Goal: Information Seeking & Learning: Learn about a topic

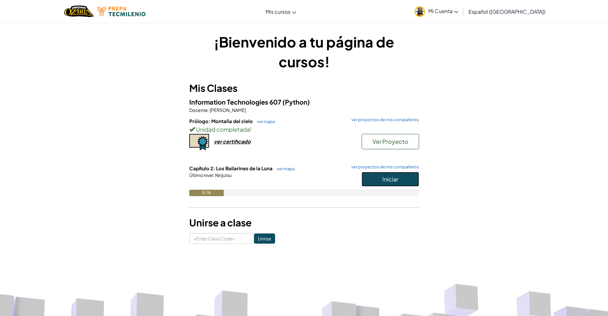
click at [407, 180] on button "Iniciar" at bounding box center [389, 179] width 57 height 15
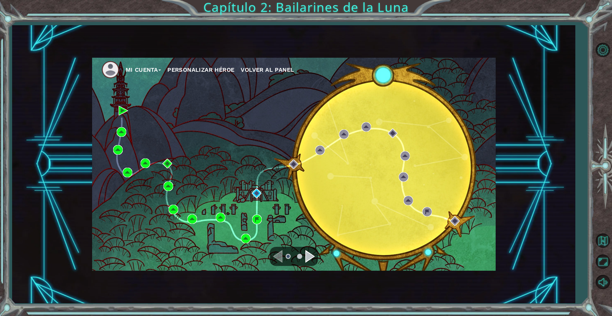
click at [313, 255] on div "Navigate to the next page" at bounding box center [311, 256] width 10 height 13
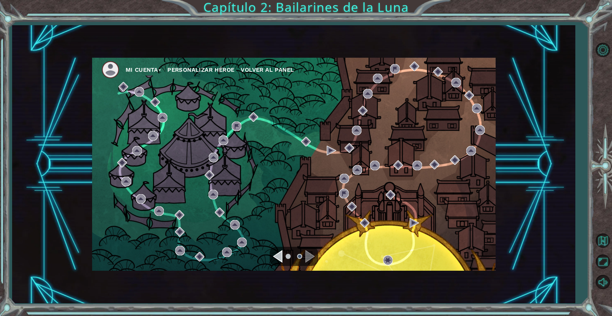
click at [277, 258] on div "Navigate to the previous page" at bounding box center [278, 256] width 10 height 13
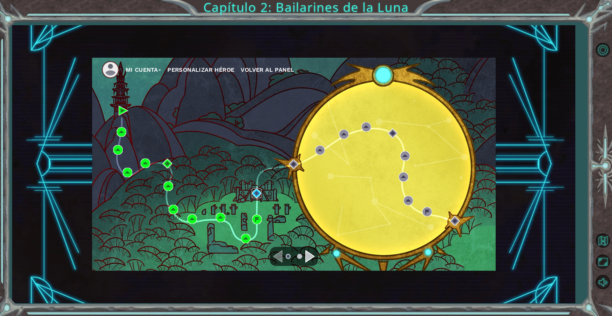
click at [256, 195] on img at bounding box center [257, 193] width 10 height 10
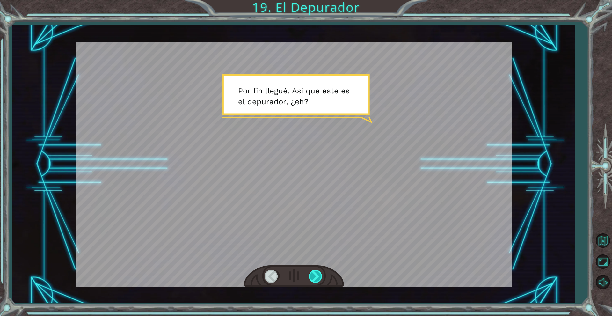
click at [311, 276] on div at bounding box center [316, 276] width 14 height 13
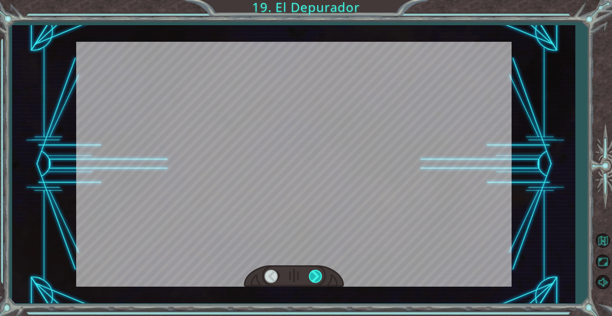
click at [311, 276] on div at bounding box center [316, 276] width 14 height 13
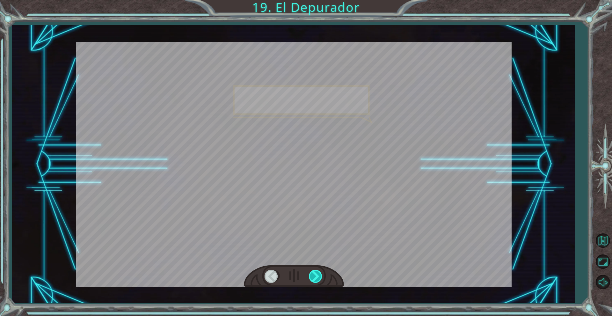
click at [311, 276] on div at bounding box center [316, 276] width 14 height 13
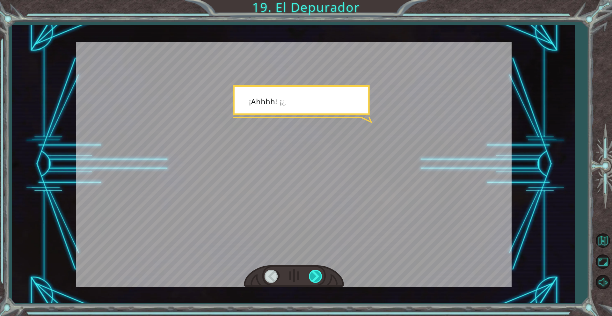
click at [311, 276] on div at bounding box center [316, 276] width 14 height 13
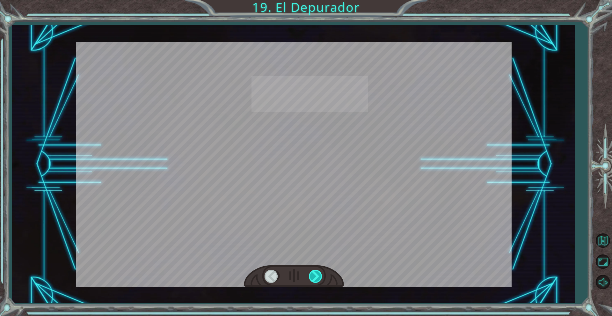
click at [311, 276] on div at bounding box center [316, 276] width 14 height 13
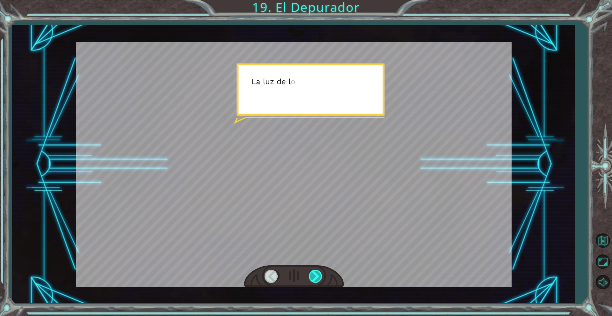
click at [311, 276] on div at bounding box center [316, 276] width 14 height 13
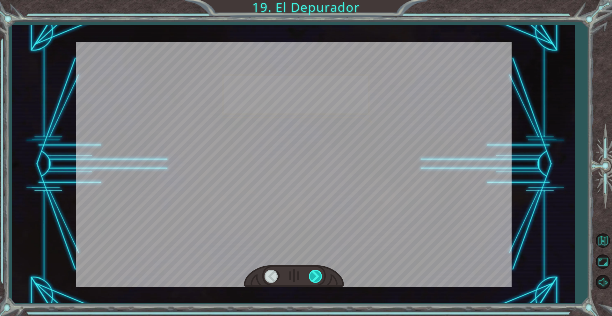
click at [311, 276] on div at bounding box center [316, 276] width 14 height 13
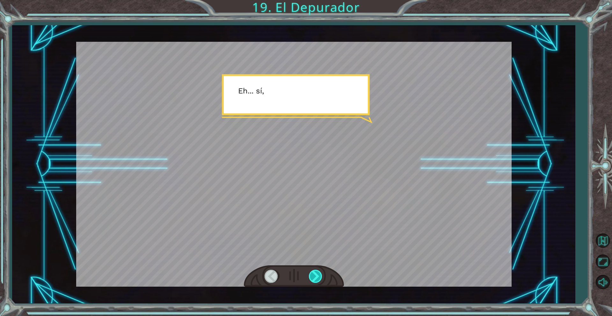
click at [311, 276] on div at bounding box center [316, 276] width 14 height 13
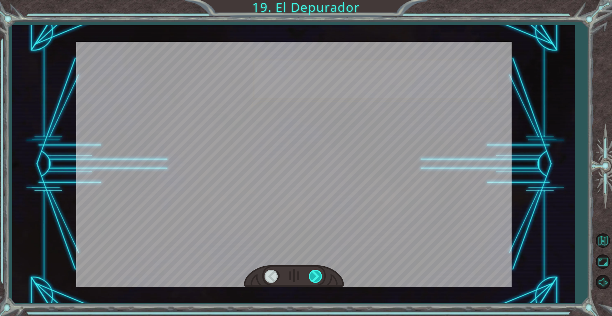
click at [311, 276] on div at bounding box center [316, 276] width 14 height 13
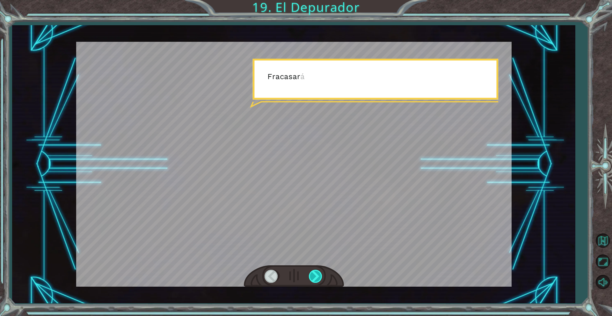
click at [311, 276] on div at bounding box center [316, 276] width 14 height 13
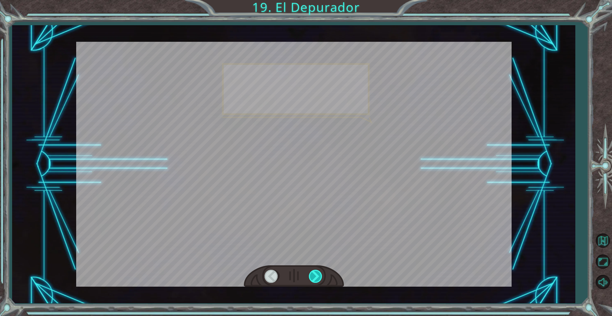
click at [311, 276] on div at bounding box center [316, 276] width 14 height 13
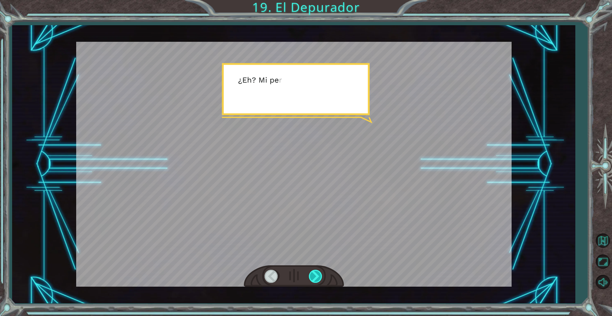
click at [311, 276] on div at bounding box center [316, 276] width 14 height 13
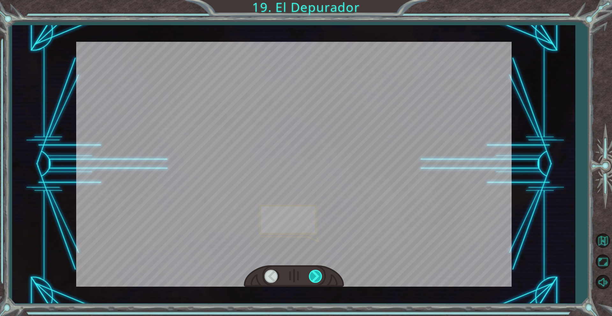
click at [311, 276] on div at bounding box center [316, 276] width 14 height 13
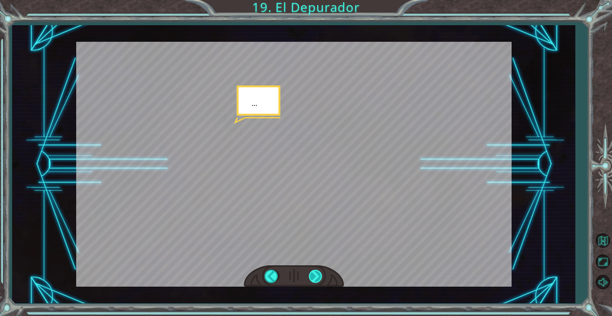
click at [311, 276] on div at bounding box center [316, 276] width 14 height 13
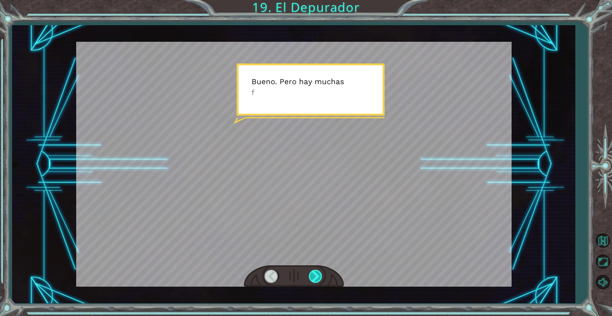
click at [311, 276] on div at bounding box center [316, 276] width 14 height 13
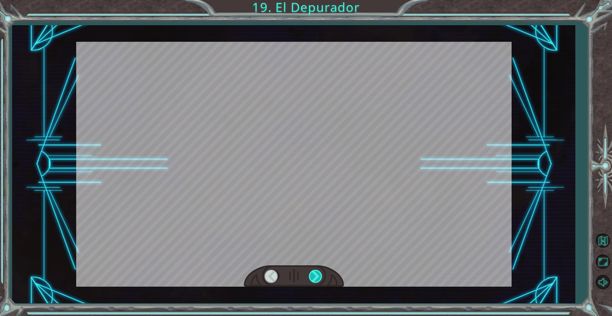
click at [311, 276] on div at bounding box center [316, 276] width 14 height 13
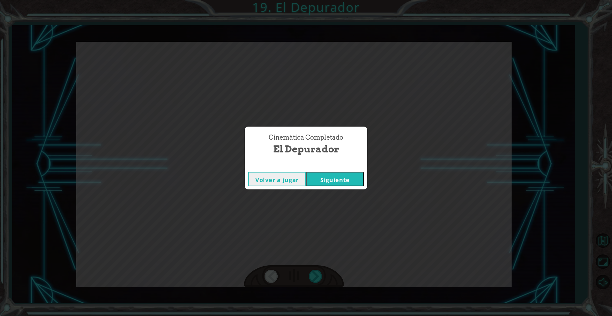
click at [339, 174] on button "Siguiente" at bounding box center [335, 179] width 58 height 14
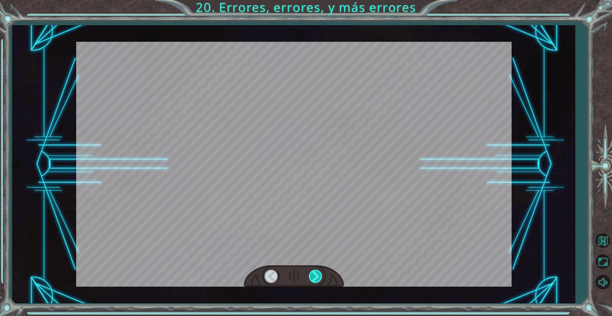
click at [315, 274] on div at bounding box center [316, 276] width 14 height 13
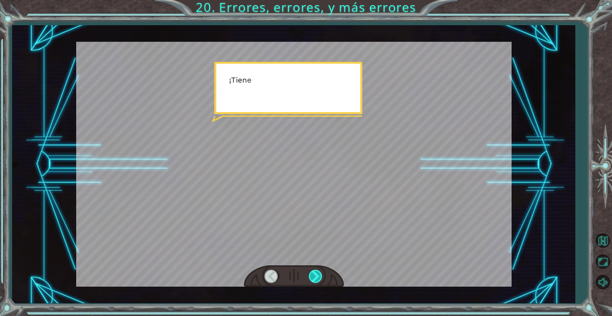
click at [315, 274] on div at bounding box center [316, 276] width 14 height 13
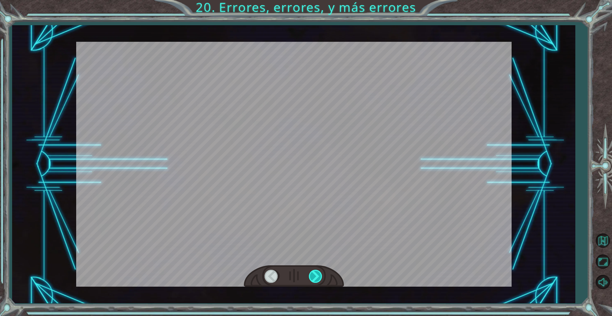
click at [315, 274] on div at bounding box center [316, 276] width 14 height 13
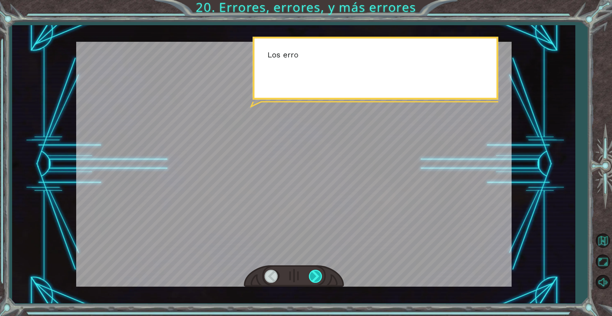
click at [315, 274] on div at bounding box center [316, 276] width 14 height 13
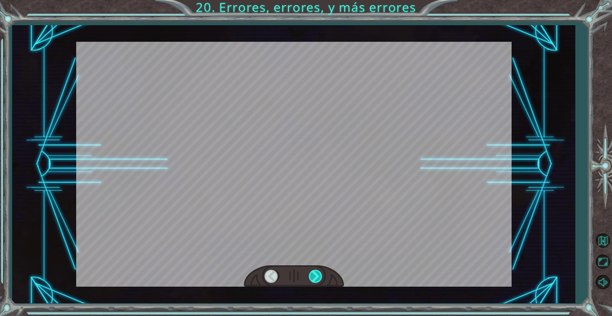
click at [315, 274] on div at bounding box center [316, 276] width 14 height 13
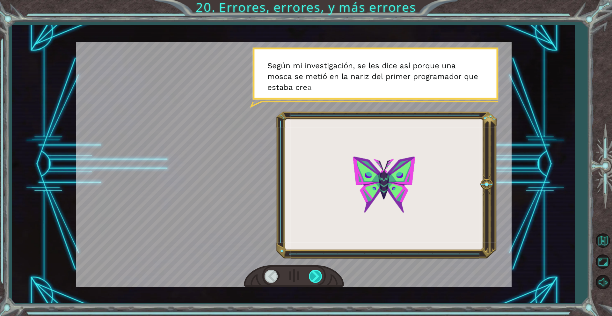
click at [317, 279] on div at bounding box center [316, 276] width 14 height 13
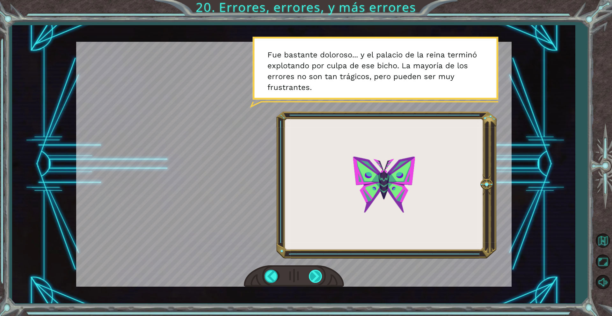
click at [313, 281] on div at bounding box center [316, 276] width 14 height 13
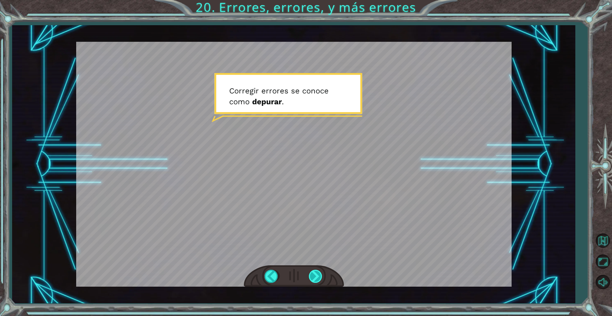
click at [314, 279] on div at bounding box center [316, 276] width 14 height 13
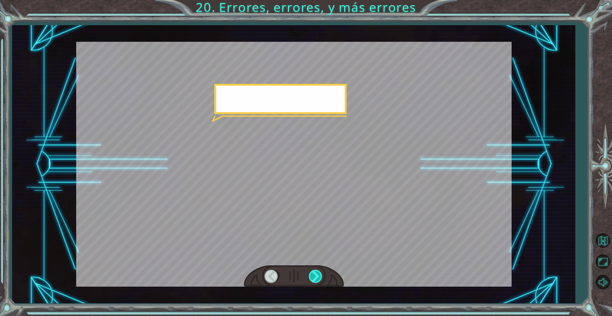
click at [314, 279] on div at bounding box center [316, 276] width 14 height 13
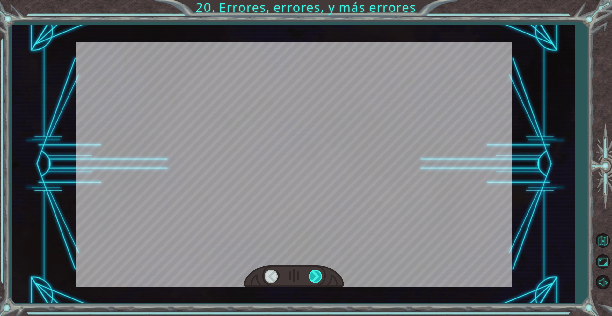
click at [314, 279] on div at bounding box center [316, 276] width 14 height 13
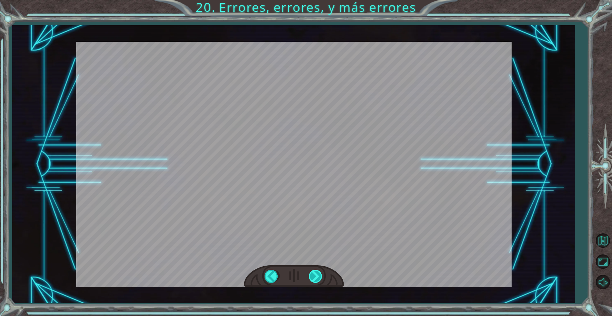
click at [314, 279] on div at bounding box center [316, 276] width 14 height 13
click at [314, 0] on div "¡ T i e n e s e l d e p u r a d o r ! N [PERSON_NAME] . H a b l e m o s s o b r…" at bounding box center [306, 0] width 612 height 0
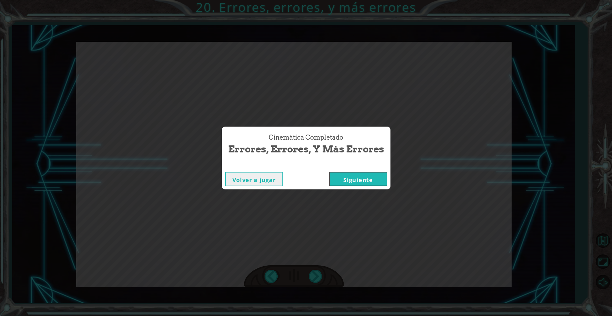
click at [357, 183] on button "Siguiente" at bounding box center [358, 179] width 58 height 14
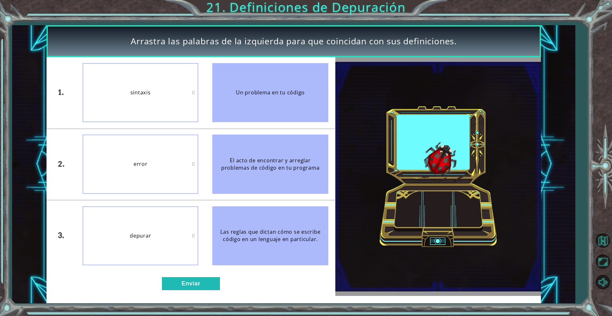
drag, startPoint x: 238, startPoint y: 89, endPoint x: 199, endPoint y: 95, distance: 39.3
click at [211, 96] on li "Un problema en tu código" at bounding box center [270, 92] width 130 height 71
click at [186, 283] on button "Enviar" at bounding box center [191, 283] width 58 height 13
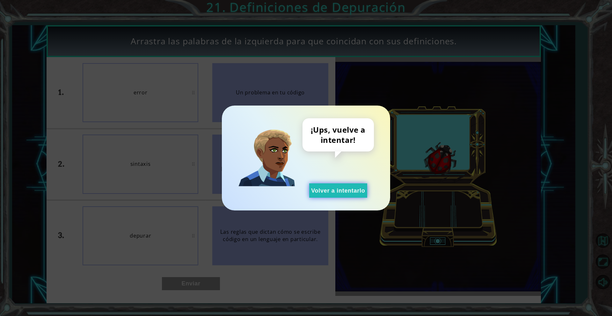
click at [324, 186] on button "Volver a intentarlo" at bounding box center [338, 190] width 58 height 14
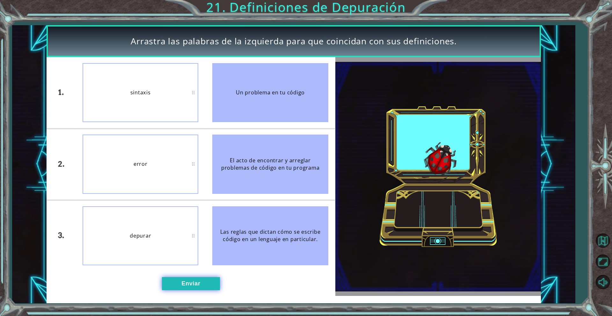
click at [203, 284] on button "Enviar" at bounding box center [191, 283] width 58 height 13
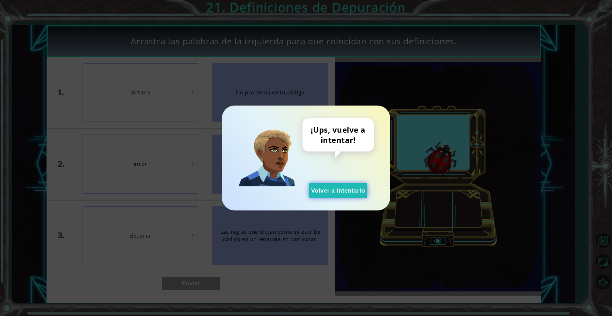
click at [338, 192] on button "Volver a intentarlo" at bounding box center [338, 190] width 58 height 14
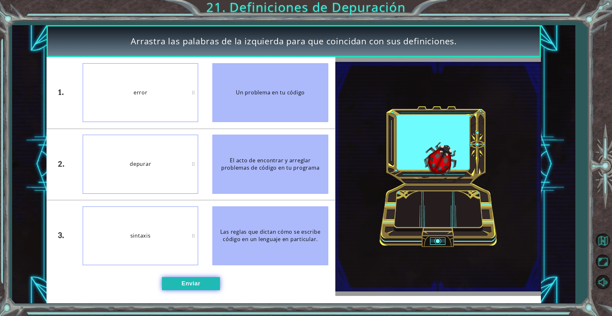
click at [191, 280] on button "Enviar" at bounding box center [191, 283] width 58 height 13
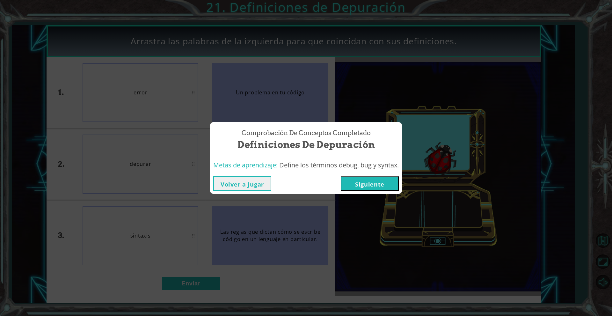
click at [361, 185] on button "Siguiente" at bounding box center [370, 183] width 58 height 14
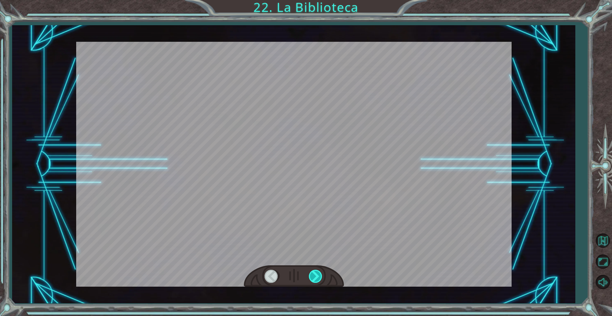
click at [316, 273] on div at bounding box center [316, 276] width 14 height 13
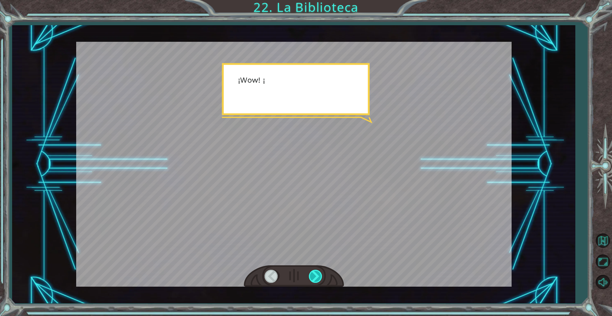
click at [316, 273] on div at bounding box center [316, 276] width 14 height 13
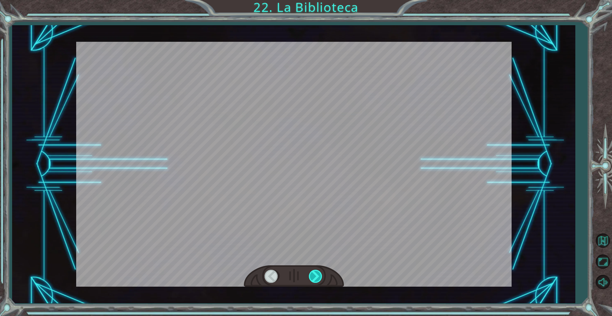
click at [316, 273] on div at bounding box center [316, 276] width 14 height 13
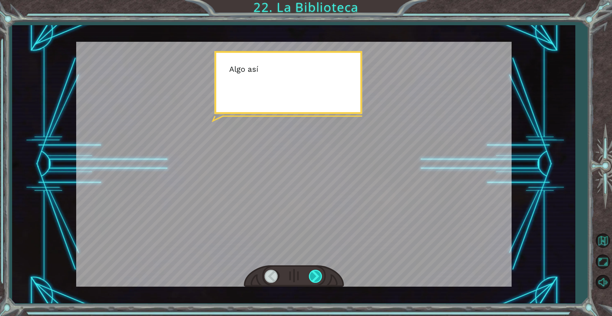
click at [316, 273] on div at bounding box center [316, 276] width 14 height 13
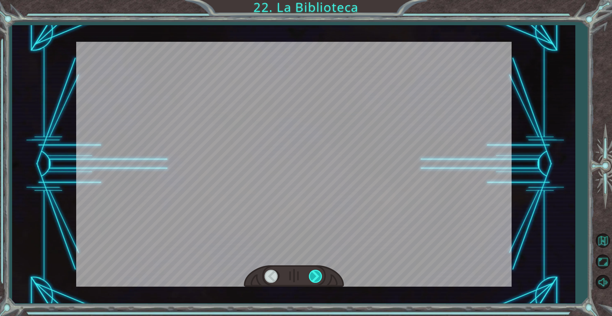
click at [316, 273] on div at bounding box center [316, 276] width 14 height 13
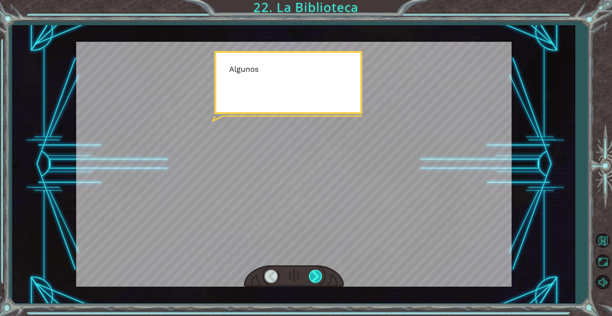
click at [316, 273] on div at bounding box center [316, 276] width 14 height 13
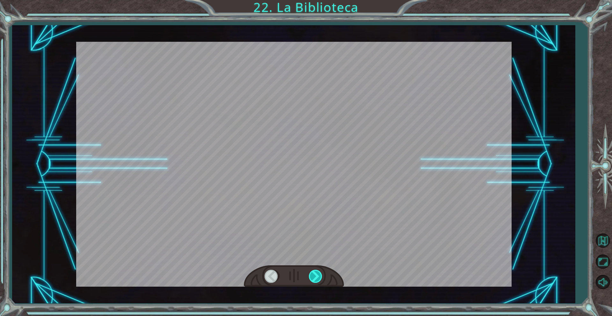
click at [316, 273] on div at bounding box center [316, 276] width 14 height 13
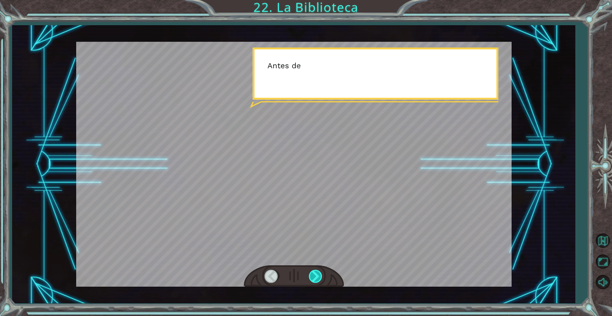
click at [316, 273] on div at bounding box center [316, 276] width 14 height 13
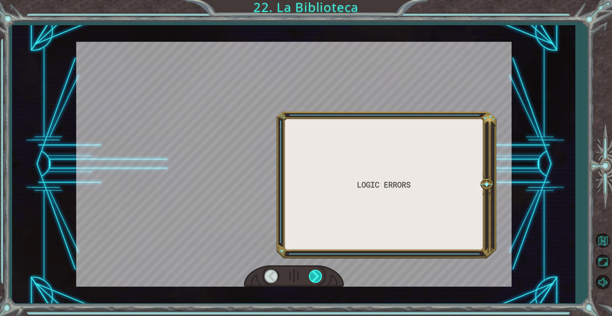
click at [316, 273] on div at bounding box center [316, 276] width 14 height 13
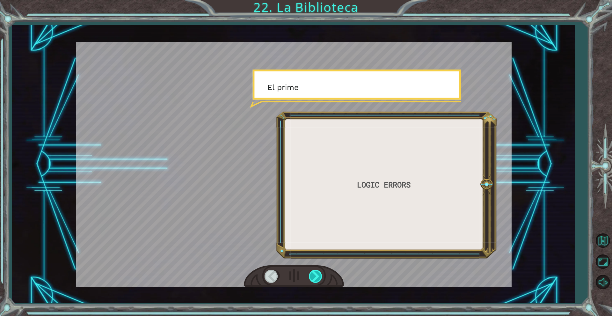
click at [316, 273] on div at bounding box center [316, 276] width 14 height 13
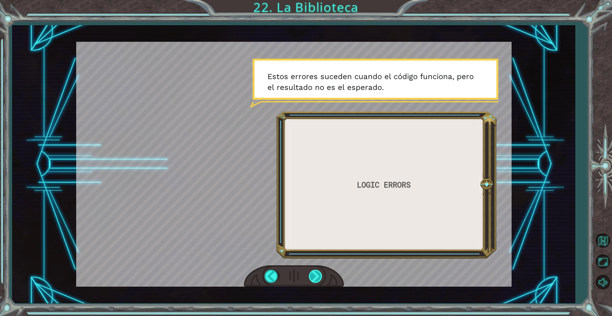
click at [319, 278] on div at bounding box center [316, 276] width 14 height 13
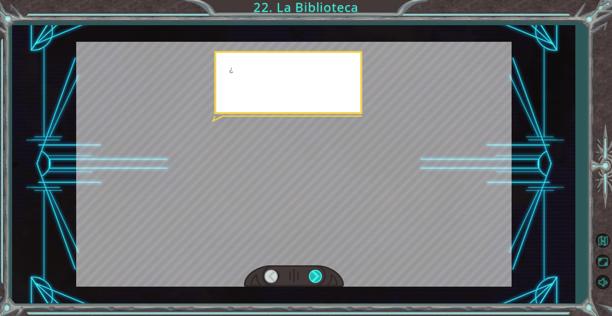
click at [318, 277] on div at bounding box center [316, 276] width 14 height 13
click at [316, 276] on div at bounding box center [316, 276] width 14 height 13
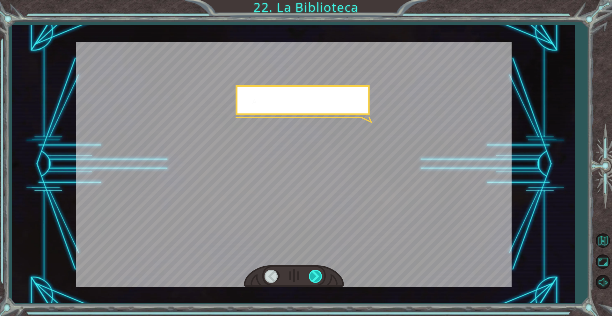
click at [315, 276] on div at bounding box center [316, 276] width 14 height 13
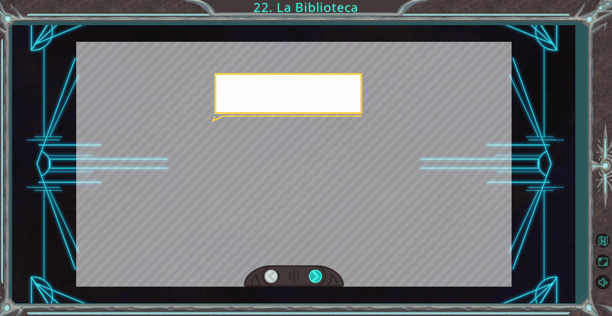
click at [315, 276] on div at bounding box center [316, 276] width 14 height 13
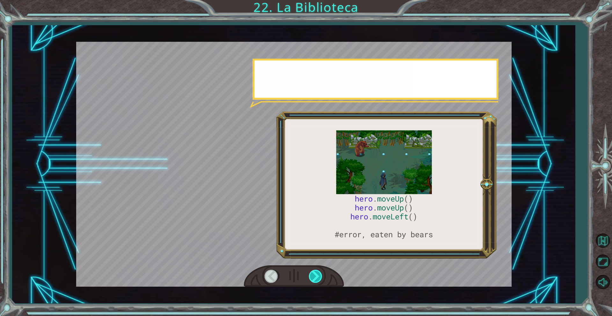
click at [315, 276] on div at bounding box center [316, 276] width 14 height 13
click at [315, 278] on div at bounding box center [316, 276] width 14 height 13
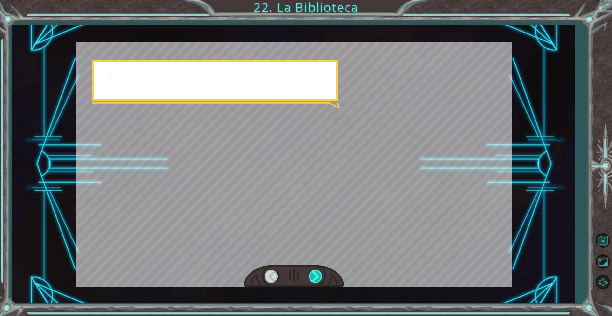
click at [315, 278] on div at bounding box center [316, 276] width 14 height 13
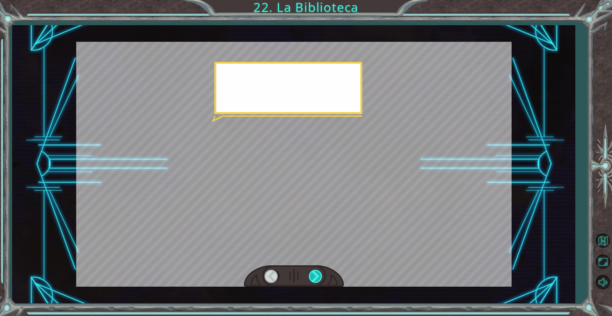
click at [315, 278] on div at bounding box center [316, 276] width 14 height 13
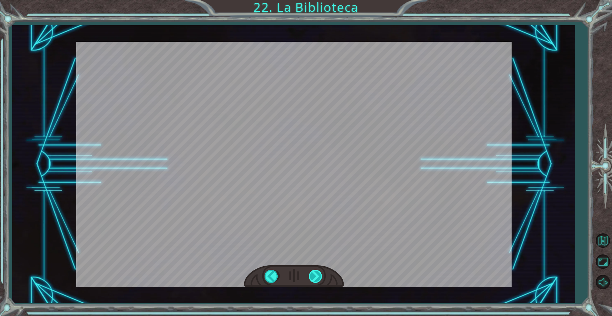
click at [315, 278] on div at bounding box center [316, 276] width 14 height 13
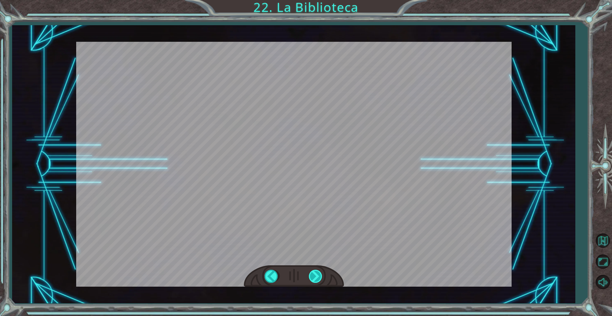
click at [315, 278] on div at bounding box center [316, 276] width 14 height 13
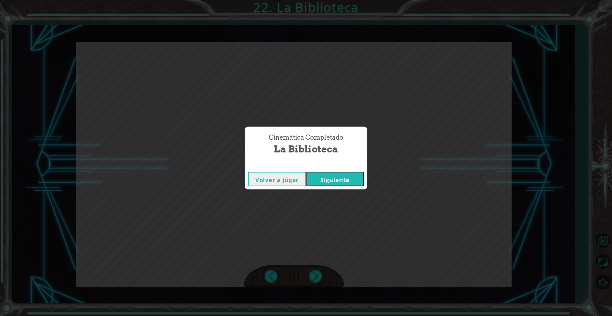
click at [334, 184] on button "Siguiente" at bounding box center [335, 179] width 58 height 14
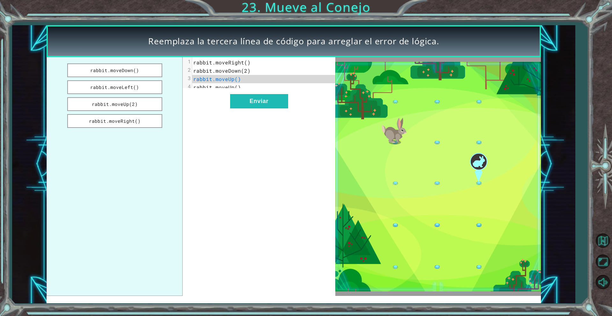
drag, startPoint x: 138, startPoint y: 68, endPoint x: 228, endPoint y: 75, distance: 89.9
click at [228, 75] on div "rabbit.moveDown() rabbit.moveLeft() rabbit.moveUp(2) rabbit.moveRight() xxxxxxx…" at bounding box center [191, 176] width 289 height 239
click at [218, 84] on span "rabbit.moveUp()" at bounding box center [217, 87] width 48 height 7
drag, startPoint x: 207, startPoint y: 81, endPoint x: 185, endPoint y: 77, distance: 22.1
click at [192, 77] on div "3 rabbit.moveUp()" at bounding box center [266, 79] width 148 height 8
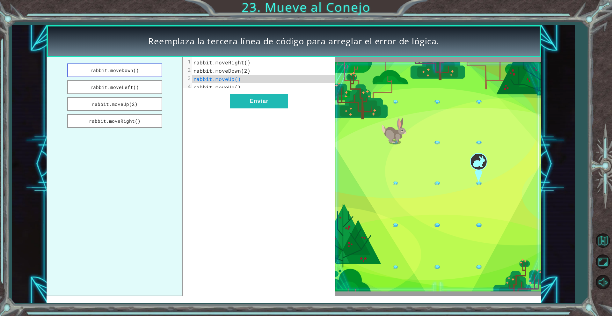
click at [115, 72] on button "rabbit.moveDown()" at bounding box center [114, 70] width 95 height 14
click at [117, 86] on button "rabbit.moveLeft()" at bounding box center [114, 87] width 95 height 14
click at [231, 158] on div "x 1 rabbit.moveRight() 2 rabbit.moveDown(2) 3 rabbit.moveLeft() 4 rabbit.moveUp…" at bounding box center [259, 176] width 153 height 239
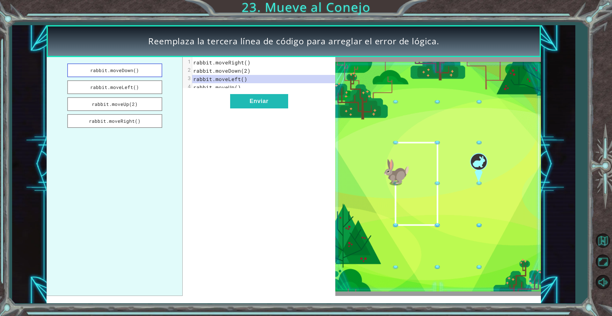
click at [121, 73] on button "rabbit.moveDown()" at bounding box center [114, 70] width 95 height 14
click at [123, 69] on button "rabbit.moveDown()" at bounding box center [114, 70] width 95 height 14
click at [138, 123] on button "rabbit.moveRight()" at bounding box center [114, 121] width 95 height 14
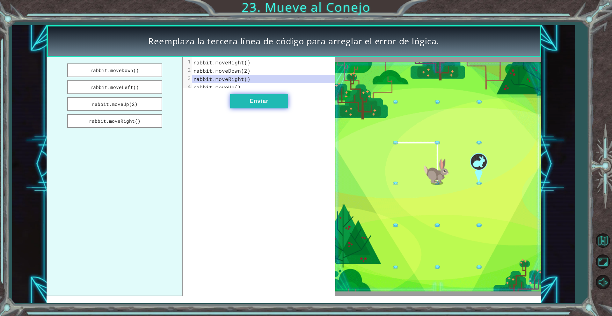
click at [257, 108] on button "Enviar" at bounding box center [259, 101] width 58 height 14
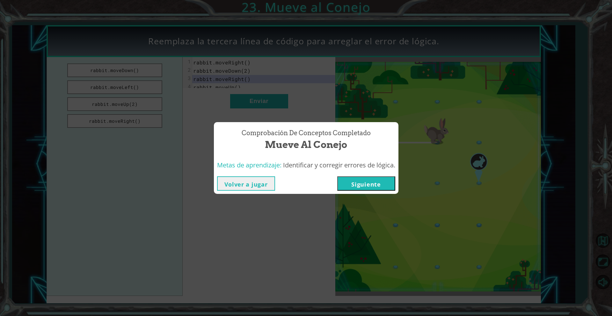
click at [354, 181] on button "Siguiente" at bounding box center [366, 183] width 58 height 14
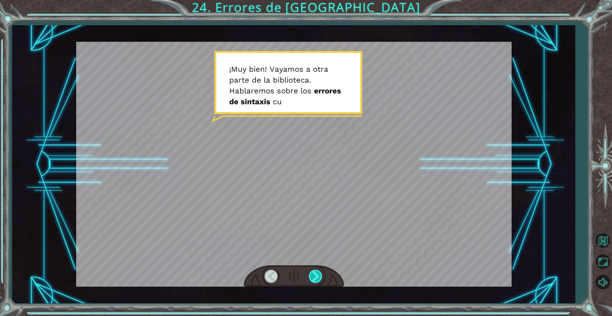
click at [314, 274] on div at bounding box center [316, 276] width 14 height 13
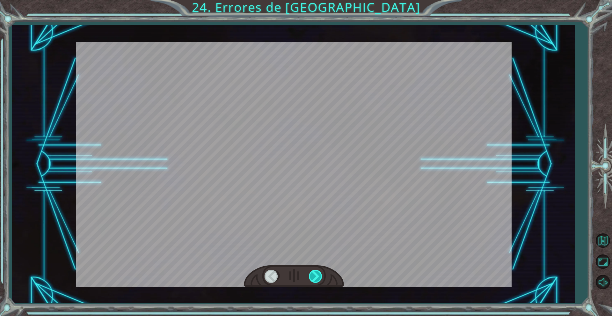
click at [314, 274] on div at bounding box center [316, 276] width 14 height 13
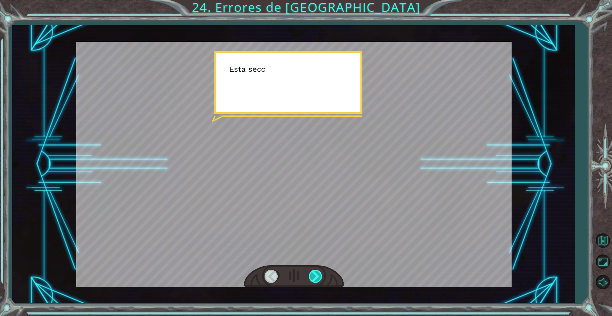
click at [314, 274] on div at bounding box center [316, 276] width 14 height 13
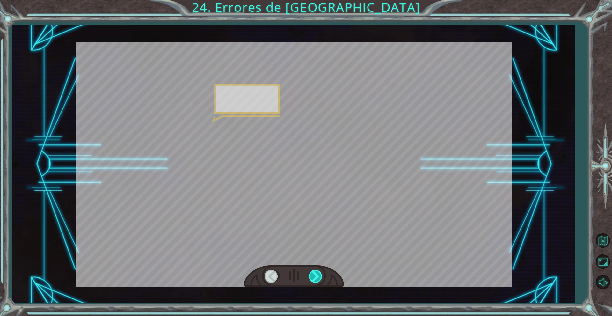
click at [314, 274] on div at bounding box center [316, 276] width 14 height 13
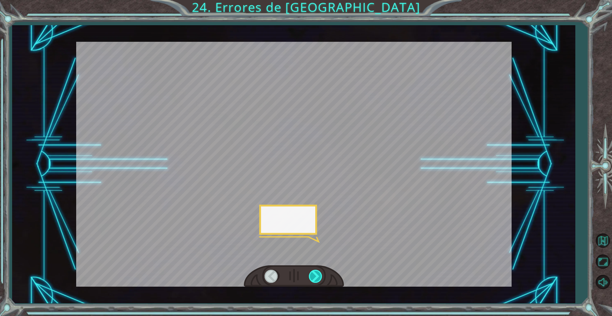
click at [314, 274] on div at bounding box center [316, 276] width 14 height 13
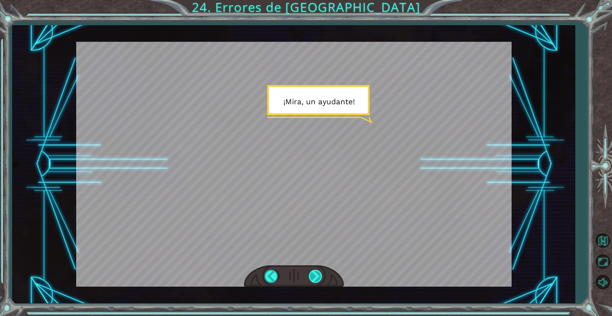
click at [319, 276] on div at bounding box center [316, 276] width 14 height 13
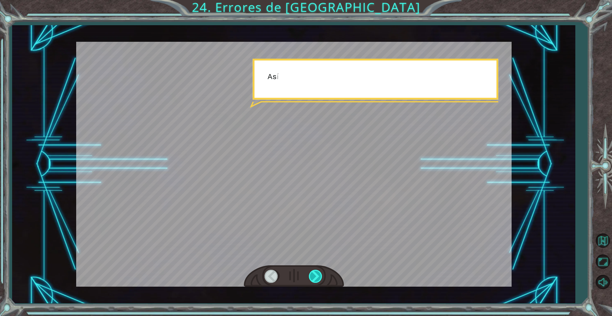
click at [319, 276] on div at bounding box center [316, 276] width 14 height 13
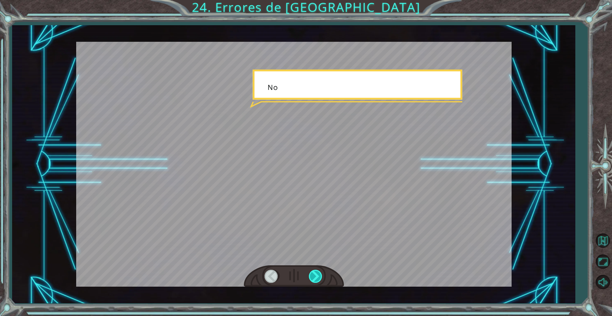
click at [319, 276] on div at bounding box center [316, 276] width 14 height 13
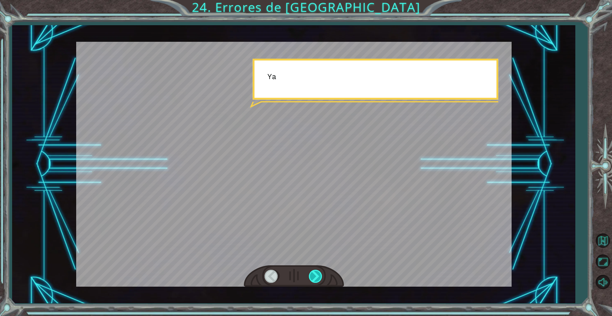
click at [319, 276] on div at bounding box center [316, 276] width 14 height 13
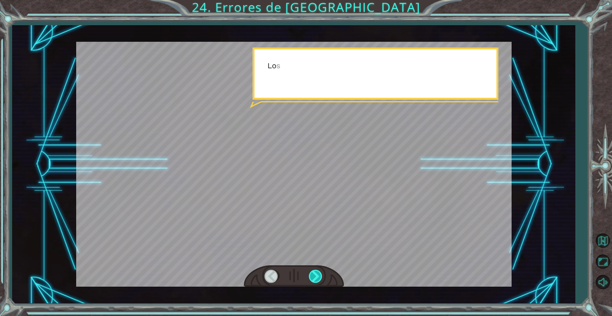
click at [319, 276] on div at bounding box center [316, 276] width 14 height 13
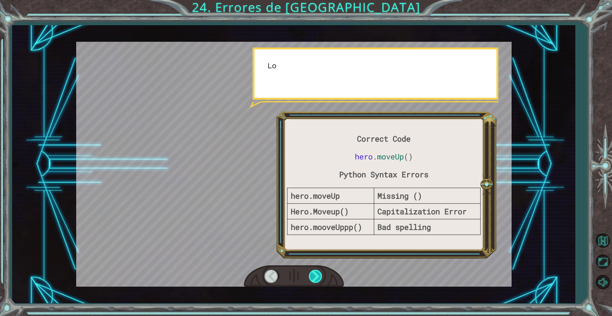
click at [319, 276] on div at bounding box center [316, 276] width 14 height 13
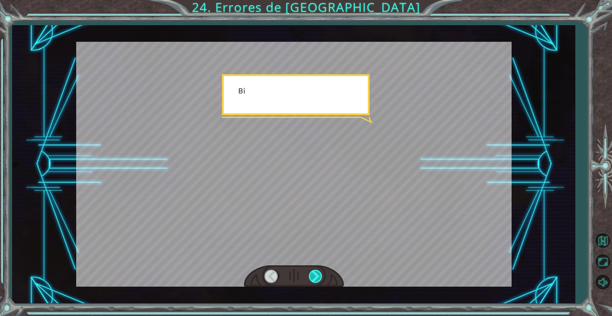
click at [319, 276] on div at bounding box center [316, 276] width 14 height 13
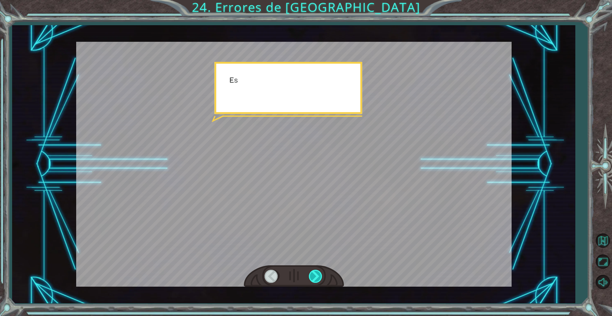
click at [319, 276] on div at bounding box center [316, 276] width 14 height 13
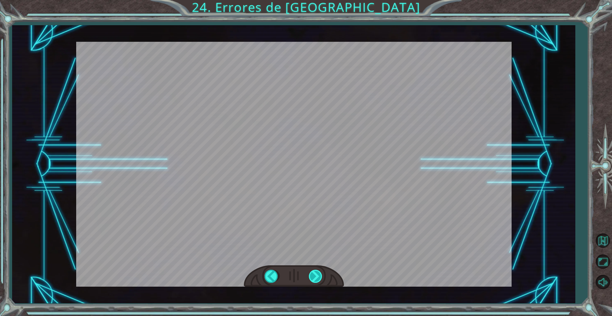
click at [319, 276] on div at bounding box center [316, 276] width 14 height 13
click at [319, 0] on div "Correct Code hero . moveUp () Python Syntax Errors hero.moveUp Missing () Hero.…" at bounding box center [306, 0] width 612 height 0
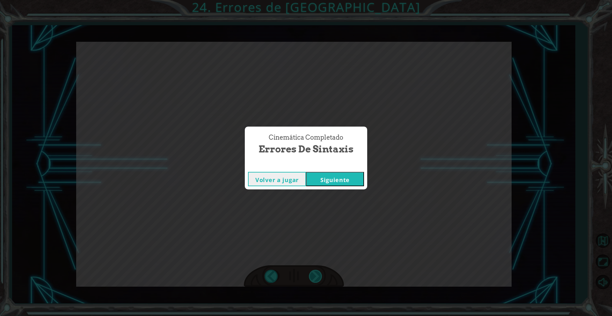
click at [319, 276] on div "Cinemática Completado Errores de Sintaxis Volver a jugar [GEOGRAPHIC_DATA]" at bounding box center [306, 158] width 612 height 316
click at [343, 187] on div "Volver a jugar [GEOGRAPHIC_DATA]" at bounding box center [306, 179] width 122 height 21
click at [341, 180] on button "Siguiente" at bounding box center [335, 179] width 58 height 14
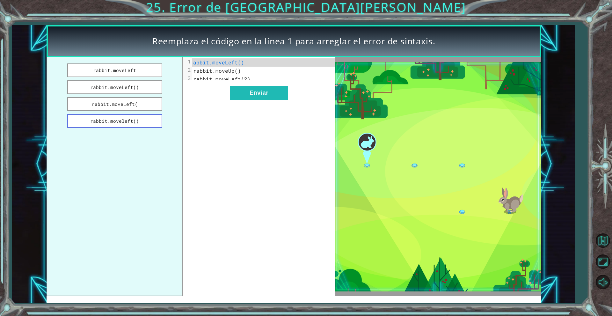
click at [138, 120] on button "rabbit.moveleft()" at bounding box center [114, 121] width 95 height 14
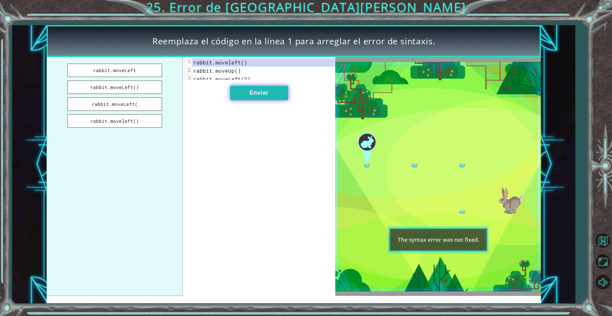
click at [250, 99] on button "Enviar" at bounding box center [259, 93] width 58 height 14
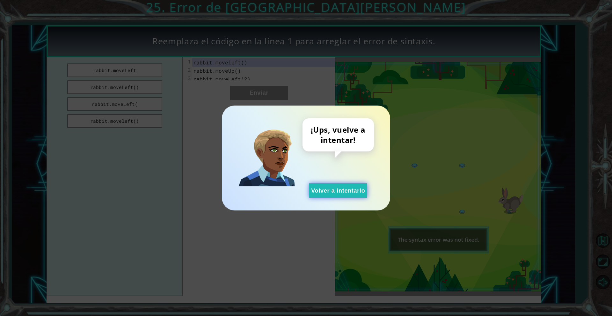
click at [332, 194] on button "Volver a intentarlo" at bounding box center [338, 190] width 58 height 14
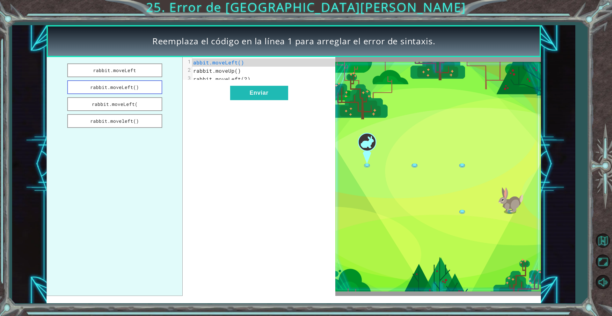
click at [118, 90] on button "rabbit.moveLeft()" at bounding box center [114, 87] width 95 height 14
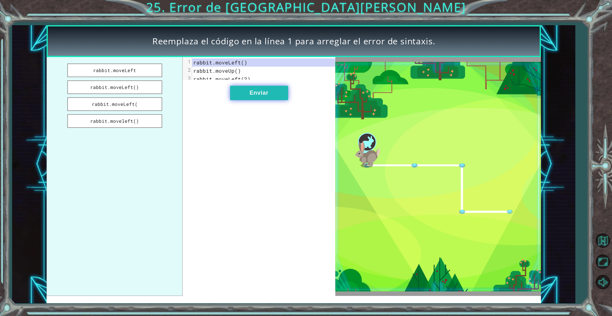
click at [281, 97] on button "Enviar" at bounding box center [259, 93] width 58 height 14
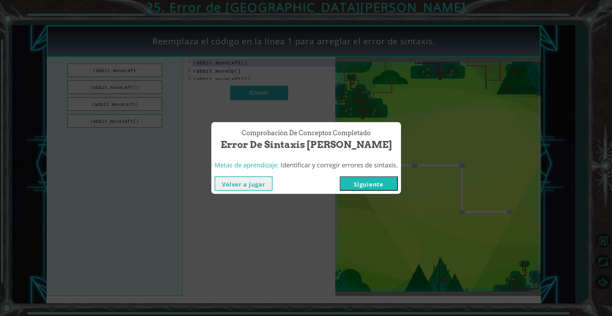
click at [362, 183] on button "Siguiente" at bounding box center [369, 183] width 58 height 14
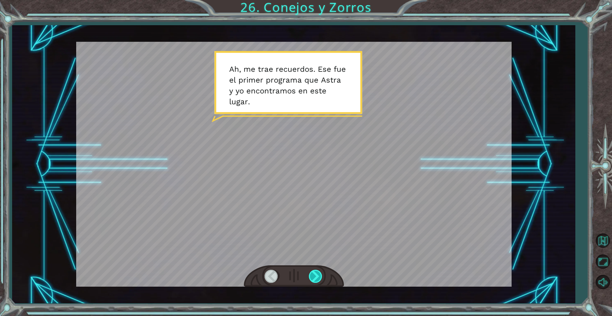
click at [317, 271] on div at bounding box center [316, 276] width 14 height 13
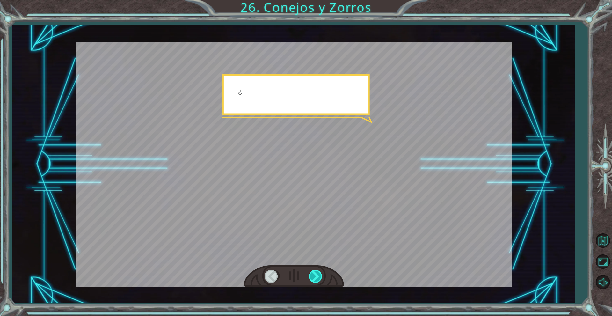
click at [317, 271] on div at bounding box center [316, 276] width 14 height 13
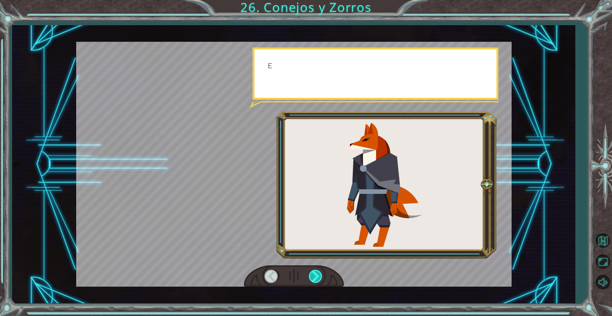
click at [317, 271] on div at bounding box center [316, 276] width 14 height 13
click at [317, 272] on div at bounding box center [316, 276] width 14 height 13
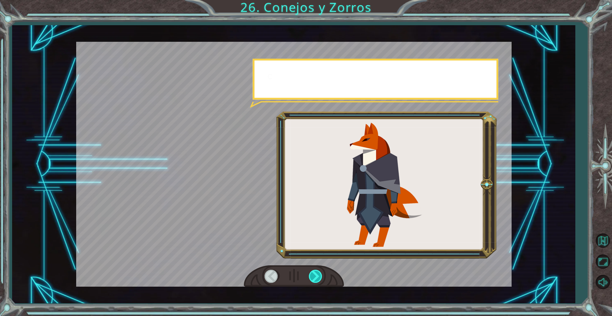
click at [317, 272] on div at bounding box center [316, 276] width 14 height 13
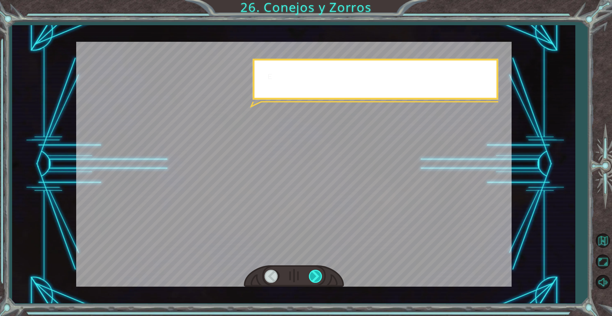
click at [317, 272] on div at bounding box center [316, 276] width 14 height 13
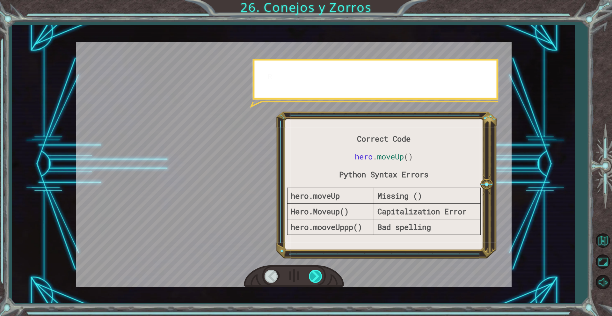
click at [317, 272] on div at bounding box center [316, 276] width 14 height 13
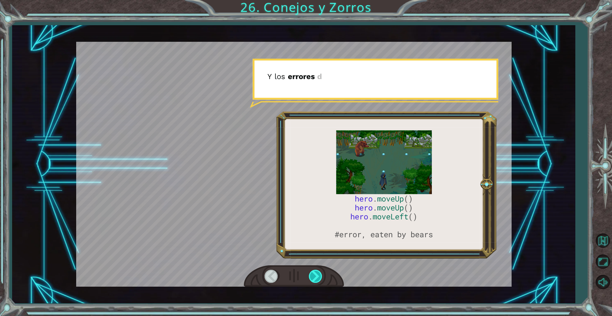
click at [317, 272] on div at bounding box center [316, 276] width 14 height 13
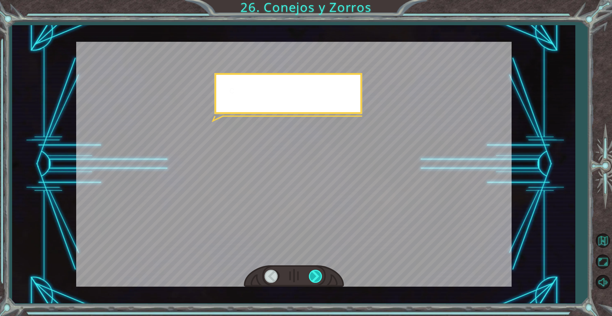
click at [317, 272] on div at bounding box center [316, 276] width 14 height 13
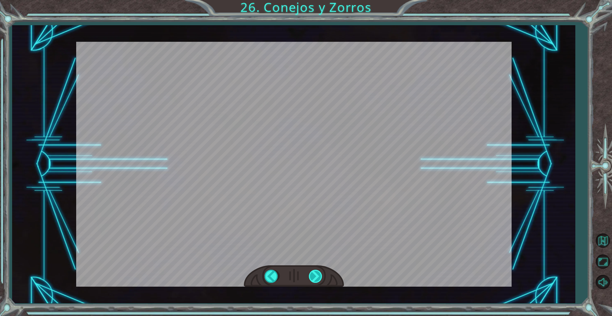
click at [317, 0] on div "hero . moveUp () hero . moveUp () hero . moveLeft () #error, eaten by bears A h…" at bounding box center [306, 0] width 612 height 0
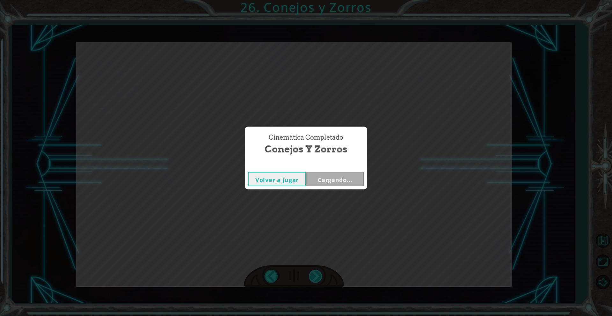
click at [317, 272] on div "Cinemática Completado Conejos y Zorros Volver a jugar Cargando..." at bounding box center [306, 158] width 612 height 316
click at [334, 174] on button "Siguiente" at bounding box center [335, 179] width 58 height 14
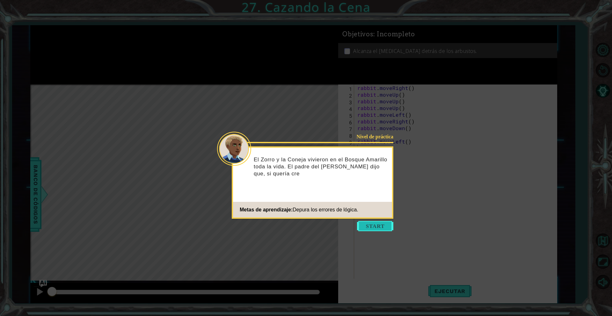
click at [377, 227] on button "Start" at bounding box center [375, 226] width 36 height 10
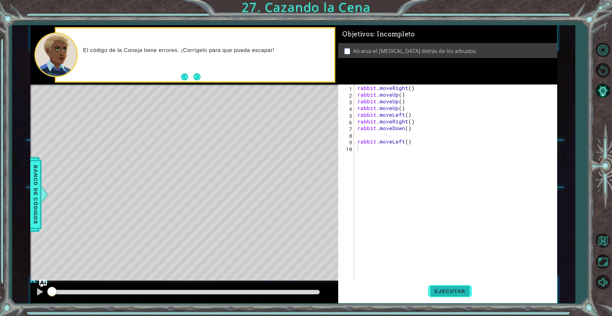
click at [435, 292] on span "Ejecutar" at bounding box center [450, 291] width 44 height 6
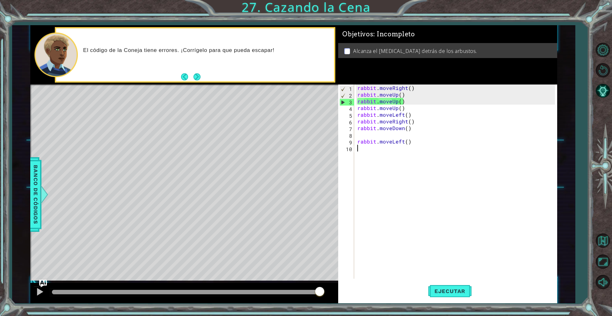
click at [397, 114] on div "rabbit . moveRight ( ) rabbit . moveUp ( ) rabbit . moveUp ( ) rabbit . moveUp …" at bounding box center [457, 189] width 202 height 208
click at [419, 120] on div "rabbit . moveRight ( ) rabbit . moveUp ( ) rabbit . moveUp ( ) rabbit . moveUp …" at bounding box center [457, 189] width 202 height 208
click at [414, 101] on div "rabbit . moveRight ( ) rabbit . moveUp ( ) rabbit . moveUp ( ) rabbit . moveUp …" at bounding box center [457, 189] width 202 height 208
click at [403, 96] on div "rabbit . moveRight ( ) rabbit . moveUp ( ) rabbit . moveUp ( ) rabbit . moveUp …" at bounding box center [457, 189] width 202 height 208
click at [406, 99] on div "rabbit . moveRight ( ) rabbit . moveUp ( ) rabbit . moveUp ( ) rabbit . moveUp …" at bounding box center [457, 189] width 202 height 208
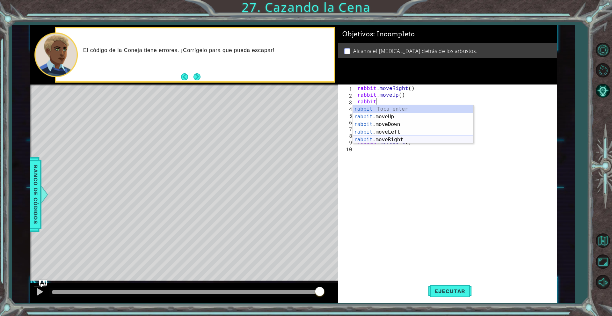
click at [411, 139] on div "rabbit Toca enter rabbit .moveUp Toca enter rabbit .moveDown Toca enter rabbit …" at bounding box center [413, 132] width 121 height 54
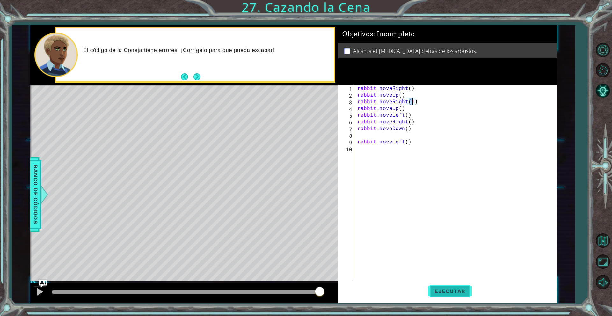
click at [441, 288] on span "Ejecutar" at bounding box center [450, 291] width 44 height 6
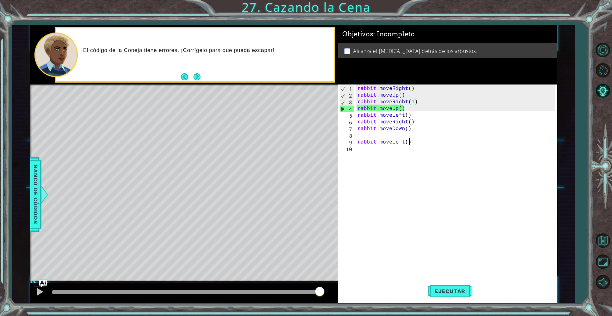
click at [428, 141] on div "rabbit . moveRight ( ) rabbit . moveUp ( ) rabbit . moveRight ( 1 ) rabbit . mo…" at bounding box center [457, 189] width 202 height 208
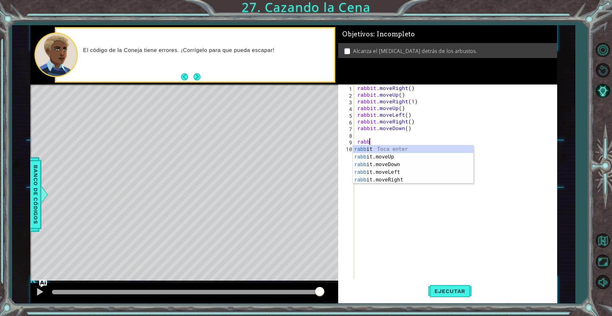
type textarea "r"
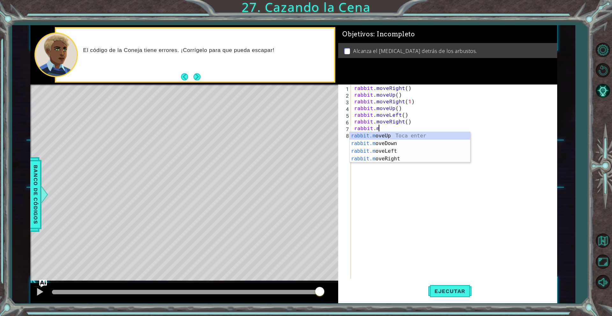
type textarea "r"
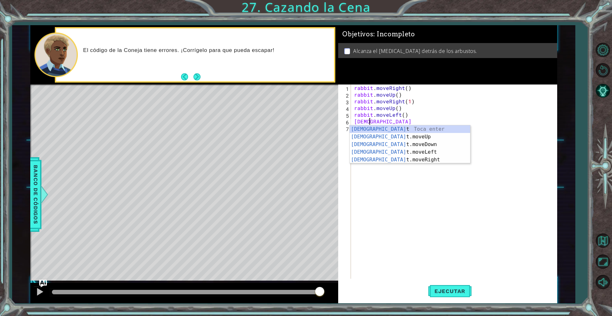
type textarea "r"
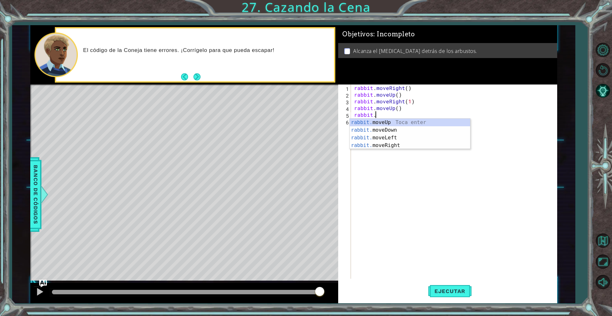
type textarea "r"
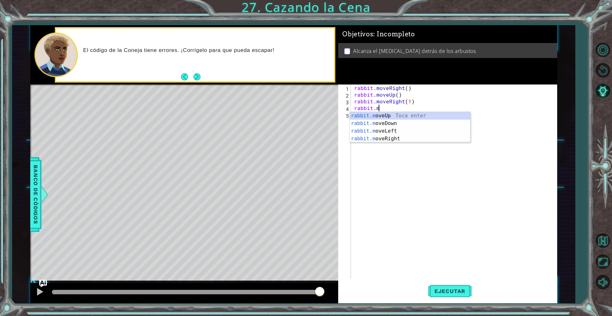
type textarea "r"
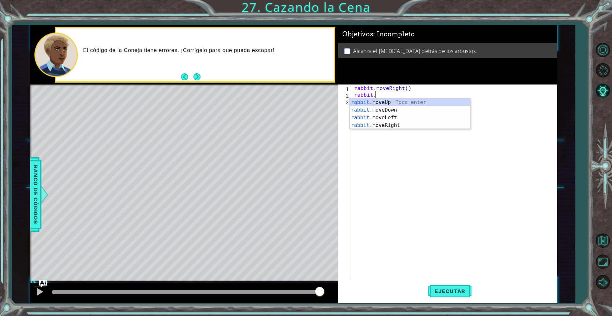
type textarea "r"
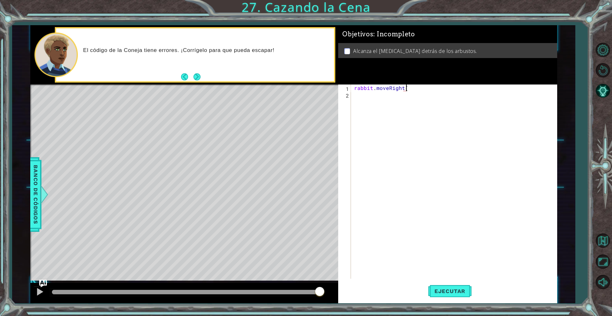
scroll to position [0, 3]
type textarea "rabbit.moveRight(1)"
click at [443, 284] on button "Ejecutar" at bounding box center [450, 291] width 44 height 22
click at [412, 105] on div "rabbit . moveRight ( 1 )" at bounding box center [455, 189] width 205 height 208
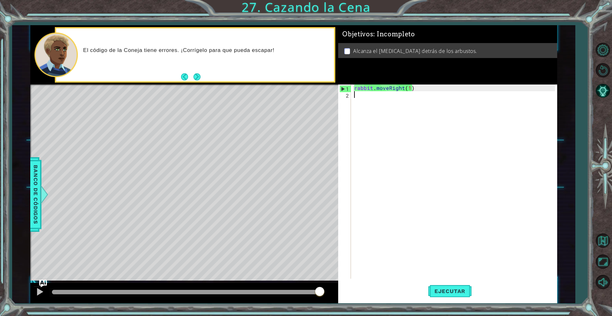
drag, startPoint x: 448, startPoint y: 100, endPoint x: 458, endPoint y: 99, distance: 10.2
click at [450, 100] on div "rabbit . moveRight ( 1 )" at bounding box center [455, 189] width 205 height 208
drag, startPoint x: 459, startPoint y: 95, endPoint x: 469, endPoint y: 90, distance: 10.8
click at [460, 93] on div "rabbit . moveRight ( 1 )" at bounding box center [455, 189] width 205 height 208
click at [424, 87] on div "rabbit . moveRight ( 1 )" at bounding box center [455, 189] width 205 height 208
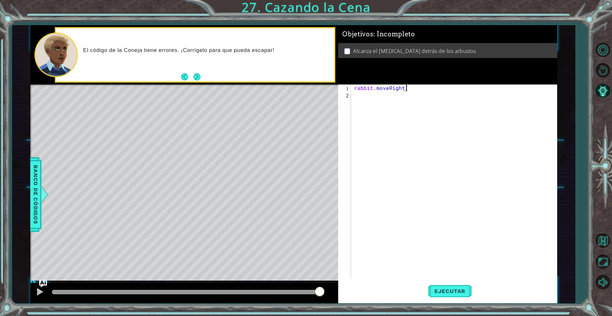
scroll to position [0, 3]
type textarea "rabbit.moveRight(2)"
click at [375, 122] on div "rabbit . moveRight ( 2 )" at bounding box center [455, 189] width 205 height 208
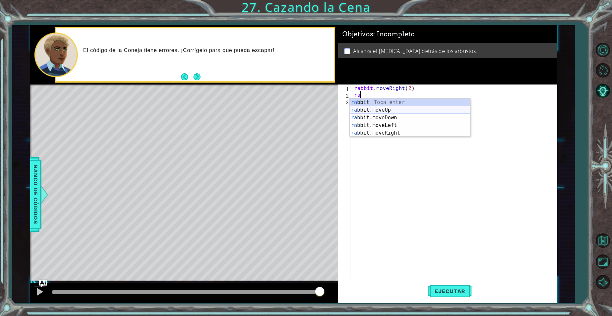
click at [388, 111] on div "ra bbit Toca enter ra bbit.moveUp Toca enter ra bbit.moveDown Toca enter ra bbi…" at bounding box center [410, 126] width 121 height 54
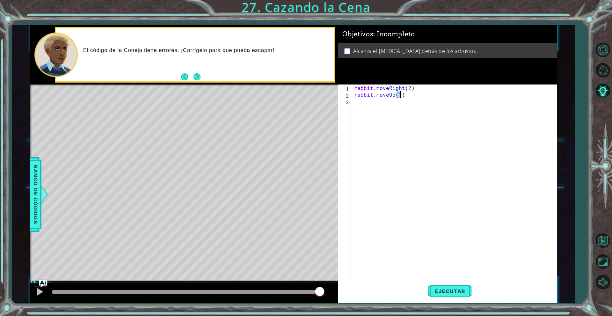
type textarea "rabbit.moveUp(2)"
click at [403, 130] on div "rabbit . moveRight ( 2 ) rabbit . moveUp ( 2 )" at bounding box center [455, 189] width 205 height 208
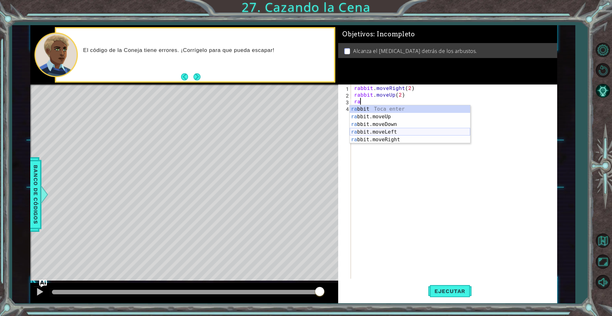
click at [399, 133] on div "ra bbit Toca enter ra bbit.moveUp Toca enter ra bbit.moveDown Toca enter ra bbi…" at bounding box center [410, 132] width 121 height 54
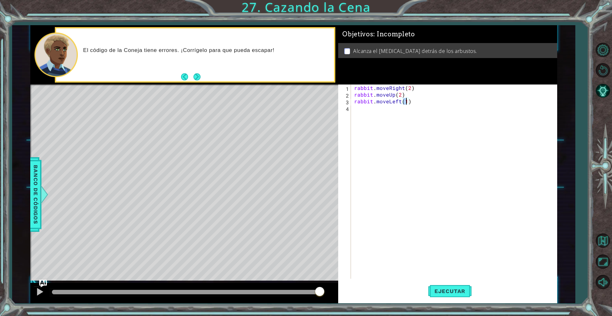
type textarea "rabbit.moveLeft(2)"
click at [398, 136] on div "rabbit . moveRight ( 2 ) rabbit . moveUp ( 2 ) rabbit . moveLeft ( 2 )" at bounding box center [455, 189] width 205 height 208
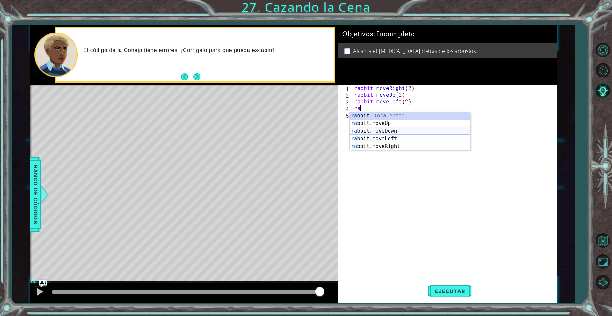
click at [393, 133] on div "ra bbit Toca enter ra bbit.moveUp Toca enter ra bbit.moveDown Toca enter ra bbi…" at bounding box center [410, 139] width 121 height 54
type textarea "rabbit.moveDown(1)"
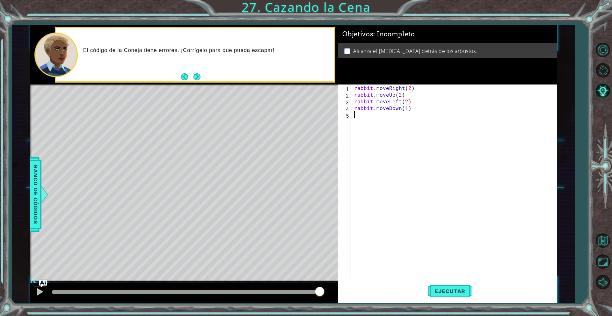
click at [393, 133] on div "rabbit . moveRight ( 2 ) rabbit . moveUp ( 2 ) rabbit . moveLeft ( 2 ) rabbit .…" at bounding box center [455, 189] width 205 height 208
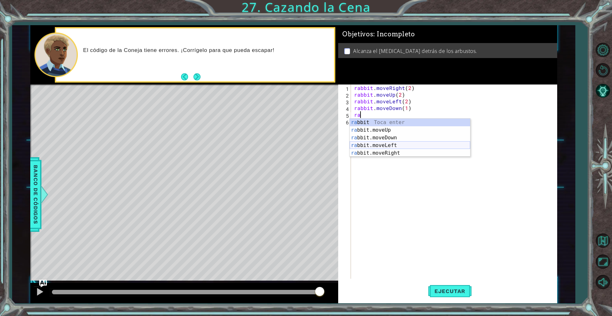
click at [399, 144] on div "ra bbit Toca enter ra bbit.moveUp Toca enter ra bbit.moveDown Toca enter ra bbi…" at bounding box center [410, 146] width 121 height 54
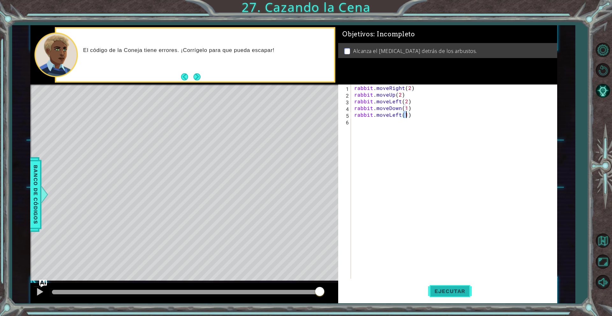
type textarea "rabbit.moveLeft(1)"
click at [444, 293] on span "Ejecutar" at bounding box center [450, 291] width 44 height 6
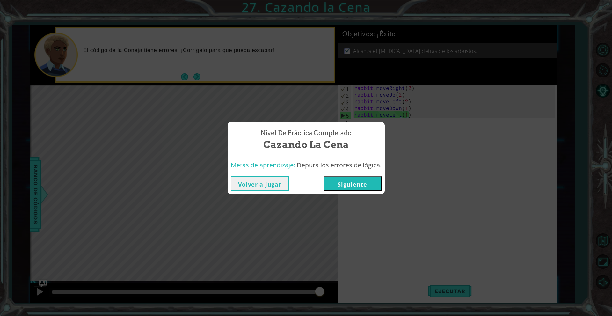
click at [269, 189] on button "Volver a jugar" at bounding box center [260, 183] width 58 height 14
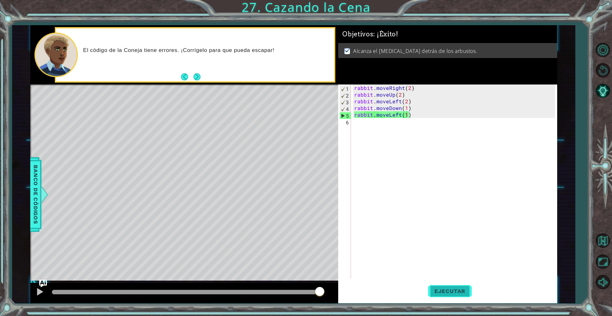
click at [444, 291] on span "Ejecutar" at bounding box center [450, 291] width 44 height 6
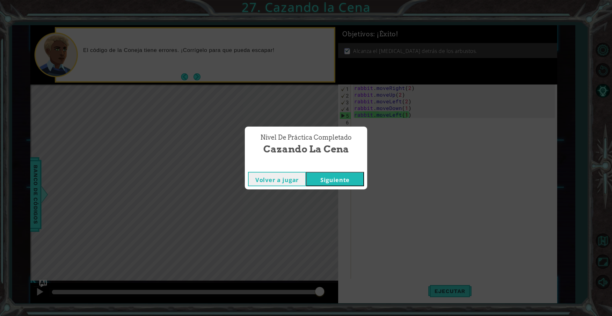
click at [327, 183] on button "Siguiente" at bounding box center [335, 179] width 58 height 14
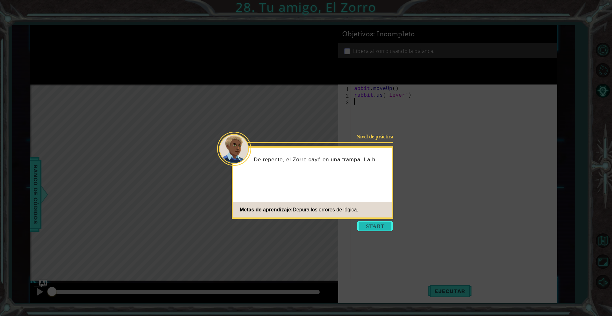
click at [370, 228] on button "Start" at bounding box center [375, 226] width 36 height 10
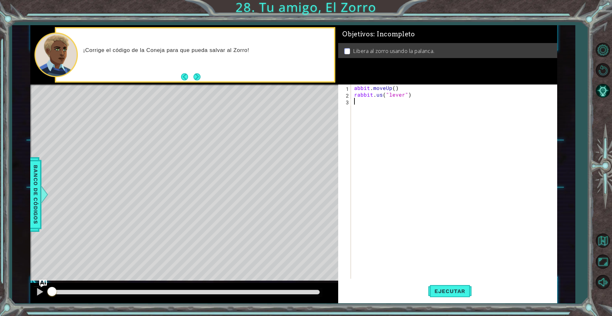
click at [423, 142] on div "abbit . moveUp ( ) rabbit . us ( "lever" )" at bounding box center [455, 189] width 205 height 208
click at [415, 108] on div "abbit . moveUp ( ) rabbit . us ( "lever" )" at bounding box center [455, 189] width 205 height 208
click at [412, 99] on div "abbit . moveUp ( ) rabbit . us ( "lever" )" at bounding box center [455, 189] width 205 height 208
drag, startPoint x: 420, startPoint y: 109, endPoint x: 424, endPoint y: 112, distance: 4.9
click at [421, 109] on div "abbit . moveUp ( ) rabbit . us ( "lever" )" at bounding box center [455, 189] width 205 height 208
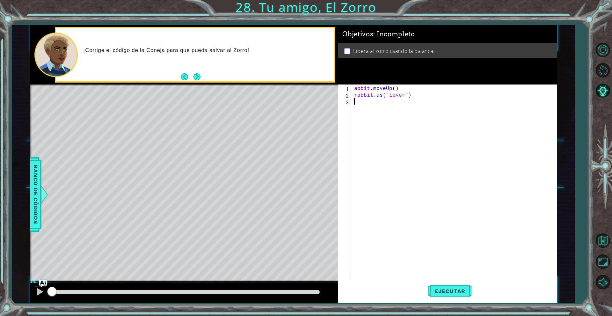
click at [455, 99] on div "abbit . moveUp ( ) rabbit . us ( "lever" )" at bounding box center [455, 189] width 205 height 208
click at [360, 85] on div "abbit . moveUp ( ) rabbit . us ( "lever" )" at bounding box center [455, 189] width 205 height 208
click at [356, 86] on div "abbit . moveUp ( ) rabbit . us ( "lever" )" at bounding box center [455, 189] width 205 height 208
click at [445, 287] on button "Ejecutar" at bounding box center [450, 291] width 44 height 22
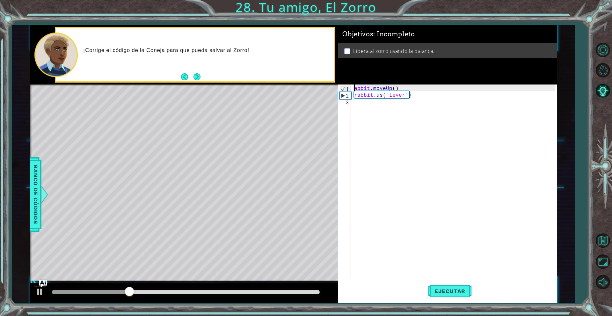
type textarea "rabbit.moveUp()"
click at [445, 202] on div "rabbit . moveUp ( ) rabbit . us ( "lever" )" at bounding box center [455, 189] width 205 height 208
click at [431, 192] on div "rabbit . moveUp ( ) rabbit . us ( "lever" )" at bounding box center [455, 189] width 205 height 208
click at [427, 175] on div "rabbit . moveUp ( ) rabbit . us ( "lever" )" at bounding box center [455, 189] width 205 height 208
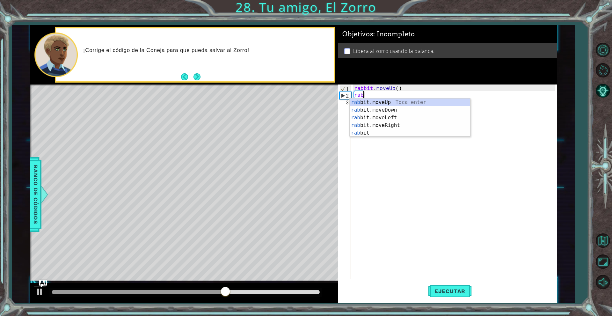
type textarea "r"
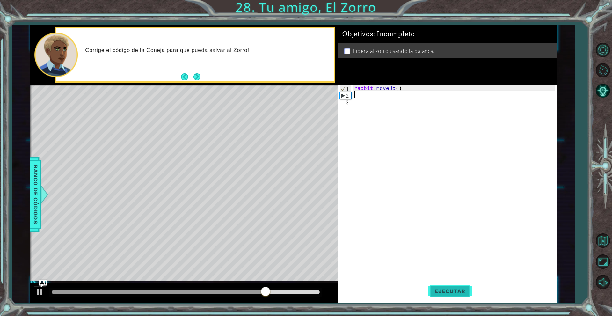
click at [451, 289] on span "Ejecutar" at bounding box center [450, 291] width 44 height 6
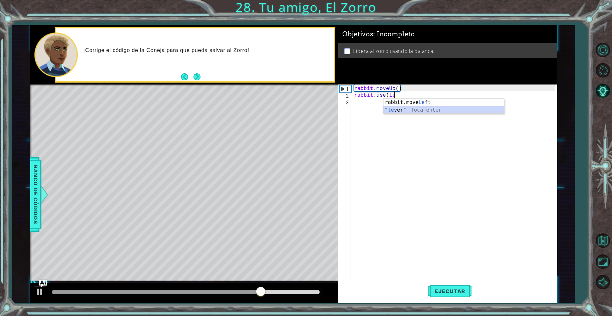
click at [401, 110] on div "rabbit.move Le ft Toca enter " le ver" Toca enter" at bounding box center [444, 114] width 121 height 31
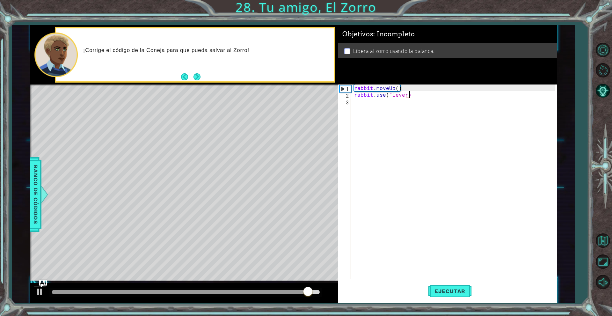
scroll to position [0, 3]
click at [409, 99] on div ""lever " Toca enter" at bounding box center [444, 110] width 121 height 23
type textarea "rabbit.use("lever""
click at [439, 293] on span "Ejecutar" at bounding box center [450, 291] width 44 height 6
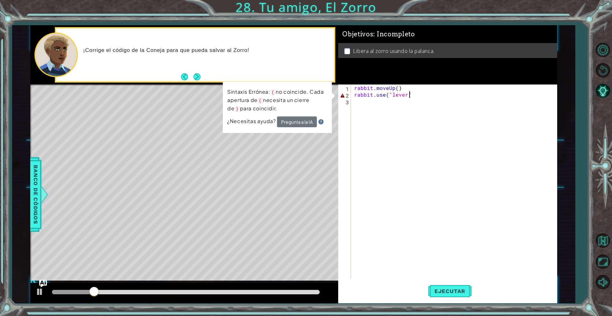
click at [423, 175] on div "rabbit . moveUp ( ) rabbit . use ( "lever"" at bounding box center [455, 189] width 205 height 208
click at [430, 174] on div "rabbit . moveUp ( ) rabbit . use ( "lever"" at bounding box center [455, 189] width 205 height 208
drag, startPoint x: 404, startPoint y: 166, endPoint x: 394, endPoint y: 165, distance: 10.5
click at [403, 166] on div "rabbit . moveUp ( ) rabbit . use ( "lever"" at bounding box center [455, 189] width 205 height 208
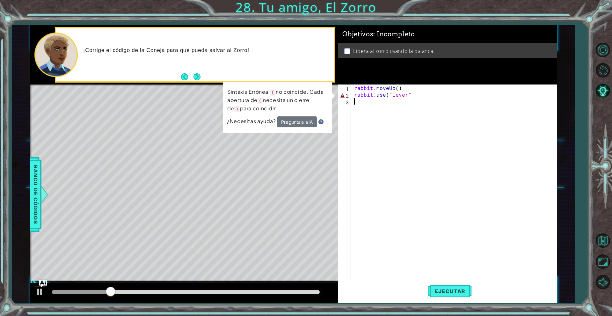
drag, startPoint x: 394, startPoint y: 165, endPoint x: 406, endPoint y: 153, distance: 17.4
click at [394, 165] on div "rabbit . moveUp ( ) rabbit . use ( "lever"" at bounding box center [455, 189] width 205 height 208
click at [452, 144] on div "rabbit . moveUp ( ) rabbit . use ( "lever"" at bounding box center [455, 189] width 205 height 208
click at [393, 89] on div "rabbit . moveUp ( ) rabbit . use ( "lever"" at bounding box center [455, 189] width 205 height 208
click at [406, 96] on div "rabbit . moveUp ( ) rabbit . use ( "lever"" at bounding box center [455, 189] width 205 height 208
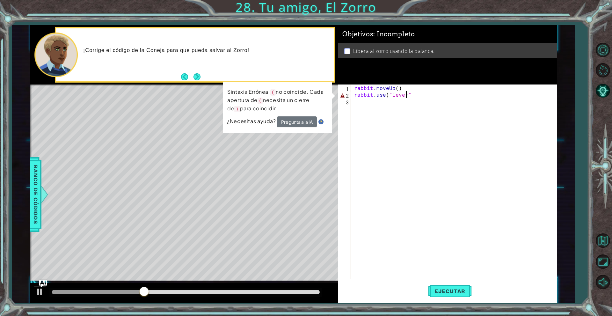
click at [410, 96] on div "rabbit . moveUp ( ) rabbit . use ( "lever"" at bounding box center [455, 189] width 205 height 208
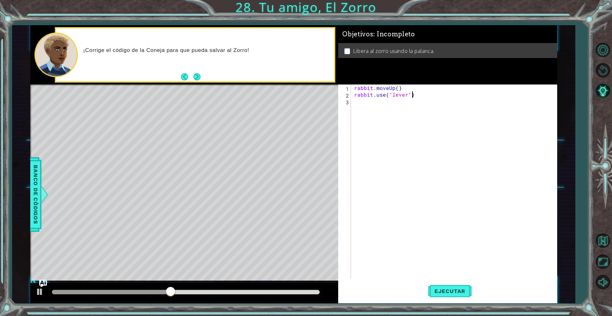
scroll to position [0, 3]
type textarea "rabbit.use("lever")"
click at [441, 288] on span "Ejecutar" at bounding box center [450, 291] width 44 height 6
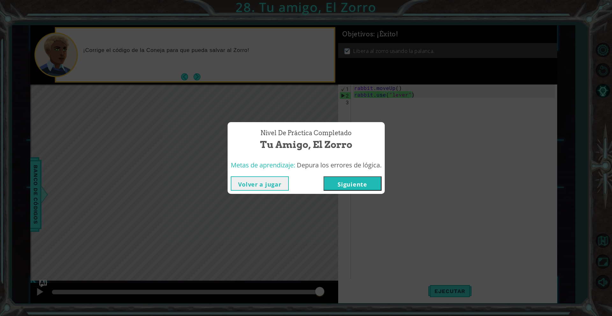
click at [249, 185] on button "Volver a jugar" at bounding box center [260, 183] width 58 height 14
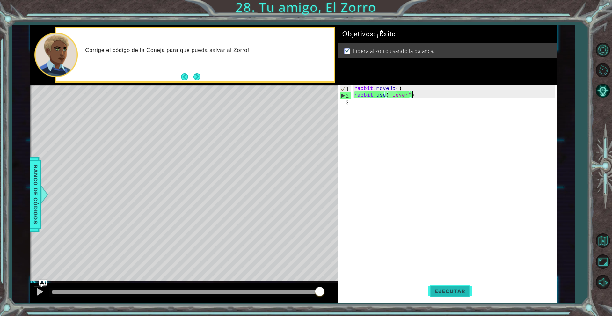
click at [450, 291] on span "Ejecutar" at bounding box center [450, 291] width 44 height 6
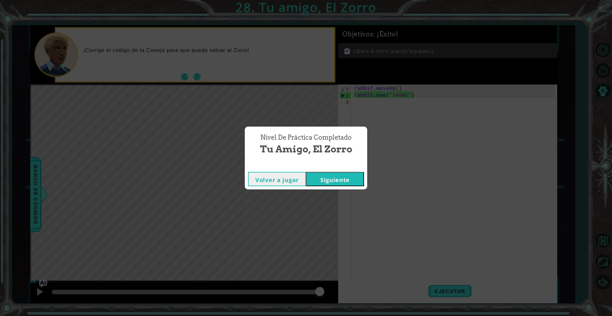
click at [338, 183] on button "Siguiente" at bounding box center [335, 179] width 58 height 14
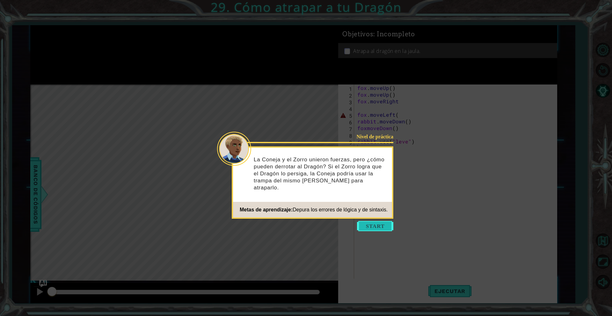
click at [387, 229] on button "Start" at bounding box center [375, 226] width 36 height 10
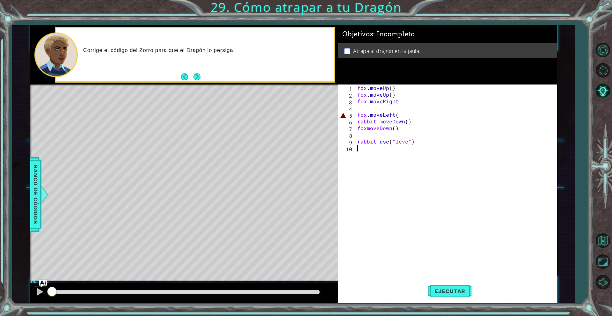
click at [358, 112] on div "fox . moveUp ( ) fox . moveUp ( ) fox . moveRight fox . moveLeft ( rabbit . mov…" at bounding box center [457, 189] width 202 height 208
click at [398, 118] on div "fox . moveUp ( ) fox . moveUp ( ) fox . moveRight fox . moveLeft ( rabbit . mov…" at bounding box center [457, 189] width 202 height 208
type textarea "fox.moveLeft(1)"
click at [446, 289] on span "Ejecutar" at bounding box center [450, 291] width 44 height 6
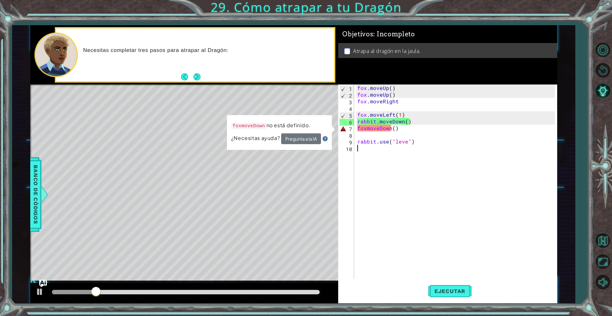
click at [422, 179] on div "[PERSON_NAME] . moveUp ( ) [PERSON_NAME] . moveUp ( ) [PERSON_NAME] . moveRight…" at bounding box center [457, 189] width 202 height 208
click at [444, 182] on div "[PERSON_NAME] . moveUp ( ) [PERSON_NAME] . moveUp ( ) [PERSON_NAME] . moveRight…" at bounding box center [457, 189] width 202 height 208
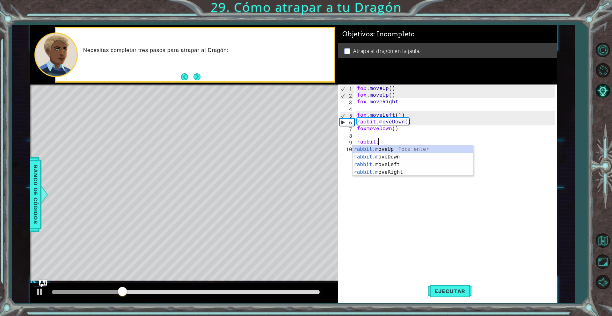
type textarea "r"
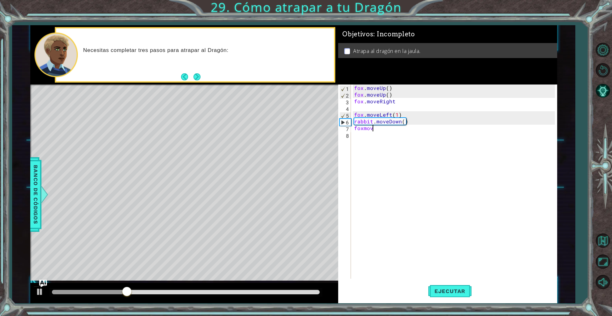
type textarea "f"
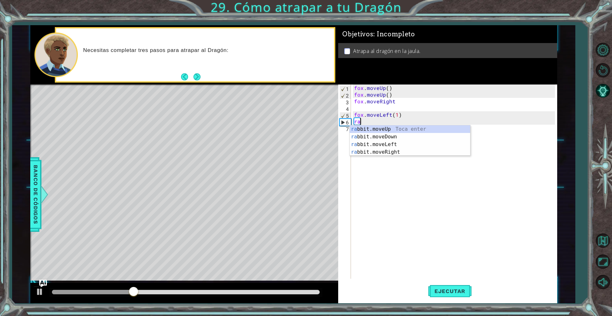
type textarea "r"
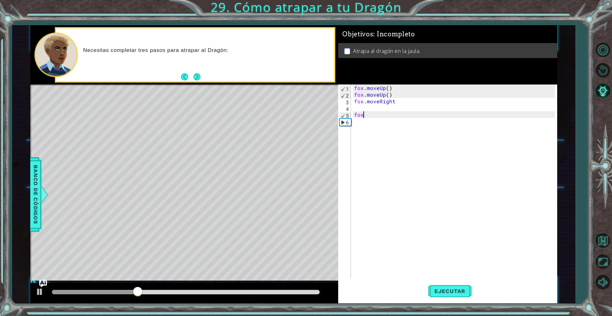
type textarea "f"
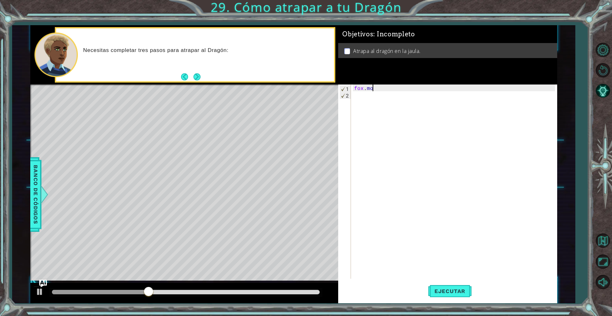
type textarea "f"
click at [457, 294] on span "Ejecutar" at bounding box center [450, 291] width 44 height 6
type textarea "f"
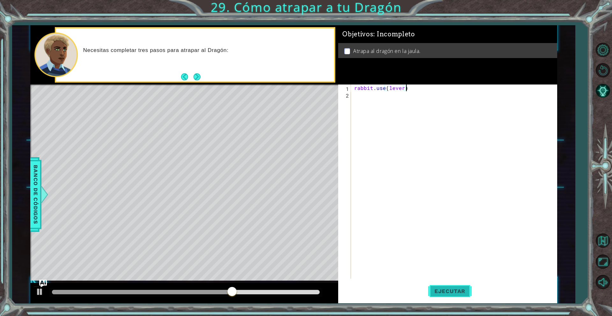
type textarea "rabbit.use(lever)"
click at [439, 295] on button "Ejecutar" at bounding box center [450, 291] width 44 height 22
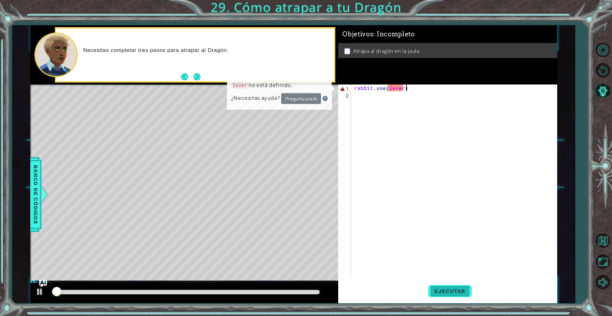
click at [439, 295] on button "Ejecutar" at bounding box center [450, 291] width 44 height 22
click at [435, 154] on div "rabbit . use ( lever )" at bounding box center [455, 189] width 205 height 208
click at [455, 151] on div "rabbit . use ( lever )" at bounding box center [455, 189] width 205 height 208
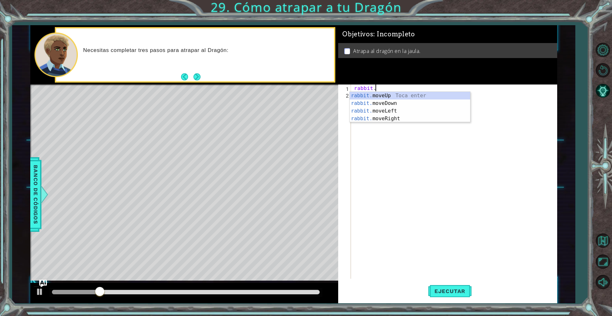
type textarea "r"
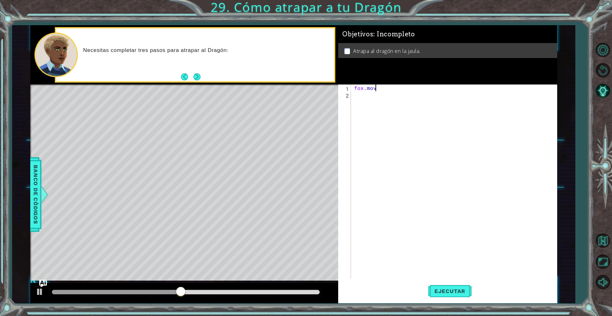
type textarea "f"
click at [349, 50] on p at bounding box center [347, 51] width 6 height 6
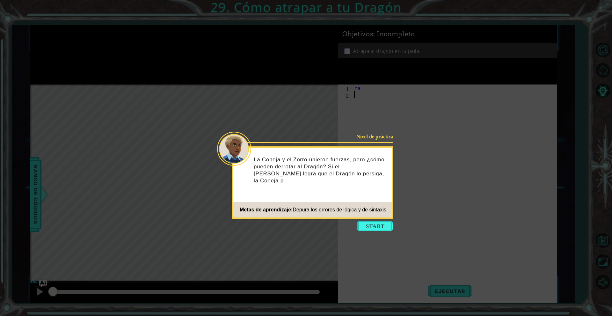
click at [374, 229] on button "Start" at bounding box center [375, 226] width 36 height 10
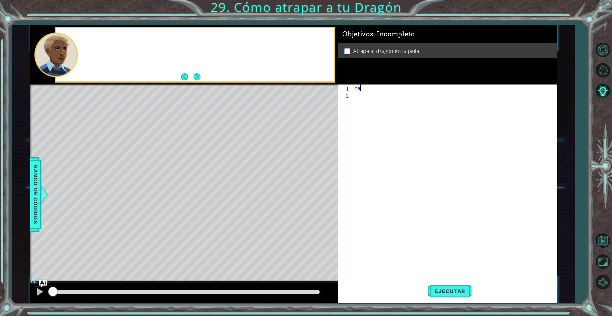
type textarea "r"
type textarea "fox.moveright(2)"
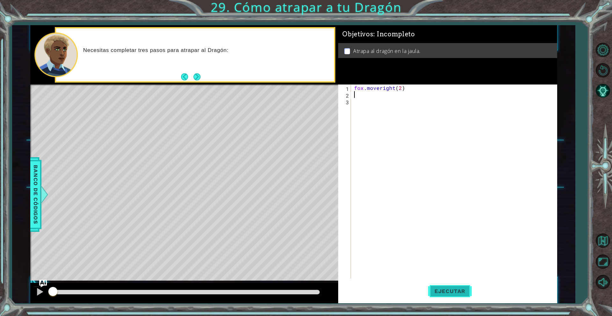
click at [438, 286] on button "Ejecutar" at bounding box center [450, 291] width 44 height 22
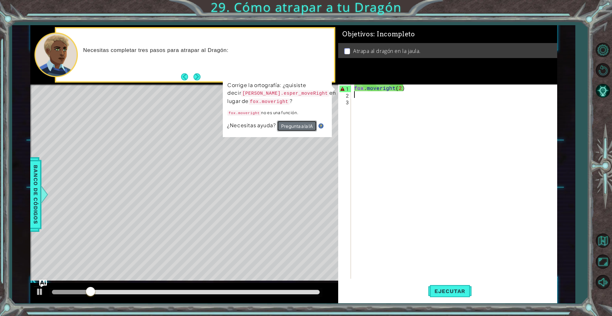
click at [291, 126] on button "Pregunta a la IA" at bounding box center [297, 126] width 40 height 11
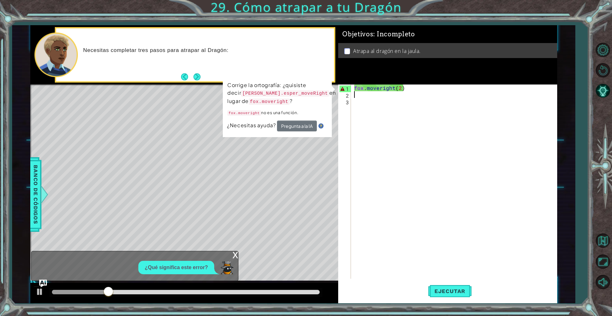
click at [396, 91] on div "fox . moveright ( 2 )" at bounding box center [455, 189] width 205 height 208
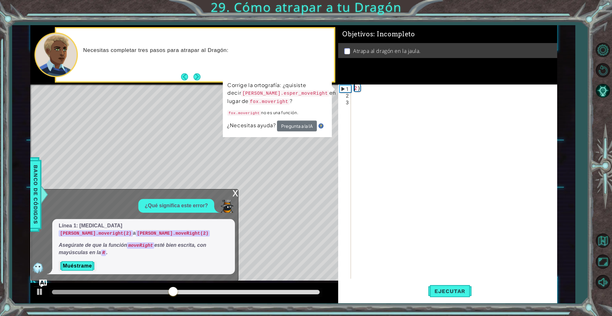
scroll to position [0, 0]
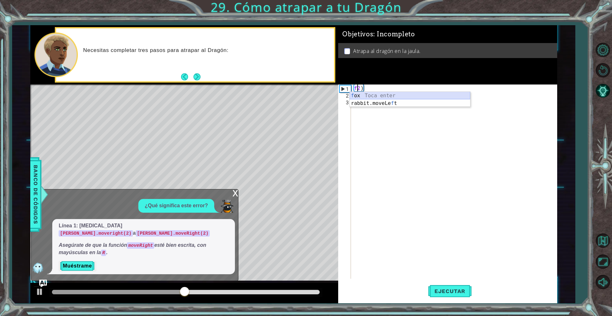
click at [362, 95] on div "f ox Toca enter rabbit.moveLe f t Toca enter" at bounding box center [410, 107] width 121 height 31
type textarea "fox)"
click at [367, 92] on div "fox )" at bounding box center [455, 189] width 205 height 208
click at [378, 85] on div "fox )" at bounding box center [455, 189] width 205 height 208
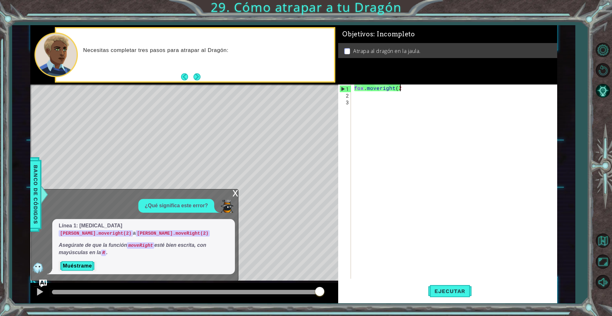
scroll to position [0, 3]
click at [386, 86] on div "fox . moveright ( 2 )" at bounding box center [455, 189] width 205 height 208
click at [385, 87] on div "fox . moveright ( 2 )" at bounding box center [454, 182] width 202 height 194
click at [382, 88] on div "fox . moveright ( 2 )" at bounding box center [455, 189] width 205 height 208
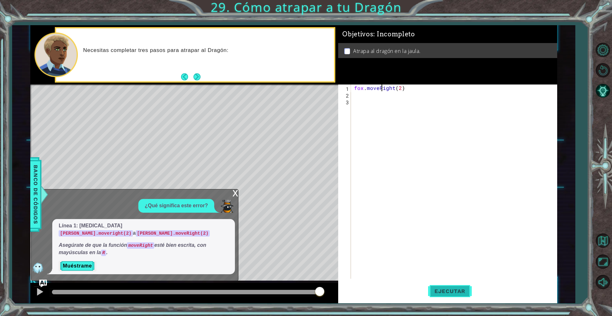
type textarea "fox.moveRight(2)"
click at [449, 287] on button "Ejecutar" at bounding box center [450, 291] width 44 height 22
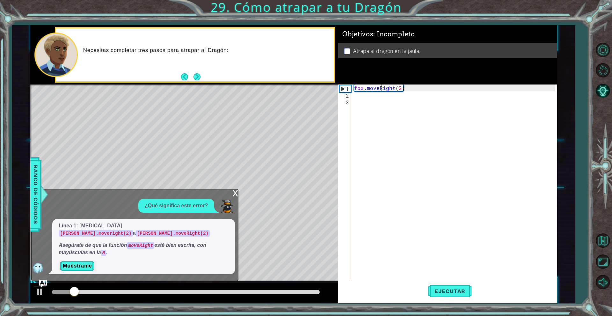
click at [235, 196] on div "x" at bounding box center [235, 192] width 6 height 6
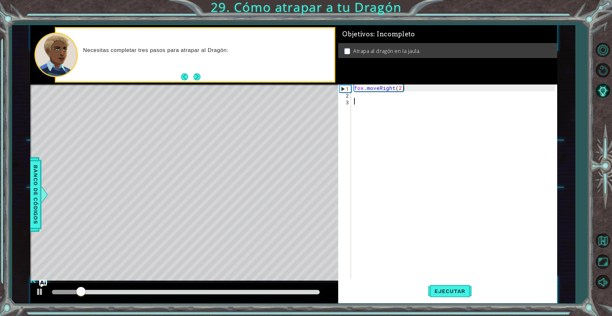
click at [355, 103] on div "fox . moveRight ( 2 )" at bounding box center [455, 189] width 205 height 208
click at [353, 94] on div "fox . moveRight ( 2 )" at bounding box center [455, 189] width 205 height 208
type textarea "fox.moveUp(2)"
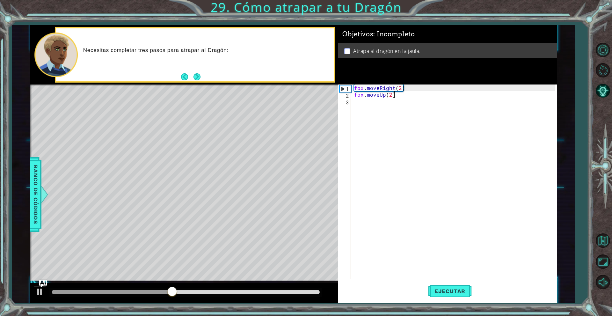
scroll to position [0, 2]
click at [364, 101] on div "fox . moveRight ( 2 ) fox . moveUp ( 2 )" at bounding box center [455, 189] width 205 height 208
drag, startPoint x: 340, startPoint y: 89, endPoint x: 363, endPoint y: 110, distance: 30.9
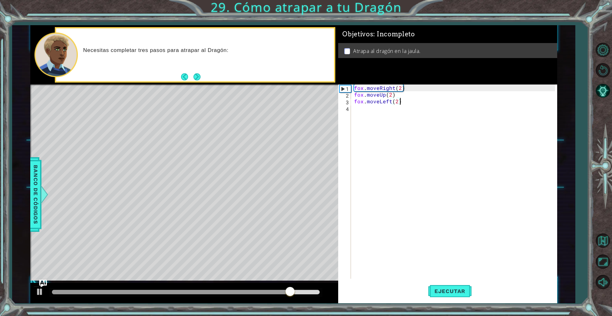
type textarea "fox.moveRight(2)"
click at [369, 114] on div "fox . moveRight ( 2 ) fox . moveUp ( 2 ) fox . moveLeft ( 2 )" at bounding box center [455, 189] width 205 height 208
type textarea "F"
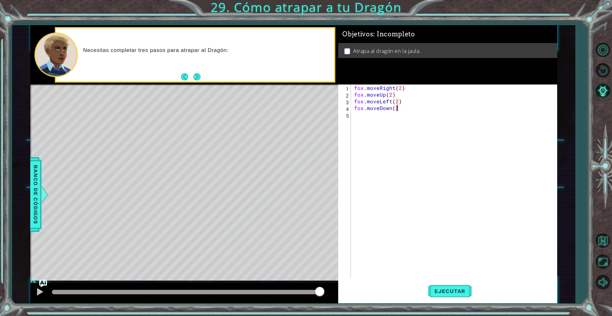
type textarea "fox.moveDown(2)"
click at [364, 143] on div "fox . moveRight ( 2 ) fox . moveUp ( 2 ) fox . moveLeft ( 2 ) fox . moveDown ( …" at bounding box center [455, 189] width 205 height 208
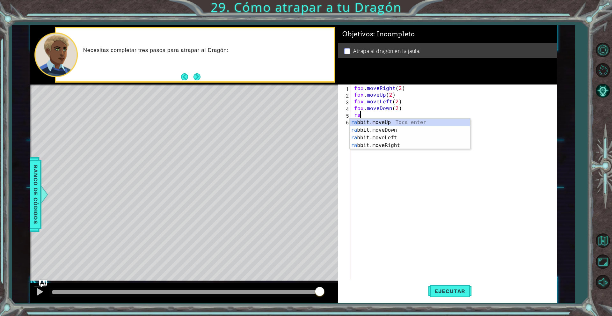
scroll to position [0, 0]
click at [381, 128] on div "rabb it.moveUp Toca enter rabb it.moveDown Toca enter rabb it.moveLeft Toca ent…" at bounding box center [410, 142] width 121 height 46
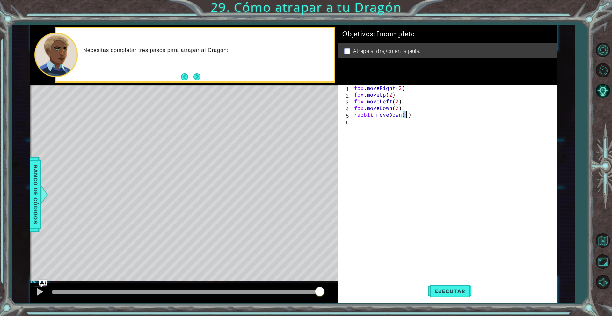
click at [386, 108] on div "fox . moveRight ( 2 ) fox . moveUp ( 2 ) fox . moveLeft ( 2 ) fox . moveDown ( …" at bounding box center [455, 189] width 205 height 208
type textarea "fox.moveDown(2)"
click at [400, 121] on div "fox . moveRight ( 2 ) fox . moveUp ( 2 ) fox . moveLeft ( 2 ) fox . moveDown ( …" at bounding box center [455, 189] width 205 height 208
click at [413, 120] on div "fox . moveRight ( 2 ) fox . moveUp ( 2 ) fox . moveLeft ( 2 ) fox . moveDown ( …" at bounding box center [455, 189] width 205 height 208
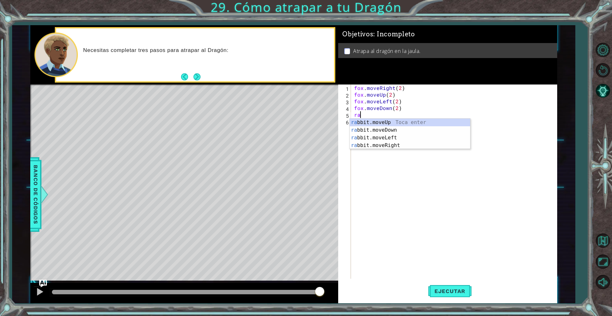
type textarea "r"
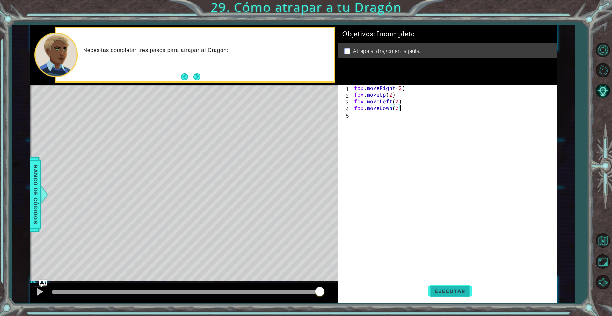
type textarea "fox.moveDown(2)"
click at [442, 284] on button "Ejecutar" at bounding box center [450, 291] width 44 height 22
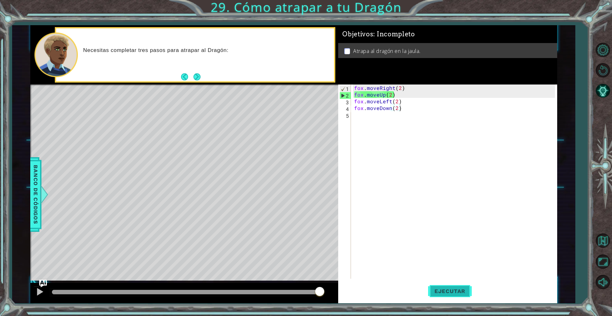
click at [442, 297] on button "Ejecutar" at bounding box center [450, 291] width 44 height 22
click at [409, 175] on div "fox . moveRight ( 2 ) fox . moveUp ( 2 ) fox . moveLeft ( 2 ) fox . moveDown ( …" at bounding box center [455, 189] width 205 height 208
click at [466, 299] on button "Ejecutar" at bounding box center [450, 291] width 44 height 22
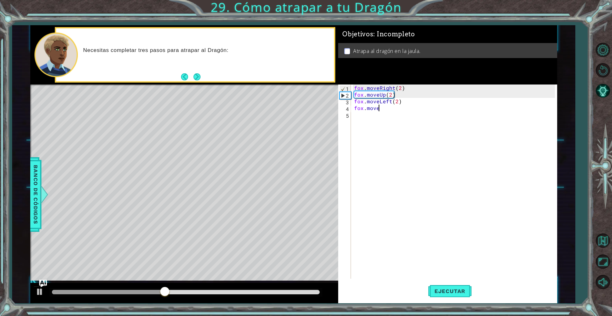
type textarea "f"
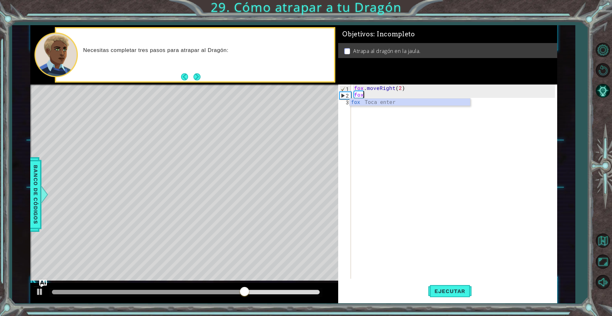
type textarea "f"
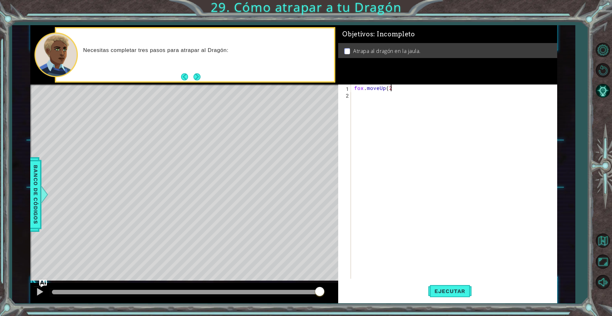
scroll to position [0, 2]
type textarea "fox.moveUp(2)"
click at [449, 291] on span "Ejecutar" at bounding box center [450, 291] width 44 height 6
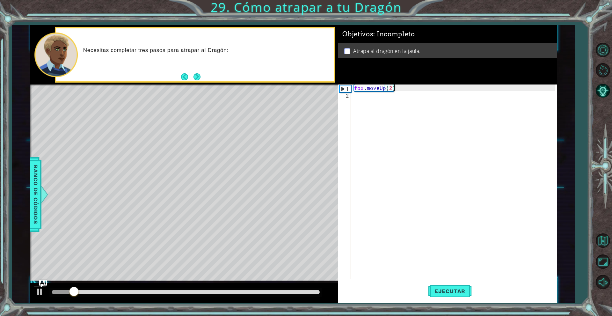
click at [413, 122] on div "fox . moveUp ( 2 )" at bounding box center [455, 189] width 205 height 208
type textarea "fox.move(1)"
click at [377, 122] on div "fox . moveUp ( 2 ) fox . move ( 1 )" at bounding box center [455, 189] width 205 height 208
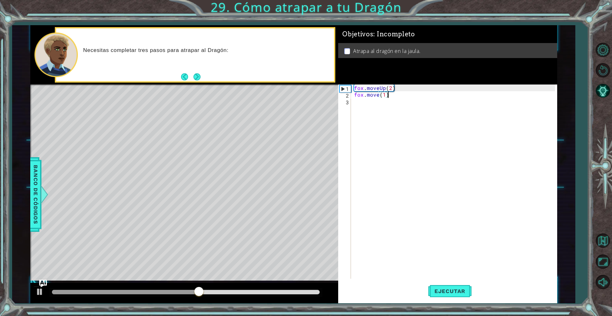
scroll to position [0, 0]
click at [395, 114] on div "fox . moveUp ( 2 ) fox . move ( 1 )" at bounding box center [455, 189] width 205 height 208
click at [394, 111] on div "fox . moveUp ( 2 ) fox . move ( 1 )" at bounding box center [455, 189] width 205 height 208
click at [391, 107] on div "fox . moveUp ( 2 ) fox . move ( 1 )" at bounding box center [455, 189] width 205 height 208
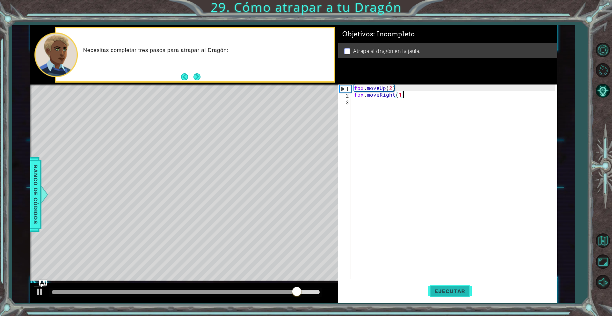
type textarea "fox.moveRight(1)"
click at [446, 293] on span "Ejecutar" at bounding box center [450, 291] width 44 height 6
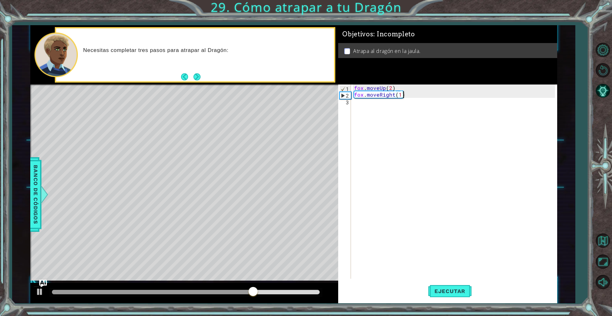
click at [409, 198] on div "fox . moveUp ( 2 ) fox . moveRight ( 1 )" at bounding box center [455, 189] width 205 height 208
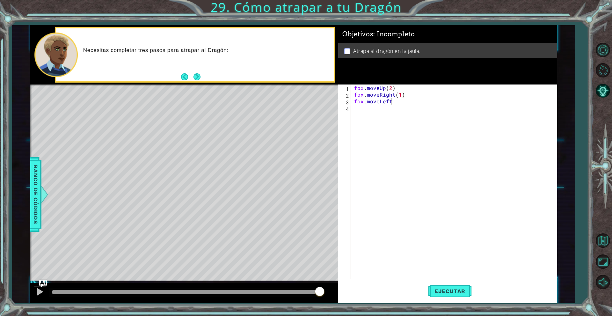
scroll to position [0, 2]
type textarea "fox.moveLeft(1)"
type textarea "F"
type textarea "f"
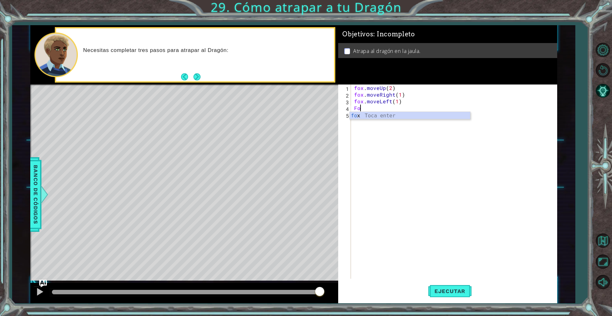
type textarea "F"
type textarea "fox.moveDown(2)"
click at [409, 164] on div "fox . moveUp ( 2 ) fox . moveRight ( 1 ) fox . moveLeft ( 1 ) fox . moveDown ( …" at bounding box center [455, 189] width 205 height 208
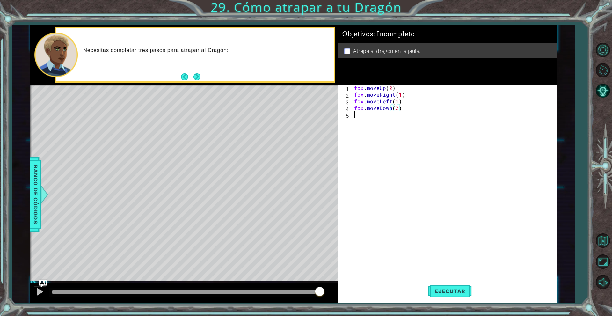
scroll to position [0, 0]
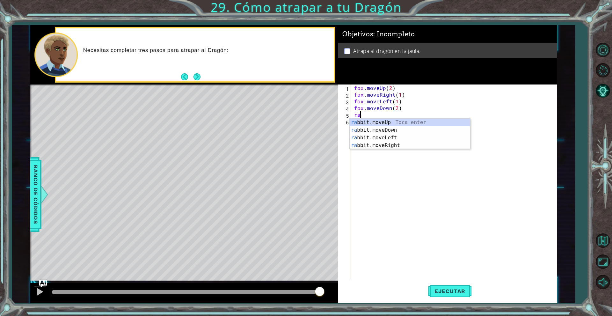
type textarea "r"
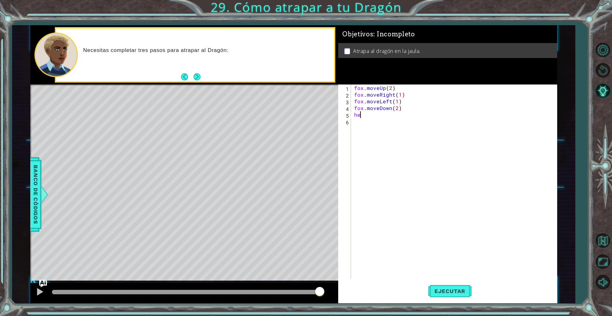
type textarea "h"
click at [459, 297] on button "Ejecutar" at bounding box center [450, 291] width 44 height 22
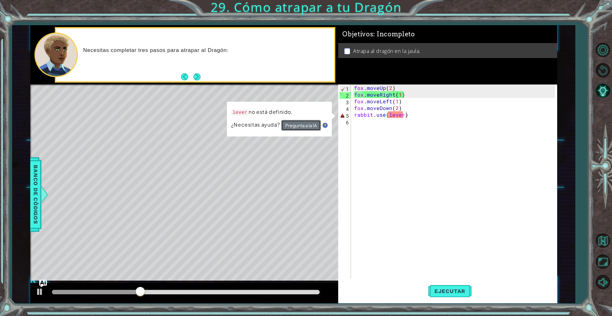
click at [304, 123] on button "Pregunta a la IA" at bounding box center [301, 125] width 40 height 11
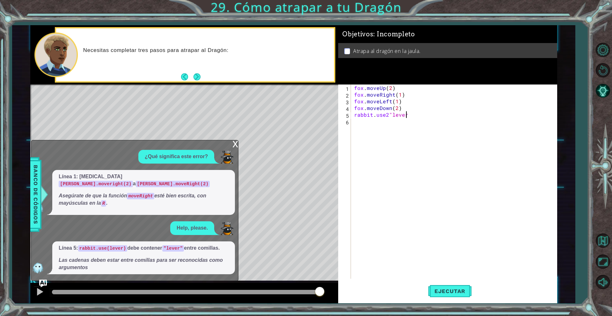
scroll to position [0, 3]
click at [441, 292] on span "Ejecutar" at bounding box center [450, 291] width 44 height 6
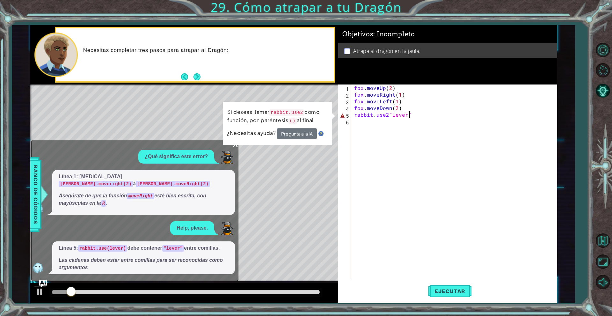
click at [405, 111] on div "fox . moveUp ( 2 ) fox . moveRight ( 1 ) fox . moveLeft ( 1 ) fox . moveDown ( …" at bounding box center [455, 189] width 205 height 208
click at [391, 115] on div "fox . moveUp ( 2 ) fox . moveRight ( 1 ) fox . moveLeft ( 1 ) fox . moveDown ( …" at bounding box center [454, 182] width 202 height 194
click at [389, 116] on div "fox . moveUp ( 2 ) fox . moveRight ( 1 ) fox . moveLeft ( 1 ) fox . moveDown ( …" at bounding box center [455, 189] width 205 height 208
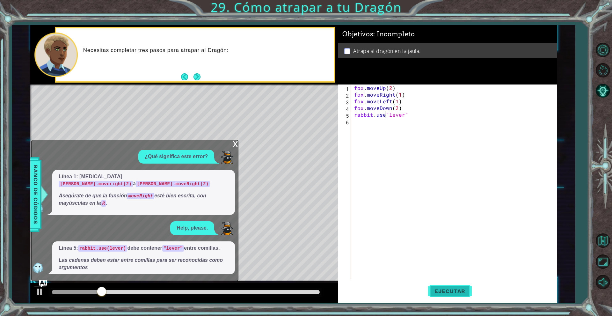
click at [450, 291] on span "Ejecutar" at bounding box center [450, 291] width 44 height 6
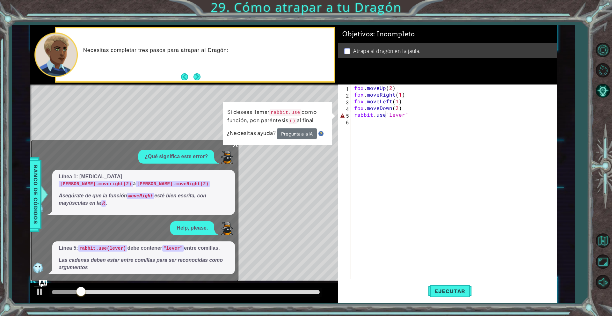
type textarea "rabbit.use("lever""
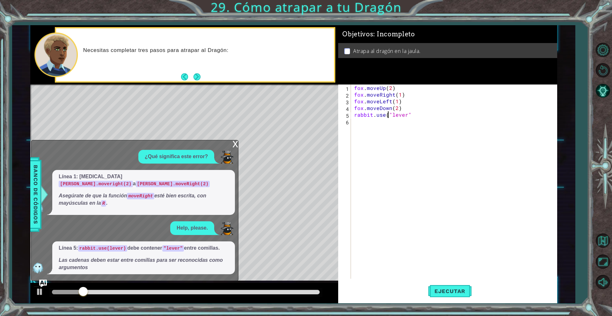
scroll to position [0, 2]
click at [427, 119] on div "fox . moveUp ( 2 ) fox . moveRight ( 1 ) fox . moveLeft ( 1 ) fox . moveDown ( …" at bounding box center [455, 189] width 205 height 208
click at [414, 111] on div "fox . moveUp ( 2 ) fox . moveRight ( 1 ) fox . moveLeft ( 1 ) fox . moveDown ( …" at bounding box center [455, 189] width 205 height 208
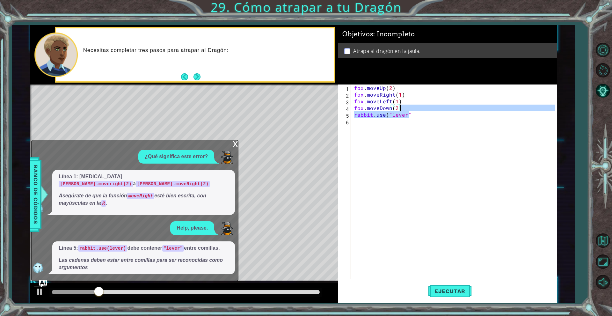
click at [414, 117] on div "fox . moveUp ( 2 ) fox . moveRight ( 1 ) fox . moveLeft ( 1 ) fox . moveDown ( …" at bounding box center [454, 182] width 202 height 194
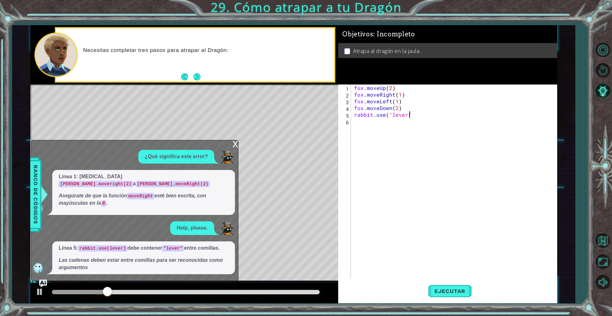
scroll to position [0, 3]
type textarea "rabbit.use("lever")"
click at [444, 291] on span "Ejecutar" at bounding box center [450, 291] width 44 height 6
click at [238, 147] on div "x" at bounding box center [235, 143] width 6 height 6
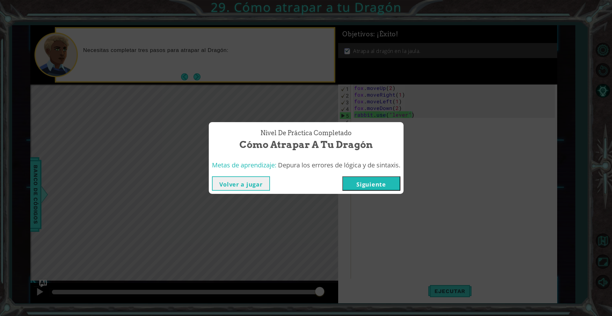
click at [226, 182] on button "Volver a jugar" at bounding box center [241, 183] width 58 height 14
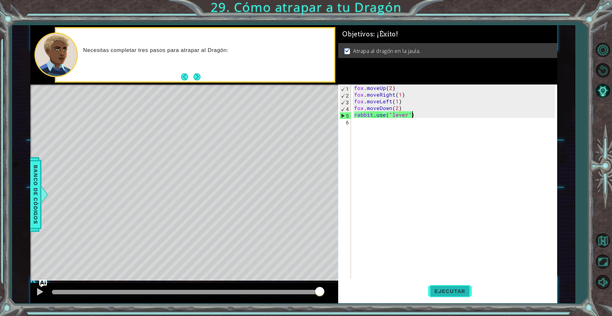
click at [447, 295] on button "Ejecutar" at bounding box center [450, 291] width 44 height 22
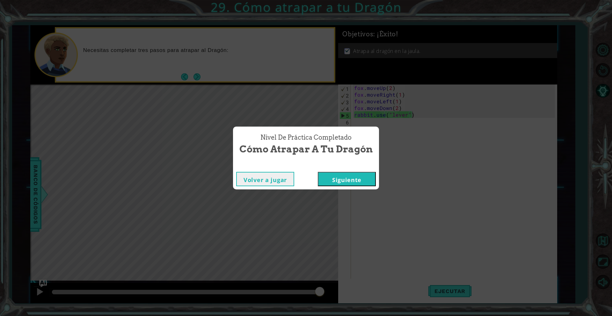
click at [354, 174] on button "Siguiente" at bounding box center [347, 179] width 58 height 14
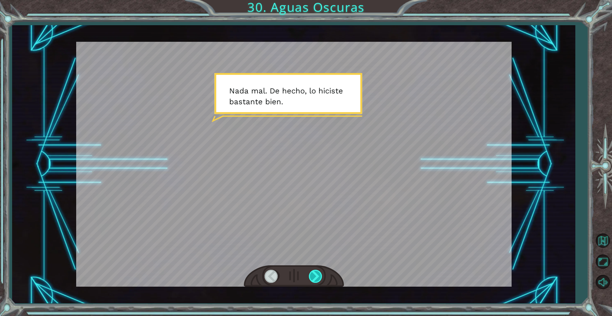
click at [315, 276] on div at bounding box center [316, 276] width 14 height 13
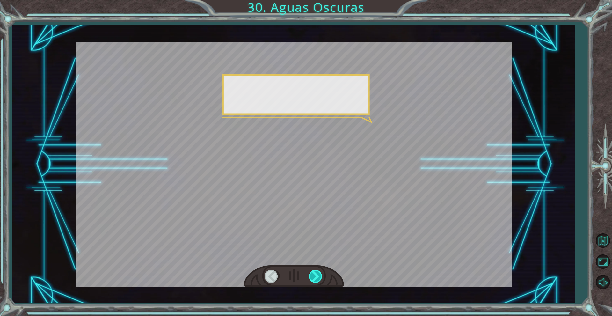
click at [314, 276] on div at bounding box center [316, 276] width 14 height 13
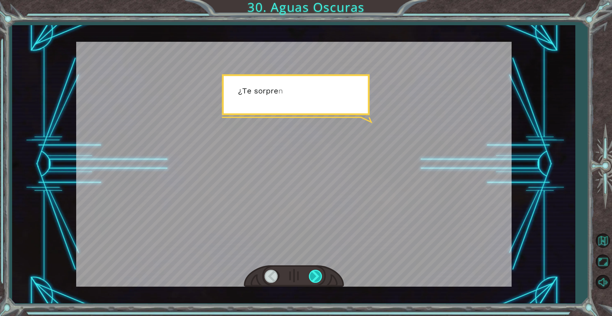
click at [314, 275] on div at bounding box center [316, 276] width 14 height 13
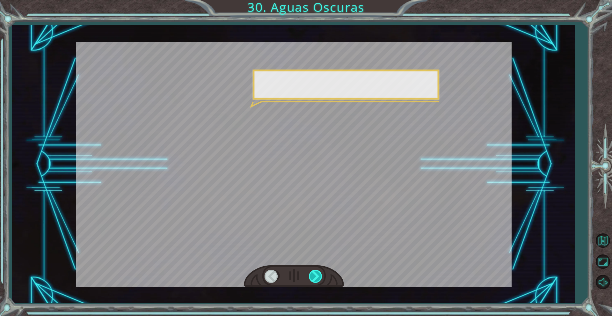
click at [314, 275] on div at bounding box center [316, 276] width 14 height 13
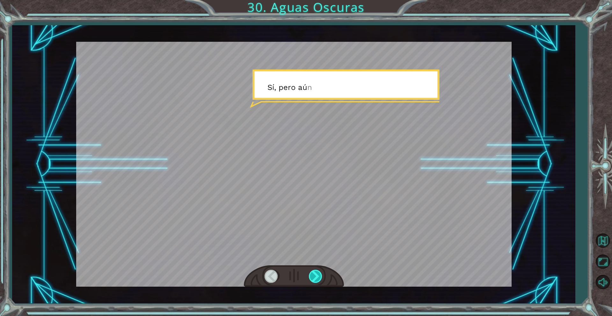
click at [314, 275] on div at bounding box center [316, 276] width 14 height 13
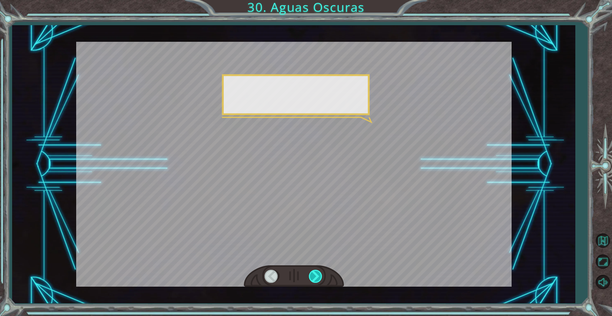
click at [314, 275] on div at bounding box center [316, 276] width 14 height 13
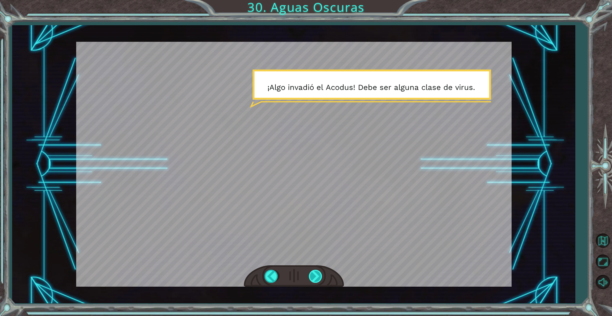
click at [312, 277] on div at bounding box center [316, 276] width 14 height 13
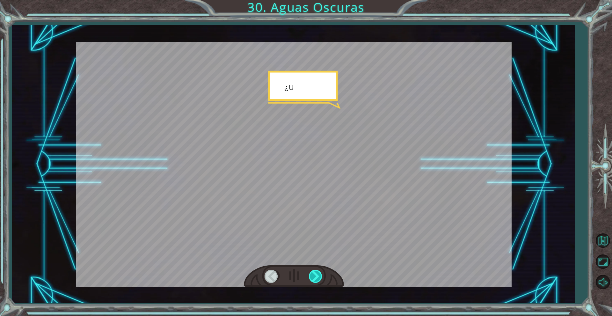
click at [312, 277] on div at bounding box center [316, 276] width 14 height 13
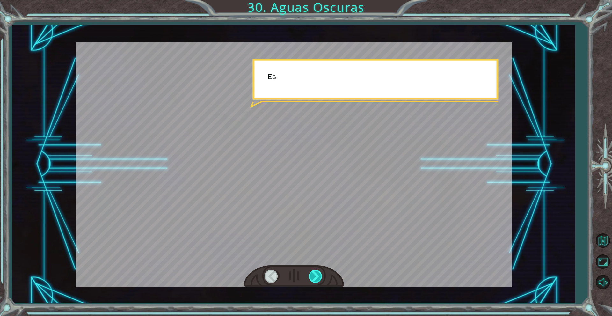
click at [312, 277] on div at bounding box center [316, 276] width 14 height 13
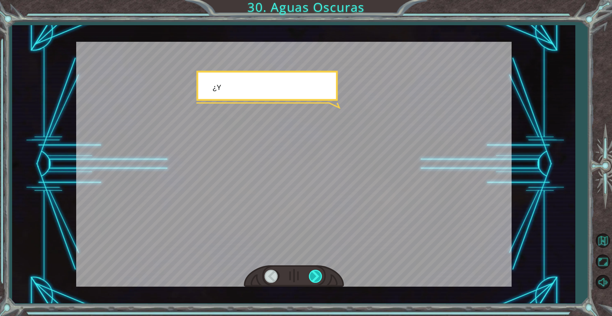
click at [312, 277] on div at bounding box center [316, 276] width 14 height 13
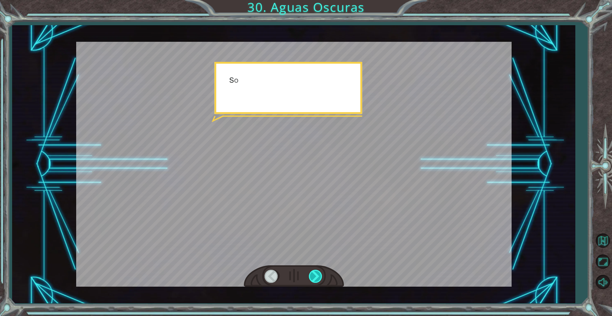
click at [312, 277] on div at bounding box center [316, 276] width 14 height 13
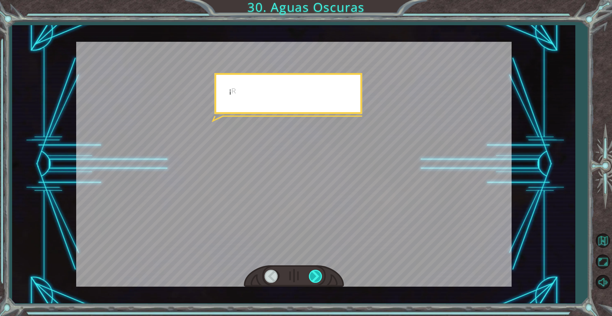
click at [312, 277] on div at bounding box center [316, 276] width 14 height 13
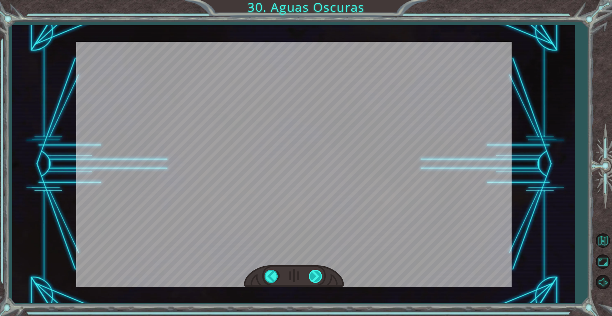
click at [312, 0] on div "Temporary Text N a d a m a l . D e h e c h o , l o h i c i s t e b a s t a n t …" at bounding box center [306, 0] width 612 height 0
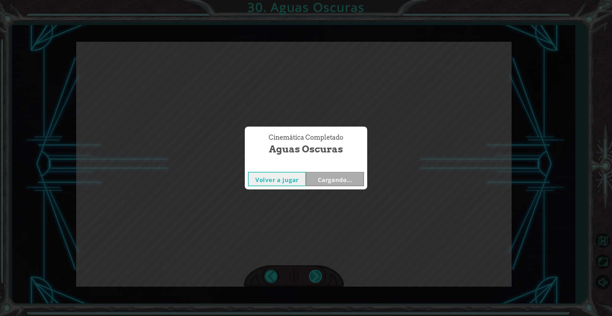
click at [312, 277] on div "Cinemática Completado Aguas Oscuras Volver a jugar Cargando..." at bounding box center [306, 158] width 612 height 316
click at [334, 173] on button "Siguiente" at bounding box center [335, 179] width 58 height 14
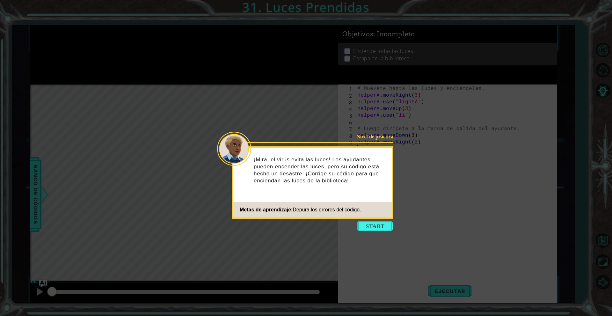
click at [379, 225] on button "Start" at bounding box center [375, 226] width 36 height 10
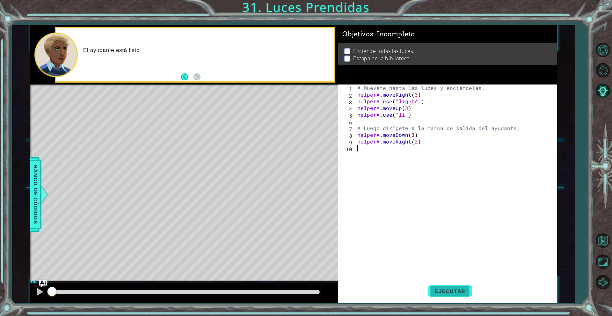
click at [441, 288] on span "Ejecutar" at bounding box center [450, 291] width 44 height 6
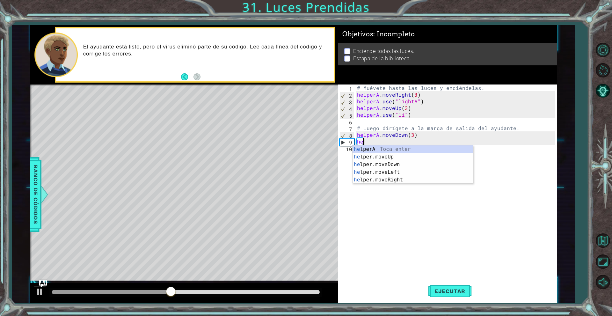
type textarea "h"
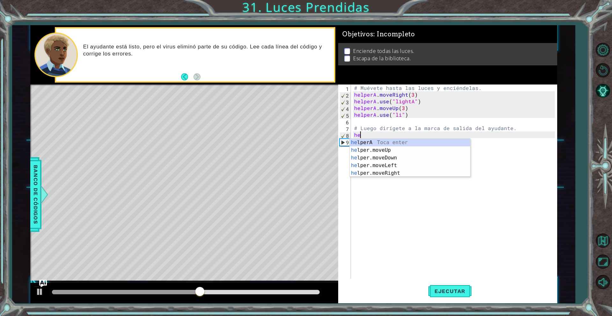
type textarea "h"
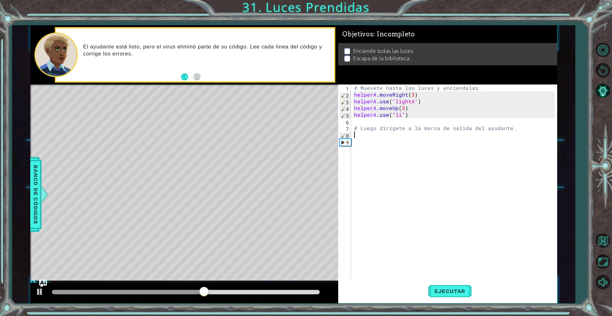
type textarea "# Luego dirígete a la marca de salida del ayudante."
click at [487, 269] on div "# Muévete hasta las luces y enciéndelas. helperA . moveRight ( 3 ) helperA . us…" at bounding box center [455, 189] width 205 height 208
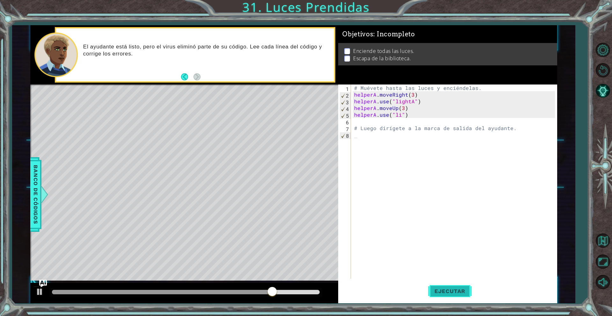
click at [457, 289] on span "Ejecutar" at bounding box center [450, 291] width 44 height 6
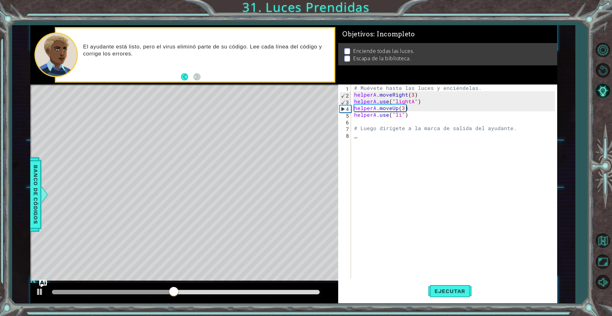
click at [398, 114] on div "# Muévete hasta las luces y enciéndelas. helperA . moveRight ( 3 ) helperA . us…" at bounding box center [455, 189] width 205 height 208
type textarea "helperA.use("li")"
click at [400, 118] on div "# Muévete hasta las luces y enciéndelas. helperA . moveRight ( 3 ) helperA . us…" at bounding box center [455, 189] width 205 height 208
click at [401, 121] on div "# Muévete hasta las luces y enciéndelas. helperA . moveRight ( 3 ) helperA . us…" at bounding box center [455, 189] width 205 height 208
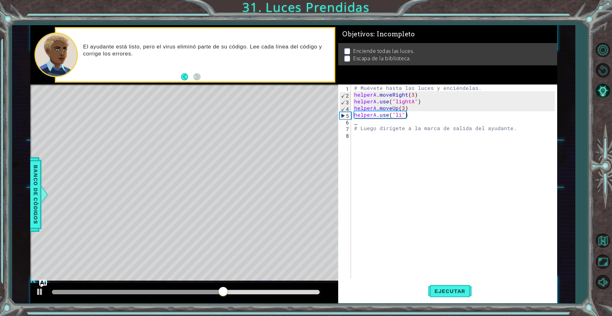
click at [412, 123] on div "# Muévete hasta las luces y enciéndelas. helperA . moveRight ( 3 ) helperA . us…" at bounding box center [455, 189] width 205 height 208
click at [414, 118] on div "# Muévete hasta las luces y enciéndelas. helperA . moveRight ( 3 ) helperA . us…" at bounding box center [455, 189] width 205 height 208
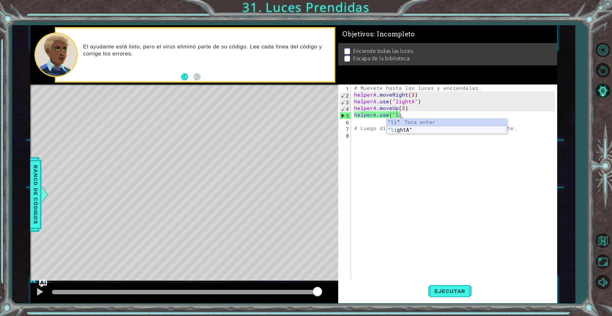
click at [415, 129] on div ""li " Toca enter "li ghtA" Toca enter" at bounding box center [447, 134] width 121 height 31
type textarea "helperA.use("lightA""
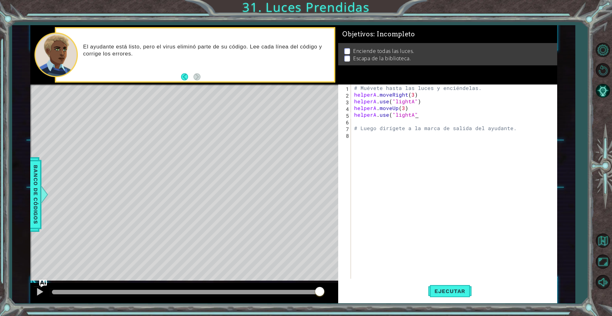
click at [412, 120] on div "# Muévete hasta las luces y enciéndelas. helperA . moveRight ( 3 ) helperA . us…" at bounding box center [455, 189] width 205 height 208
click at [409, 118] on div "# Muévete hasta las luces y enciéndelas. helperA . moveRight ( 3 ) helperA . us…" at bounding box center [455, 189] width 205 height 208
click at [412, 117] on div "# Muévete hasta las luces y enciéndelas. helperA . moveRight ( 3 ) helperA . us…" at bounding box center [455, 189] width 205 height 208
click at [412, 116] on div "# Muévete hasta las luces y enciéndelas. helperA . moveRight ( 3 ) helperA . us…" at bounding box center [455, 189] width 205 height 208
click at [412, 117] on div "# Muévete hasta las luces y enciéndelas. helperA . moveRight ( 3 ) helperA . us…" at bounding box center [455, 189] width 205 height 208
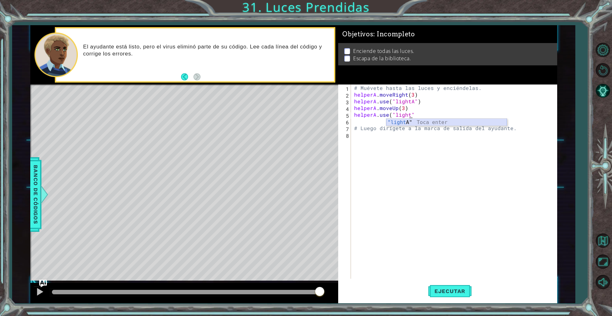
scroll to position [0, 4]
click at [416, 115] on div "# Muévete hasta las luces y enciéndelas. helperA . moveRight ( 3 ) helperA . us…" at bounding box center [455, 189] width 205 height 208
click at [444, 296] on button "Ejecutar" at bounding box center [450, 291] width 44 height 22
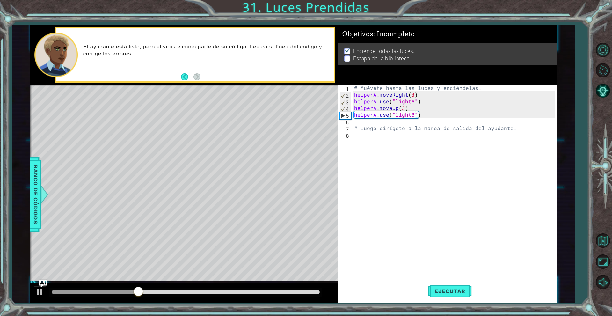
click at [358, 128] on div "# Muévete hasta las luces y enciéndelas. helperA . moveRight ( 3 ) helperA . us…" at bounding box center [455, 189] width 205 height 208
type textarea "# Luego dirígete a la marca de salida del ayudante."
click at [365, 124] on div "# Muévete hasta las luces y enciéndelas. helperA . moveRight ( 3 ) helperA . us…" at bounding box center [455, 189] width 205 height 208
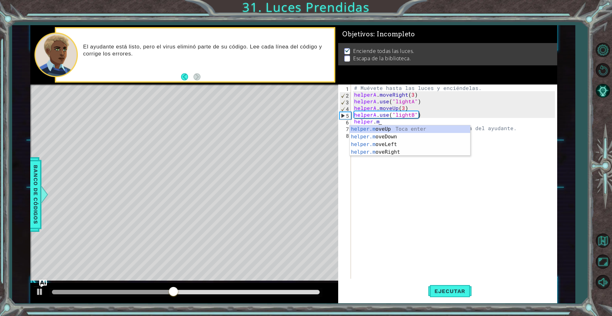
scroll to position [0, 1]
click at [382, 138] on div "helper.mo veUp Toca enter helper.mo veDown Toca enter helper.mo veLeft Toca ent…" at bounding box center [410, 148] width 121 height 46
type textarea "helper.moveDown(1)"
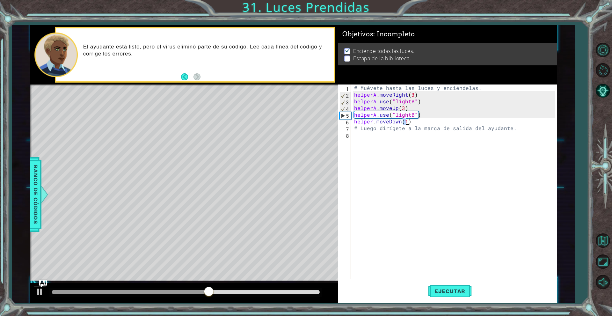
click at [392, 149] on div "# Muévete hasta las luces y enciéndelas. helperA . moveRight ( 3 ) helperA . us…" at bounding box center [455, 189] width 205 height 208
click at [377, 142] on div "# Muévete hasta las luces y enciéndelas. helperA . moveRight ( 3 ) helperA . us…" at bounding box center [455, 189] width 205 height 208
click at [368, 136] on div "# Muévete hasta las luces y enciéndelas. helperA . moveRight ( 3 ) helperA . us…" at bounding box center [455, 189] width 205 height 208
click at [380, 155] on div "# Muévete hasta las luces y enciéndelas. helperA . moveRight ( 3 ) helperA . us…" at bounding box center [455, 189] width 205 height 208
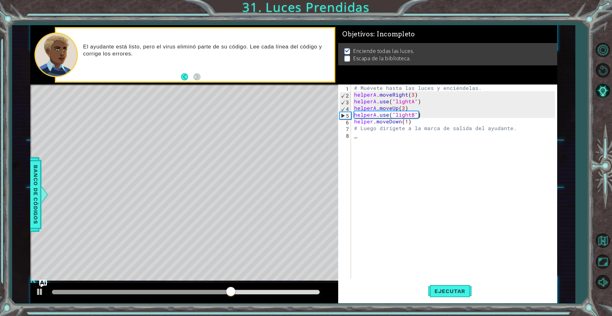
drag, startPoint x: 544, startPoint y: 135, endPoint x: 526, endPoint y: 132, distance: 19.1
click at [544, 135] on div "# Muévete hasta las luces y enciéndelas. helperA . moveRight ( 3 ) helperA . us…" at bounding box center [455, 189] width 205 height 208
click at [514, 131] on div "# Muévete hasta las luces y enciéndelas. helperA . moveRight ( 3 ) helperA . us…" at bounding box center [455, 189] width 205 height 208
type textarea "#"
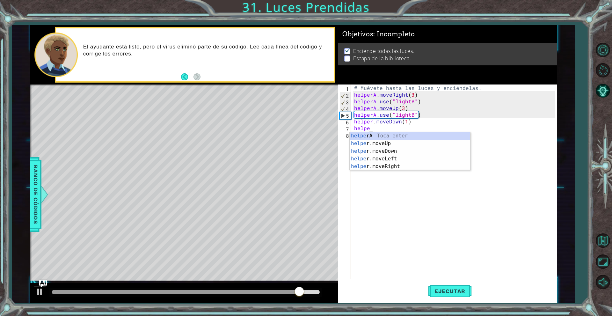
scroll to position [0, 1]
click at [416, 168] on div "helper A Toca enter helper .moveUp Toca enter helper .moveDown Toca enter helpe…" at bounding box center [410, 159] width 121 height 54
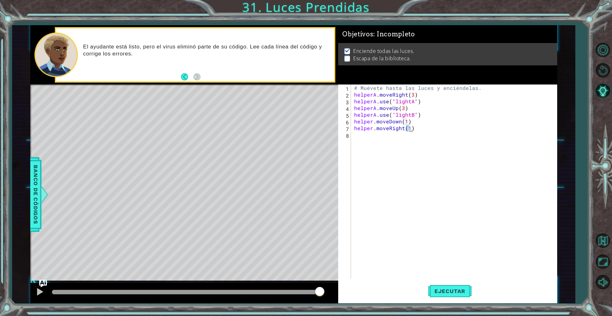
scroll to position [0, 3]
type textarea "helper.moveRight(2)"
click at [435, 286] on button "Ejecutar" at bounding box center [450, 291] width 44 height 22
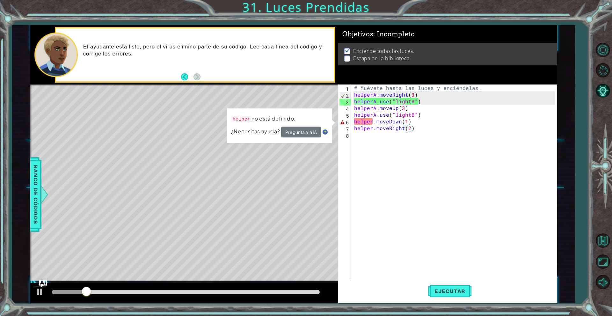
click at [364, 185] on div "# Muévete hasta las luces y enciéndelas. helperA . moveRight ( 3 ) helperA . us…" at bounding box center [455, 189] width 205 height 208
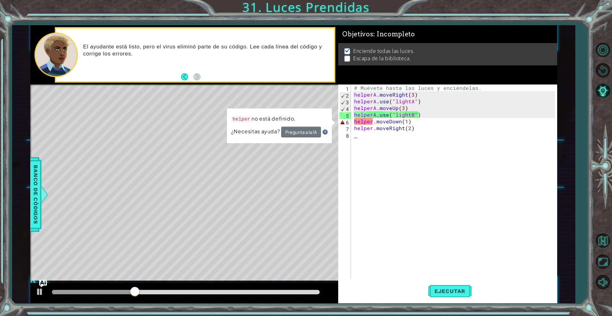
click at [387, 145] on div "# Muévete hasta las luces y enciéndelas. helperA . moveRight ( 3 ) helperA . us…" at bounding box center [455, 189] width 205 height 208
click at [358, 136] on div "# Muévete hasta las luces y enciéndelas. helperA . moveRight ( 3 ) helperA . us…" at bounding box center [455, 189] width 205 height 208
click at [369, 121] on div "# Muévete hasta las luces y enciéndelas. helperA . moveRight ( 3 ) helperA . us…" at bounding box center [455, 189] width 205 height 208
click at [374, 123] on div "# Muévete hasta las luces y enciéndelas. helperA . moveRight ( 3 ) helperA . us…" at bounding box center [455, 189] width 205 height 208
click at [373, 122] on div "# Muévete hasta las luces y enciéndelas. helperA . moveRight ( 3 ) helperA . us…" at bounding box center [455, 189] width 205 height 208
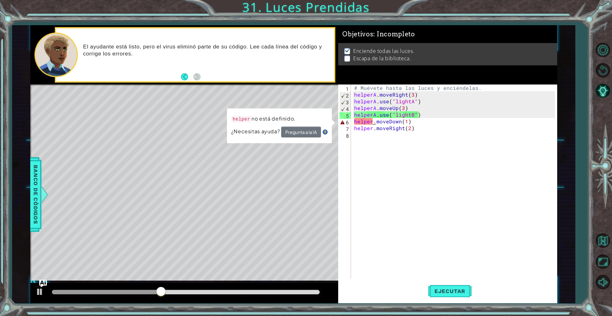
click at [372, 122] on div "# Muévete hasta las luces y enciéndelas. helperA . moveRight ( 3 ) helperA . us…" at bounding box center [455, 189] width 205 height 208
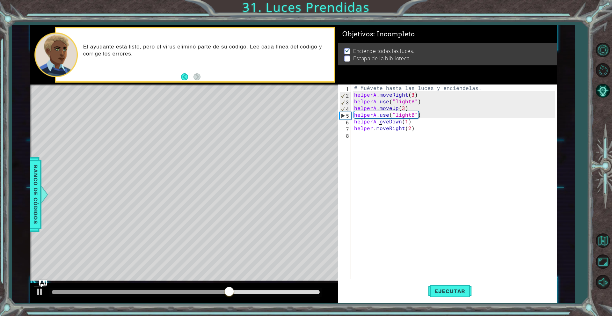
scroll to position [0, 2]
type textarea "helperAveDown(1)"
click at [410, 189] on div "# Muévete hasta las luces y enciéndelas. helperA . moveRight ( 3 ) helperA . us…" at bounding box center [455, 189] width 205 height 208
click at [439, 181] on div "# Muévete hasta las luces y enciéndelas. helperA . moveRight ( 3 ) helperA . us…" at bounding box center [455, 189] width 205 height 208
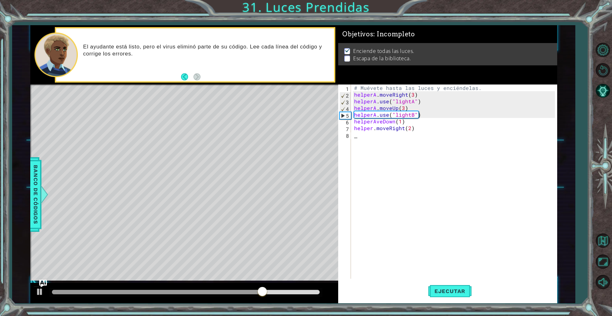
click at [438, 167] on div "# Muévete hasta las luces y enciéndelas. helperA . moveRight ( 3 ) helperA . us…" at bounding box center [455, 189] width 205 height 208
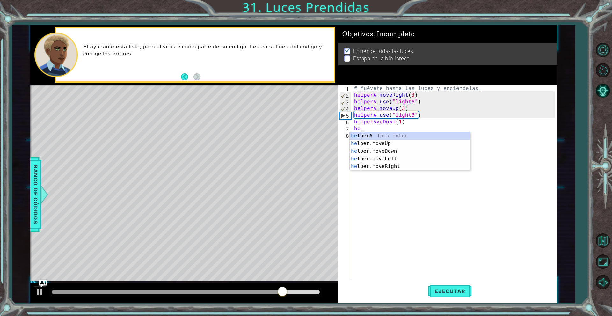
type textarea "h"
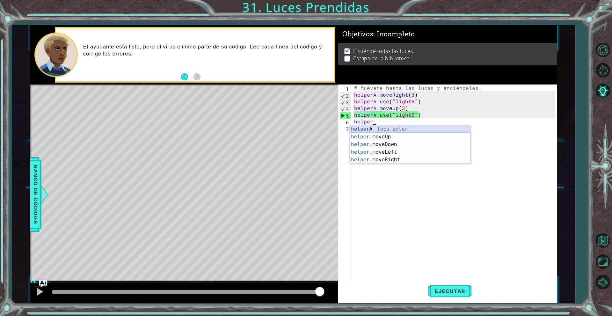
click at [368, 128] on div "helper A Toca enter helper .moveUp Toca enter helper .moveDown Toca enter helpe…" at bounding box center [410, 152] width 121 height 54
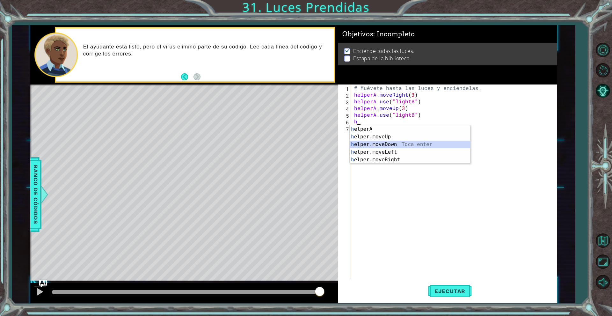
click at [397, 142] on div "h elperA Toca enter h elper.moveUp Toca enter h elper.moveDown Toca enter h elp…" at bounding box center [410, 152] width 121 height 54
type textarea "helper.moveDown(1)"
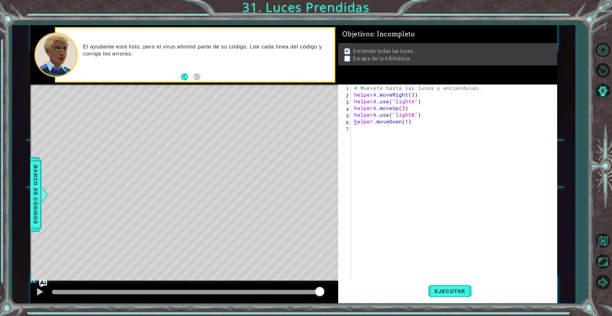
click at [353, 122] on div "# Muévete hasta las luces y enciéndelas. helperA . moveRight ( 3 ) helperA . us…" at bounding box center [455, 189] width 205 height 208
click at [445, 295] on button "Ejecutar" at bounding box center [450, 291] width 44 height 22
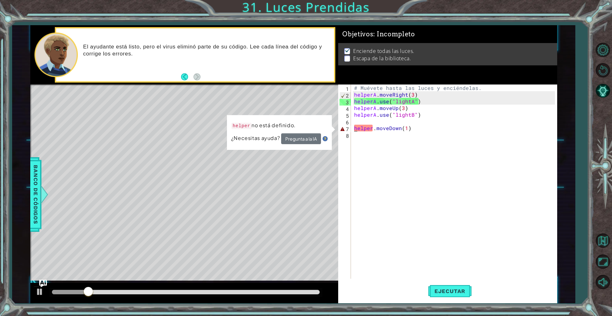
click at [397, 150] on div "# Muévete hasta las luces y enciéndelas. helperA . moveRight ( 3 ) helperA . us…" at bounding box center [455, 189] width 205 height 208
click at [405, 158] on div "# Muévete hasta las luces y enciéndelas. helperA . moveRight ( 3 ) helperA . us…" at bounding box center [455, 189] width 205 height 208
click at [369, 128] on div "# Muévete hasta las luces y enciéndelas. helperA . moveRight ( 3 ) helperA . us…" at bounding box center [455, 189] width 205 height 208
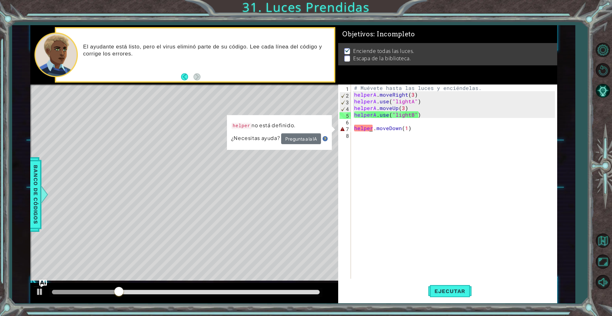
click at [370, 130] on div "# Muévete hasta las luces y enciéndelas. helperA . moveRight ( 3 ) helperA . us…" at bounding box center [455, 189] width 205 height 208
click at [372, 131] on div "# Muévete hasta las luces y enciéndelas. helperA . moveRight ( 3 ) helperA . us…" at bounding box center [455, 189] width 205 height 208
click at [373, 129] on div "# Muévete hasta las luces y enciéndelas. helperA . moveRight ( 3 ) helperA . us…" at bounding box center [455, 189] width 205 height 208
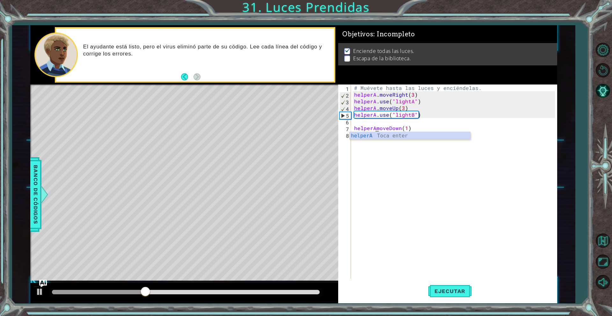
scroll to position [0, 2]
click at [374, 135] on div "helperA Toca enter" at bounding box center [410, 143] width 121 height 23
click at [386, 130] on div "# Muévete hasta las luces y enciéndelas. helperA . moveRight ( 3 ) helperA . us…" at bounding box center [455, 189] width 205 height 208
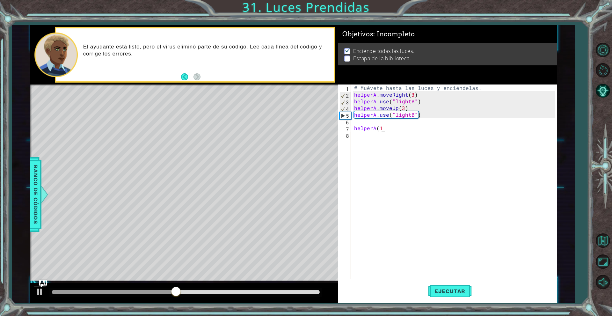
scroll to position [0, 0]
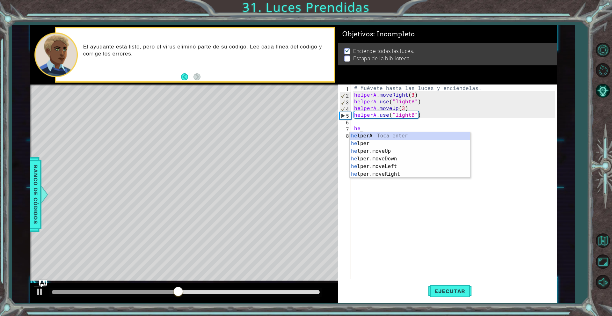
type textarea "h"
click at [391, 158] on div "hel perA Toca enter hel per Toca enter hel per.moveUp Toca enter hel per.moveDo…" at bounding box center [410, 162] width 121 height 61
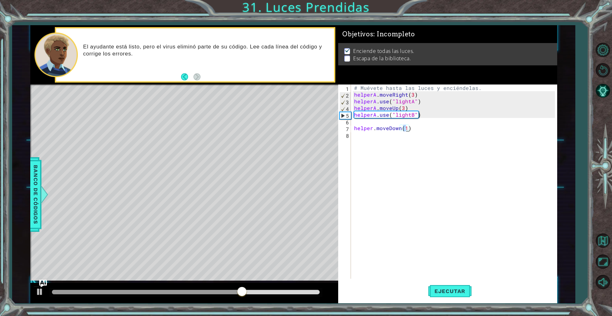
click at [367, 131] on div "# Muévete hasta las luces y enciéndelas. helperA . moveRight ( 3 ) helperA . us…" at bounding box center [455, 189] width 205 height 208
click at [371, 129] on div "# Muévete hasta las luces y enciéndelas. helperA . moveRight ( 3 ) helperA . us…" at bounding box center [455, 189] width 205 height 208
click at [372, 131] on div "# Muévete hasta las luces y enciéndelas. helperA . moveRight ( 3 ) helperA . us…" at bounding box center [455, 189] width 205 height 208
click at [372, 129] on div "# Muévete hasta las luces y enciéndelas. helperA . moveRight ( 3 ) helperA . us…" at bounding box center [455, 189] width 205 height 208
click at [371, 129] on div "# Muévete hasta las luces y enciéndelas. helperA . moveRight ( 3 ) helperA . us…" at bounding box center [455, 189] width 205 height 208
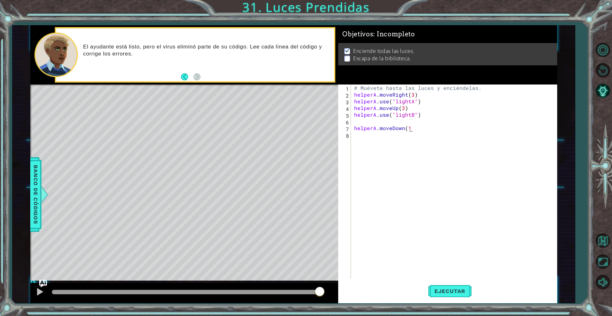
scroll to position [0, 4]
click at [451, 292] on span "Ejecutar" at bounding box center [450, 291] width 44 height 6
type textarea "helperA.moveDown(1)"
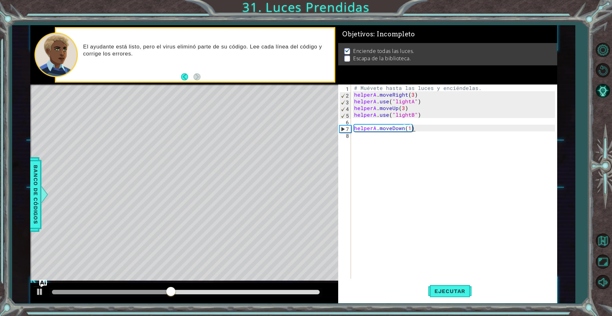
click at [444, 190] on div "# Muévete hasta las luces y enciéndelas. helperA . moveRight ( 3 ) helperA . us…" at bounding box center [455, 189] width 205 height 208
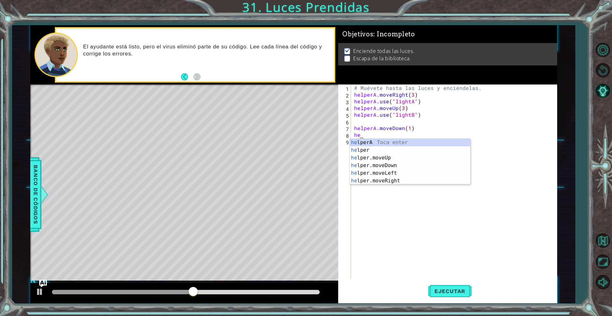
scroll to position [0, 0]
click at [379, 141] on div "help erA Toca enter help er Toca enter help er.moveUp Toca enter help er.moveDo…" at bounding box center [410, 169] width 121 height 61
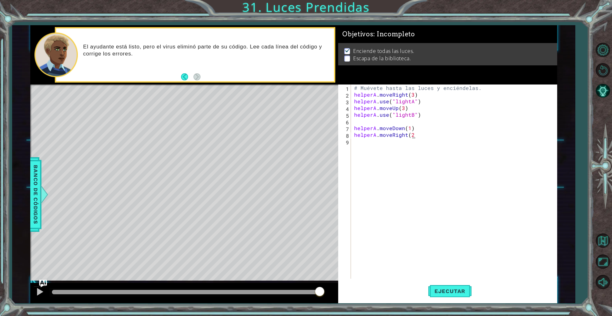
scroll to position [0, 4]
type textarea "helperA.moveRight(2)"
click at [445, 294] on span "Ejecutar" at bounding box center [450, 291] width 44 height 6
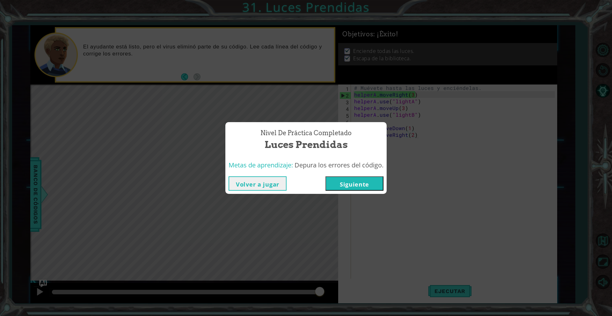
click at [257, 186] on button "Volver a jugar" at bounding box center [258, 183] width 58 height 14
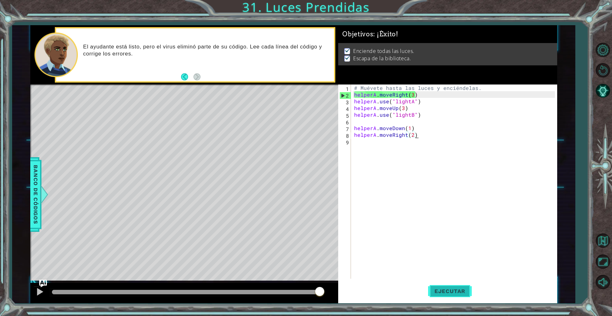
click at [454, 292] on span "Ejecutar" at bounding box center [450, 291] width 44 height 6
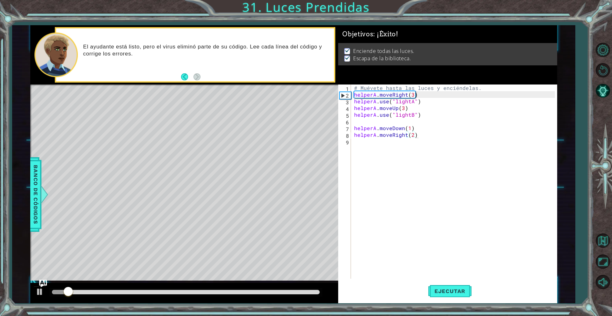
drag, startPoint x: 276, startPoint y: 288, endPoint x: 278, endPoint y: 293, distance: 5.0
click at [278, 293] on div at bounding box center [185, 292] width 273 height 9
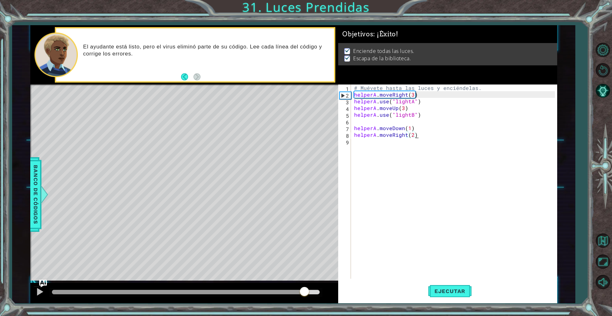
drag, startPoint x: 278, startPoint y: 293, endPoint x: 313, endPoint y: 297, distance: 35.0
click at [312, 294] on div at bounding box center [186, 292] width 268 height 4
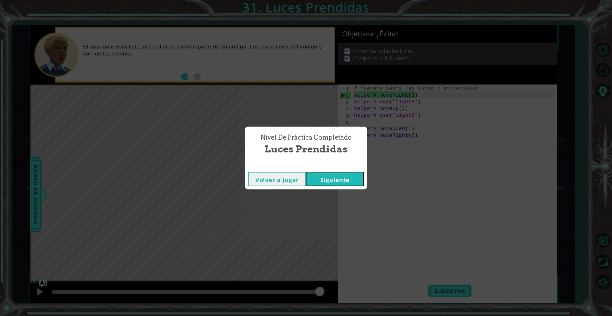
click at [330, 180] on button "Siguiente" at bounding box center [335, 179] width 58 height 14
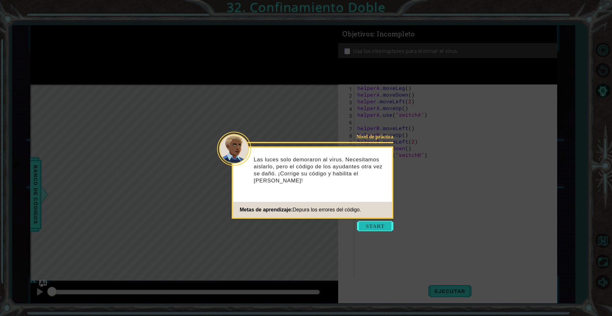
click at [380, 225] on button "Start" at bounding box center [375, 226] width 36 height 10
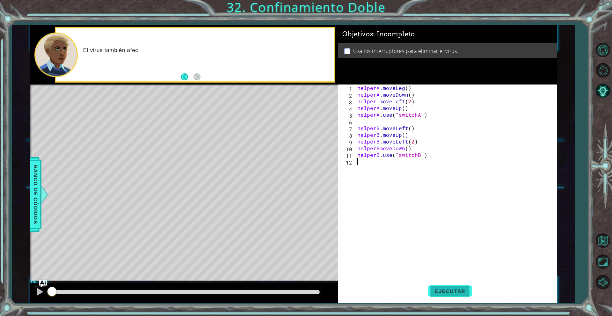
click at [435, 292] on span "Ejecutar" at bounding box center [450, 291] width 44 height 6
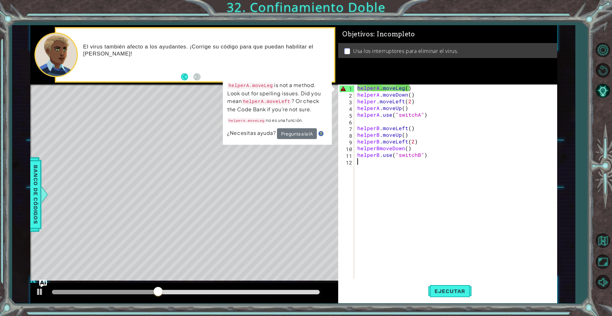
click at [406, 90] on div "helperA . moveLeg ( ) helperA . moveDown ( ) helper . moveLeft ( 2 ) helperA . …" at bounding box center [457, 189] width 202 height 208
click at [400, 87] on div "helperA . moveLeg ( ) helperA . moveDown ( ) helper . moveLeft ( 2 ) helperA . …" at bounding box center [457, 189] width 202 height 208
click at [401, 88] on div "helperA . moveLeg ( ) helperA . moveDown ( ) helper . moveLeft ( 2 ) helperA . …" at bounding box center [457, 189] width 202 height 208
click at [402, 89] on div "helperA . moveLeg ( ) helperA . moveDown ( ) helper . moveLeft ( 2 ) helperA . …" at bounding box center [457, 189] width 202 height 208
click at [405, 90] on div "helperA . moveLeg ( ) helperA . moveDown ( ) helper . moveLeft ( 2 ) helperA . …" at bounding box center [457, 189] width 202 height 208
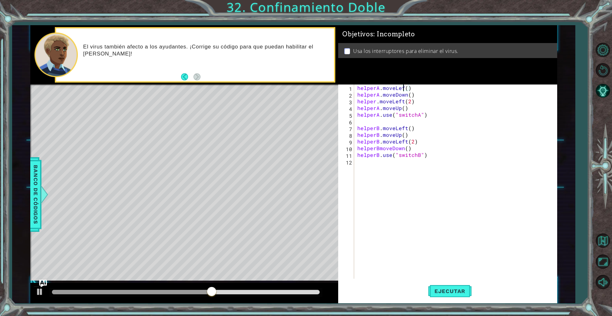
scroll to position [0, 3]
click at [441, 289] on span "Ejecutar" at bounding box center [450, 291] width 44 height 6
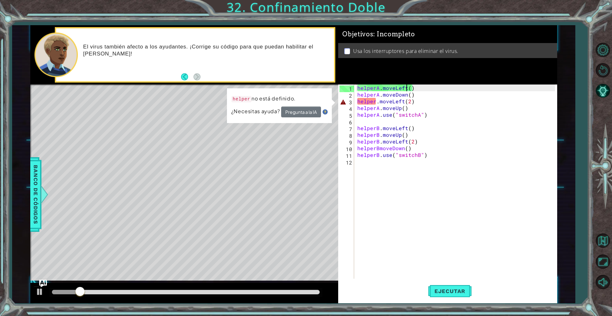
click at [387, 134] on div "helperA . moveLeft ( ) helperA . moveDown ( ) helper . moveLeft ( 2 ) helperA .…" at bounding box center [457, 189] width 202 height 208
click at [365, 143] on div "helperA . moveLeft ( ) helperA . moveDown ( ) helper . moveLeft ( 2 ) helperA .…" at bounding box center [457, 189] width 202 height 208
drag, startPoint x: 369, startPoint y: 128, endPoint x: 371, endPoint y: 118, distance: 9.4
click at [371, 124] on div "helperA . moveLeft ( ) helperA . moveDown ( ) helper . moveLeft ( 2 ) helperA .…" at bounding box center [457, 189] width 202 height 208
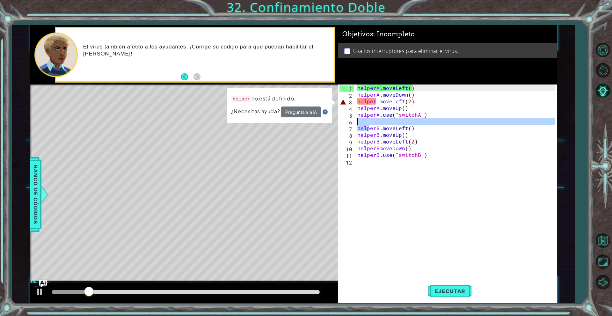
click at [379, 103] on div "helperA . moveLeft ( ) helperA . moveDown ( ) helper . moveLeft ( 2 ) helperA .…" at bounding box center [457, 189] width 202 height 208
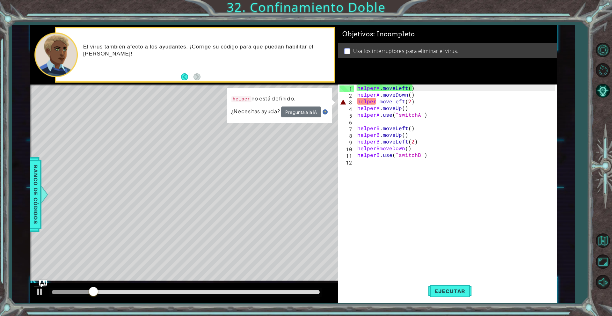
click at [375, 102] on div "helperA . moveLeft ( ) helperA . moveDown ( ) helper . moveLeft ( 2 ) helperA .…" at bounding box center [457, 189] width 202 height 208
click at [374, 102] on div "helperA . moveLeft ( ) helperA . moveDown ( ) helper . moveLeft ( 2 ) helperA .…" at bounding box center [457, 189] width 202 height 208
click at [375, 102] on div "helperA . moveLeft ( ) helperA . moveDown ( ) helper . moveLeft ( 2 ) helperA .…" at bounding box center [457, 189] width 202 height 208
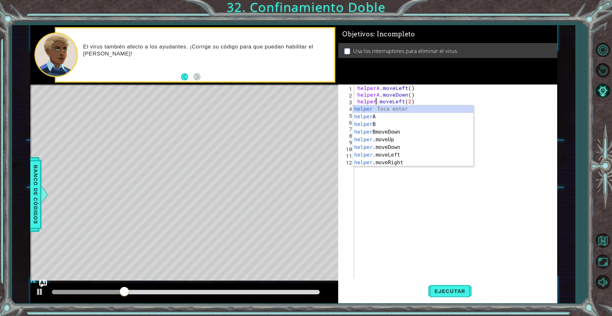
scroll to position [0, 2]
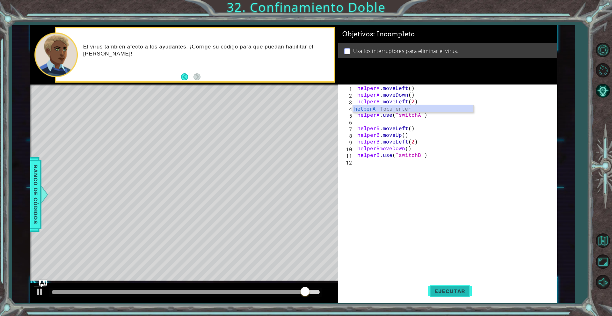
click at [457, 292] on span "Ejecutar" at bounding box center [450, 291] width 44 height 6
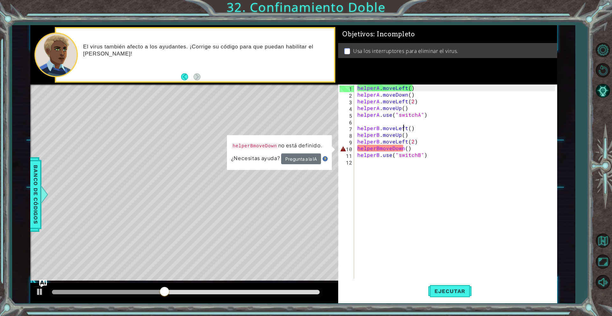
click at [403, 128] on div "helperA . moveLeft ( ) helperA . moveDown ( ) helperA . moveLeft ( 2 ) helperA …" at bounding box center [457, 189] width 202 height 208
type textarea "helperB.moveLeft()"
click at [383, 123] on div "helperA . moveLeft ( ) helperA . moveDown ( ) helperA . moveLeft ( 2 ) helperA …" at bounding box center [457, 189] width 202 height 208
click at [382, 144] on div "helperA . moveLeft ( ) helperA . moveDown ( ) helperA . moveLeft ( 2 ) helperA …" at bounding box center [457, 189] width 202 height 208
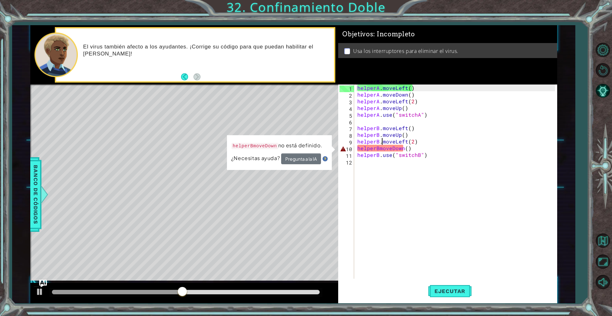
click at [380, 149] on div "helperA . moveLeft ( ) helperA . moveDown ( ) helperA . moveLeft ( 2 ) helperA …" at bounding box center [457, 189] width 202 height 208
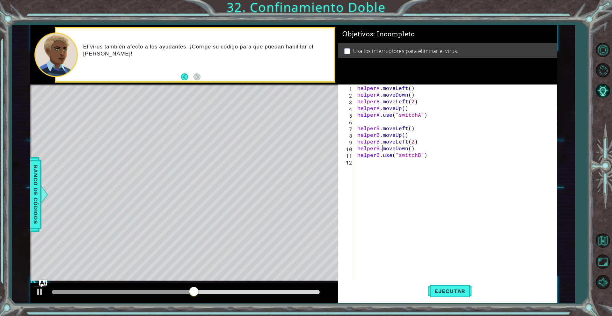
scroll to position [0, 2]
type textarea "helperB.moveDown()"
click at [446, 290] on span "Ejecutar" at bounding box center [450, 291] width 44 height 6
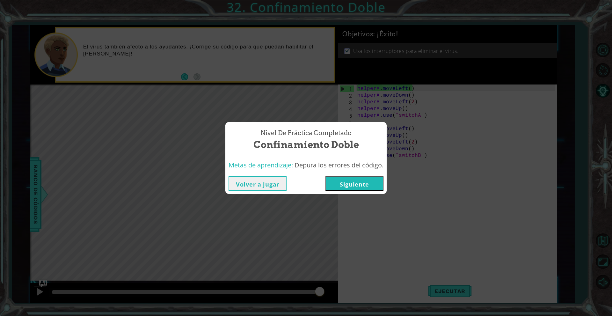
click at [261, 185] on button "Volver a jugar" at bounding box center [258, 183] width 58 height 14
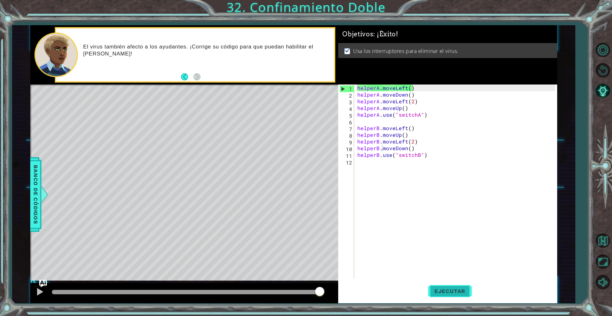
click at [447, 291] on span "Ejecutar" at bounding box center [450, 291] width 44 height 6
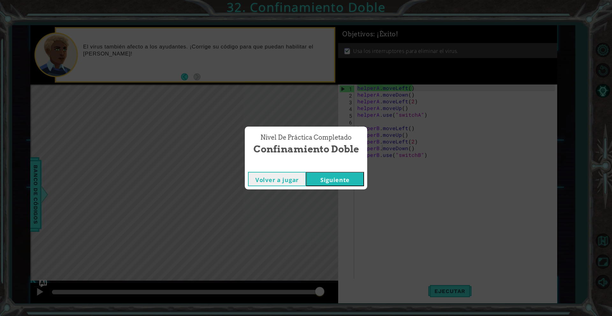
click at [343, 180] on button "Siguiente" at bounding box center [335, 179] width 58 height 14
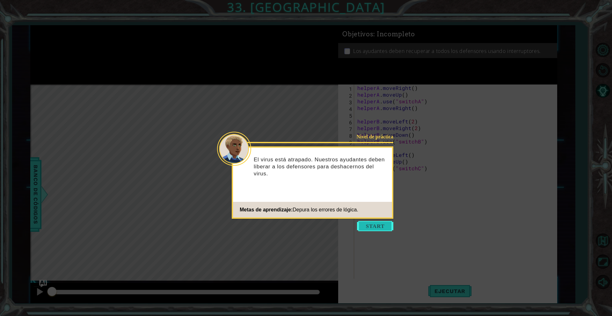
click at [366, 227] on button "Start" at bounding box center [375, 226] width 36 height 10
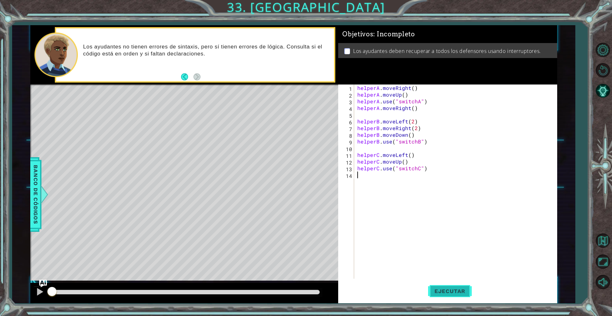
click at [458, 283] on button "Ejecutar" at bounding box center [450, 291] width 44 height 22
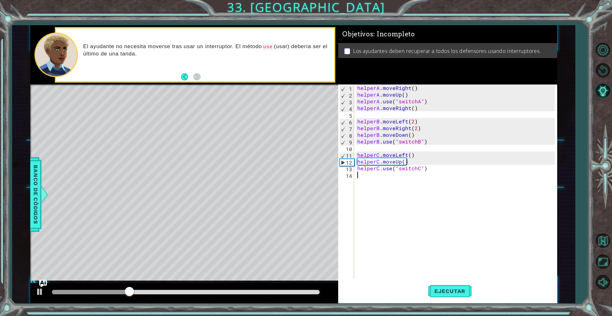
click at [420, 110] on div "helperA . moveRight ( ) helperA . moveUp ( ) helperA . use ( "switchA" ) helper…" at bounding box center [457, 189] width 202 height 208
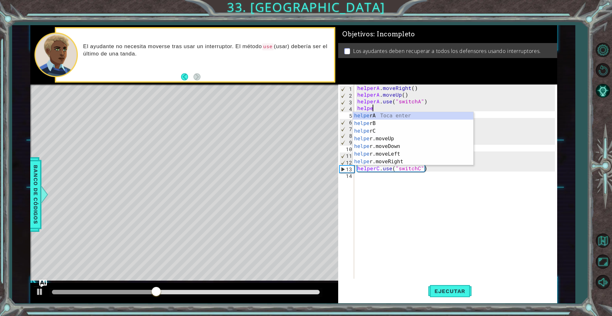
type textarea "h"
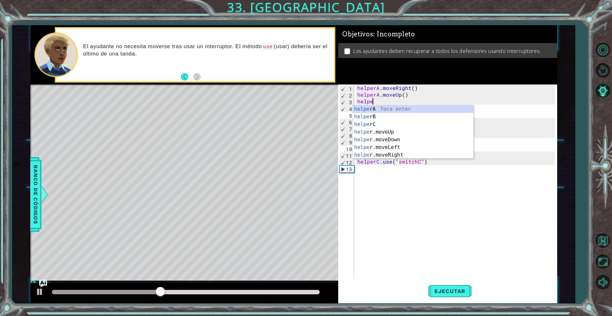
type textarea "h"
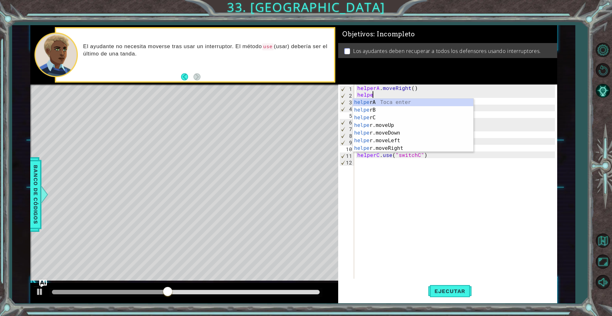
type textarea "h"
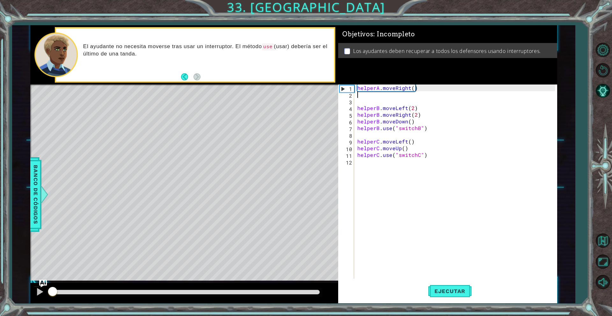
drag, startPoint x: 172, startPoint y: 293, endPoint x: 20, endPoint y: 281, distance: 152.3
click at [21, 281] on div "1 ההההההההההההההההההההההההההההההההההההההההההההההההההההההההההההההההההההההההההההה…" at bounding box center [293, 164] width 563 height 278
click at [38, 289] on div at bounding box center [40, 292] width 8 height 8
drag, startPoint x: 59, startPoint y: 291, endPoint x: 38, endPoint y: 289, distance: 21.6
click at [38, 289] on div at bounding box center [184, 293] width 308 height 20
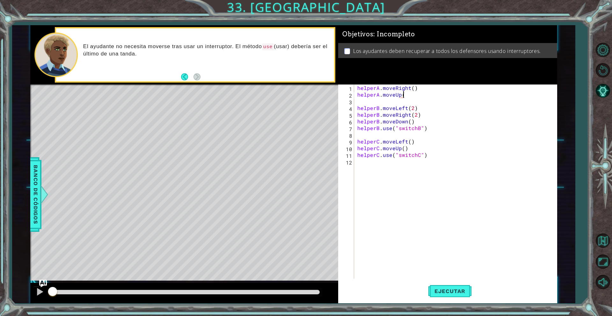
scroll to position [0, 3]
type textarea "helperA.moveUp(1)"
type textarea "H"
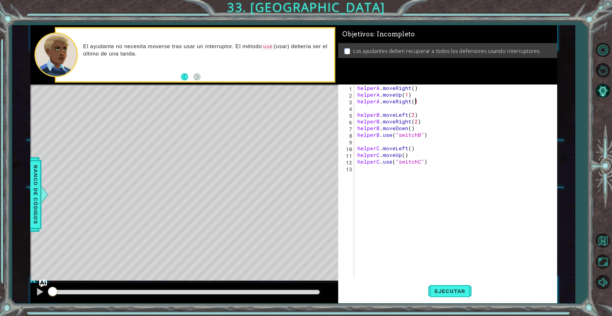
scroll to position [0, 4]
drag, startPoint x: 382, startPoint y: 118, endPoint x: 377, endPoint y: 116, distance: 5.4
click at [382, 118] on div "helperA . moveRight ( ) helperA . moveUp ( 1 ) helperA . moveRight ( 1 ) helper…" at bounding box center [457, 189] width 202 height 208
type textarea "helperB.moveLeft(2) helperB.moveRight(2)"
click at [370, 108] on div "helperA . moveRight ( ) helperA . moveUp ( 1 ) helperA . moveRight ( 1 ) helper…" at bounding box center [457, 189] width 202 height 208
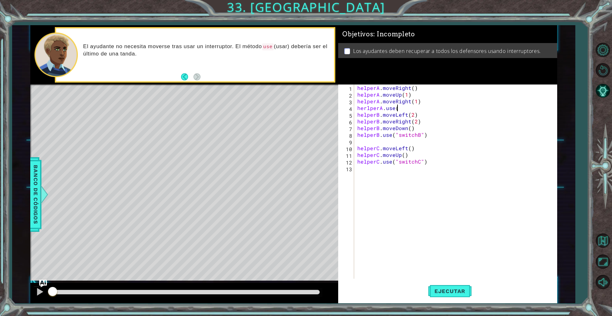
scroll to position [0, 2]
click at [427, 116] on div "" switchB" Toca enter " switchC" Toca enter" at bounding box center [453, 127] width 121 height 31
click at [409, 112] on div "helperA . moveRight ( ) helperA . moveUp ( 1 ) helperA . moveRight ( 1 ) herlpe…" at bounding box center [457, 189] width 202 height 208
click at [416, 106] on div "helperA . moveRight ( ) helperA . moveUp ( 1 ) helperA . moveRight ( 1 ) herlpe…" at bounding box center [457, 189] width 202 height 208
click at [421, 107] on div "helperA . moveRight ( ) helperA . moveUp ( 1 ) helperA . moveRight ( 1 ) herlpe…" at bounding box center [457, 189] width 202 height 208
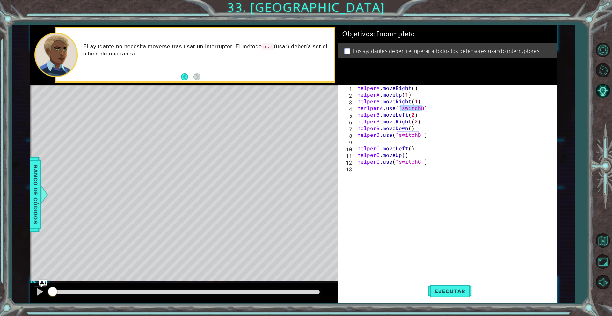
click at [421, 107] on div "helperA . moveRight ( ) helperA . moveUp ( 1 ) helperA . moveRight ( 1 ) herlpe…" at bounding box center [457, 189] width 202 height 208
click at [419, 107] on div "helperA . moveRight ( ) helperA . moveUp ( 1 ) helperA . moveRight ( 1 ) herlpe…" at bounding box center [457, 189] width 202 height 208
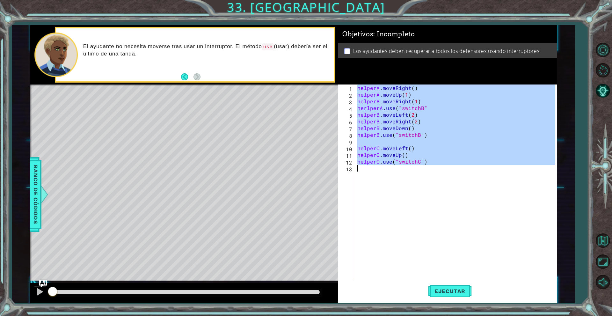
click at [424, 119] on div "helperA . moveRight ( ) helperA . moveUp ( 1 ) helperA . moveRight ( 1 ) herlpe…" at bounding box center [455, 182] width 199 height 194
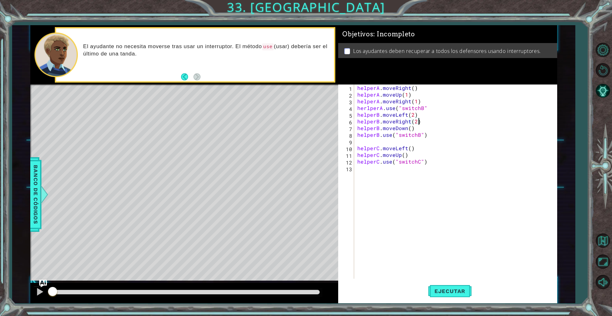
click at [426, 123] on div "helperA . moveRight ( ) helperA . moveUp ( 1 ) helperA . moveRight ( 1 ) herlpe…" at bounding box center [457, 189] width 202 height 208
click at [421, 114] on div "helperA . moveRight ( ) helperA . moveUp ( 1 ) helperA . moveRight ( 1 ) herlpe…" at bounding box center [457, 189] width 202 height 208
click at [420, 128] on div "helperA . moveRight ( ) helperA . moveUp ( 1 ) helperA . moveRight ( 1 ) herlpe…" at bounding box center [457, 189] width 202 height 208
click at [419, 112] on div "helperA . moveRight ( ) helperA . moveUp ( 1 ) helperA . moveRight ( 1 ) herlpe…" at bounding box center [457, 189] width 202 height 208
click at [424, 111] on div "helperA . moveRight ( ) helperA . moveUp ( 1 ) helperA . moveRight ( 1 ) herlpe…" at bounding box center [457, 189] width 202 height 208
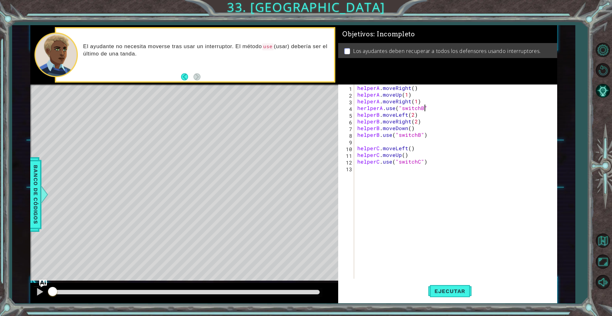
click at [424, 111] on div "helperA . moveRight ( ) helperA . moveUp ( 1 ) helperA . moveRight ( 1 ) herlpe…" at bounding box center [457, 189] width 202 height 208
click at [424, 112] on div "helperA . moveRight ( ) helperA . moveUp ( 1 ) helperA . moveRight ( 1 ) herlpe…" at bounding box center [457, 189] width 202 height 208
click at [423, 112] on div "helperA . moveRight ( ) helperA . moveUp ( 1 ) helperA . moveRight ( 1 ) herlpe…" at bounding box center [455, 182] width 199 height 194
click at [422, 110] on div "helperA . moveRight ( ) helperA . moveUp ( 1 ) helperA . moveRight ( 1 ) herlpe…" at bounding box center [457, 189] width 202 height 208
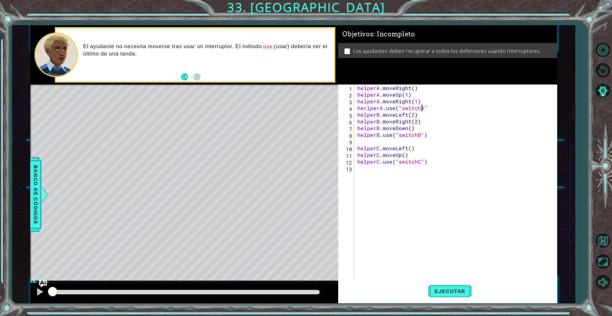
click at [425, 109] on div "helperA . moveRight ( ) helperA . moveUp ( 1 ) helperA . moveRight ( 1 ) herlpe…" at bounding box center [457, 189] width 202 height 208
click at [356, 115] on div "herlperA.use("switchA") 1 2 3 4 5 6 7 8 9 10 11 12 13 helperA . moveRight ( ) h…" at bounding box center [446, 182] width 217 height 194
click at [357, 116] on div "helperA . moveRight ( ) helperA . moveUp ( 1 ) helperA . moveRight ( 1 ) herlpe…" at bounding box center [457, 189] width 202 height 208
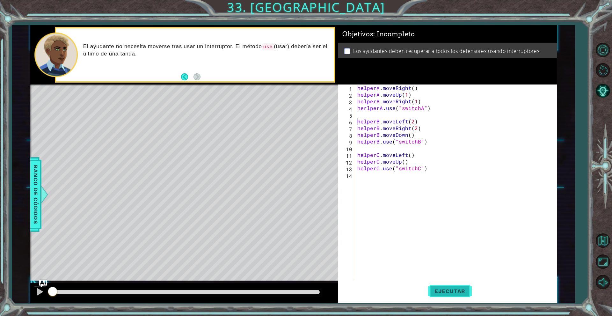
click at [443, 287] on button "Ejecutar" at bounding box center [450, 291] width 44 height 22
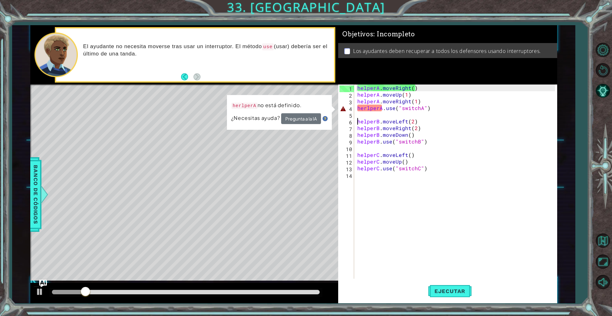
click at [387, 144] on div "helperA . moveRight ( ) helperA . moveUp ( 1 ) helperA . moveRight ( 1 ) herlpe…" at bounding box center [457, 189] width 202 height 208
click at [369, 108] on div "helperA . moveRight ( ) helperA . moveUp ( 1 ) helperA . moveRight ( 1 ) herlpe…" at bounding box center [457, 189] width 202 height 208
click at [367, 111] on div "helperA . moveRight ( ) helperA . moveUp ( 1 ) helperA . moveRight ( 1 ) herlpe…" at bounding box center [457, 189] width 202 height 208
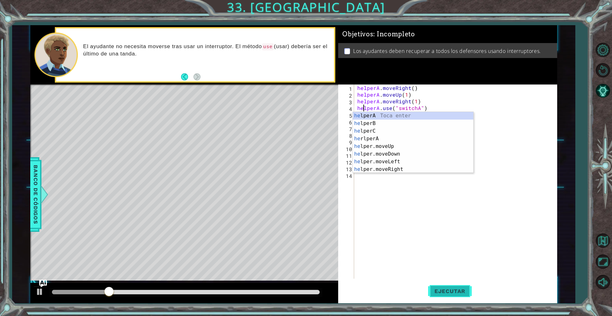
click at [456, 293] on span "Ejecutar" at bounding box center [450, 291] width 44 height 6
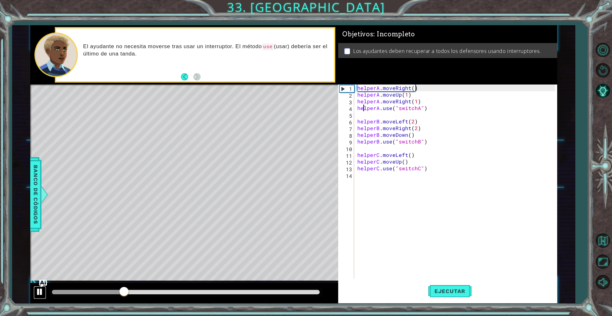
click at [38, 292] on div at bounding box center [40, 292] width 8 height 8
drag, startPoint x: 96, startPoint y: 290, endPoint x: 69, endPoint y: 287, distance: 27.2
click at [69, 287] on div at bounding box center [184, 293] width 308 height 20
drag, startPoint x: 126, startPoint y: 286, endPoint x: 81, endPoint y: 289, distance: 44.4
click at [81, 289] on div at bounding box center [81, 291] width 11 height 11
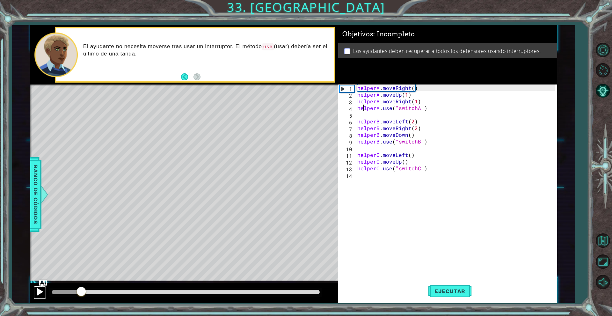
click at [34, 290] on button at bounding box center [39, 292] width 13 height 13
drag, startPoint x: 81, startPoint y: 291, endPoint x: 45, endPoint y: 291, distance: 36.4
click at [45, 291] on div at bounding box center [184, 293] width 308 height 20
click at [36, 289] on div at bounding box center [40, 292] width 8 height 8
click at [381, 119] on div "helperA . moveRight ( ) helperA . moveUp ( 1 ) helperA . moveRight ( 1 ) helper…" at bounding box center [457, 189] width 202 height 208
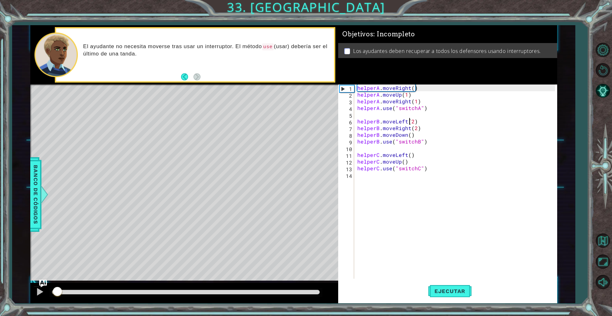
click at [408, 121] on div "helperA . moveRight ( ) helperA . moveUp ( 1 ) helperA . moveRight ( 1 ) helper…" at bounding box center [457, 189] width 202 height 208
click at [405, 121] on div "helperA . moveRight ( ) helperA . moveUp ( 1 ) helperA . moveRight ( 1 ) helper…" at bounding box center [457, 189] width 202 height 208
click at [430, 131] on div "helperA . moveRight ( ) helperA . moveUp ( 1 ) helperA . moveRight ( 1 ) helper…" at bounding box center [457, 189] width 202 height 208
click at [426, 129] on div "helperA . moveRight ( ) helperA . moveUp ( 1 ) helperA . moveRight ( 1 ) helper…" at bounding box center [457, 189] width 202 height 208
click at [416, 122] on div "helperA . moveRight ( ) helperA . moveUp ( 1 ) helperA . moveRight ( 1 ) helper…" at bounding box center [457, 189] width 202 height 208
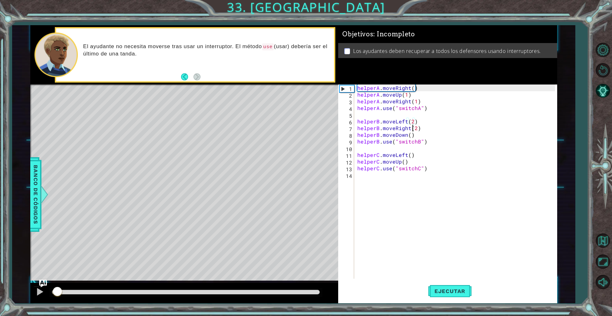
click at [412, 129] on div "helperA . moveRight ( ) helperA . moveUp ( 1 ) helperA . moveRight ( 1 ) helper…" at bounding box center [457, 189] width 202 height 208
click at [410, 129] on div "helperA . moveRight ( ) helperA . moveUp ( 1 ) helperA . moveRight ( 1 ) helper…" at bounding box center [457, 189] width 202 height 208
click at [407, 138] on div "helperA . moveRight ( ) helperA . moveUp ( 1 ) helperA . moveRight ( 1 ) helper…" at bounding box center [457, 189] width 202 height 208
click at [405, 135] on div "helperA . moveRight ( ) helperA . moveUp ( 1 ) helperA . moveRight ( 1 ) helper…" at bounding box center [457, 189] width 202 height 208
click at [407, 135] on div "helperA . moveRight ( ) helperA . moveUp ( 1 ) helperA . moveRight ( 1 ) helper…" at bounding box center [457, 189] width 202 height 208
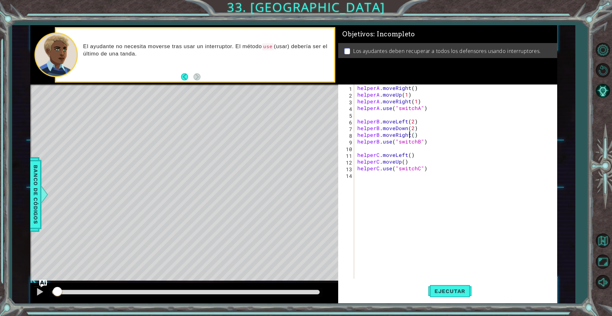
click at [410, 136] on div "helperA . moveRight ( ) helperA . moveUp ( 1 ) helperA . moveRight ( 1 ) helper…" at bounding box center [457, 189] width 202 height 208
click at [415, 136] on div "helperA . moveRight ( ) helperA . moveUp ( 1 ) helperA . moveRight ( 1 ) helper…" at bounding box center [457, 189] width 202 height 208
click at [413, 136] on div "helperA . moveRight ( ) helperA . moveUp ( 1 ) helperA . moveRight ( 1 ) helper…" at bounding box center [457, 189] width 202 height 208
click at [435, 293] on span "Ejecutar" at bounding box center [450, 291] width 44 height 6
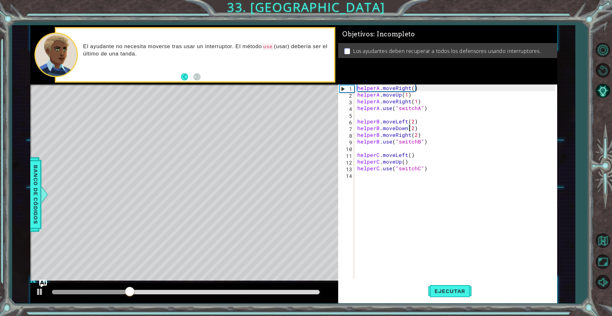
click at [411, 131] on div "helperA . moveRight ( ) helperA . moveUp ( 1 ) helperA . moveRight ( 1 ) helper…" at bounding box center [457, 189] width 202 height 208
click at [413, 131] on div "helperA . moveRight ( ) helperA . moveUp ( 1 ) helperA . moveRight ( 1 ) helper…" at bounding box center [457, 189] width 202 height 208
click at [441, 292] on span "Ejecutar" at bounding box center [450, 291] width 44 height 6
click at [464, 118] on div "helperA . moveRight ( ) helperA . moveUp ( 1 ) helperA . moveRight ( 1 ) helper…" at bounding box center [457, 189] width 202 height 208
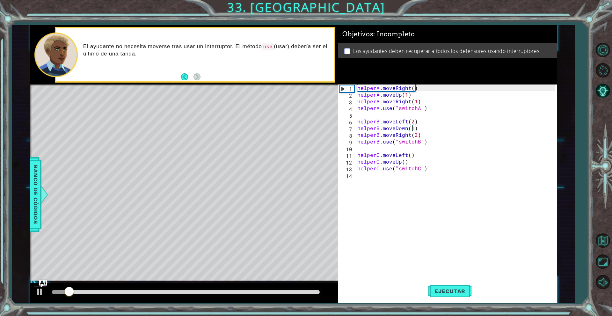
type textarea "helperB.moveLeft(2)"
click at [422, 180] on div "helperA . moveRight ( ) helperA . moveUp ( 1 ) helperA . moveRight ( 1 ) helper…" at bounding box center [457, 189] width 202 height 208
click at [398, 204] on div "helperA . moveRight ( ) helperA . moveUp ( 1 ) helperA . moveRight ( 1 ) helper…" at bounding box center [457, 189] width 202 height 208
click at [407, 183] on div "helperA . moveRight ( ) helperA . moveUp ( 1 ) helperA . moveRight ( 1 ) helper…" at bounding box center [457, 189] width 202 height 208
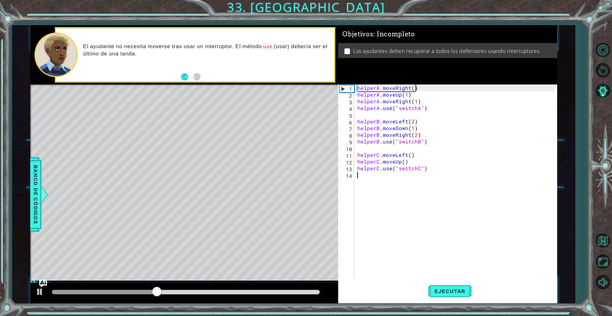
click at [420, 168] on div "helperA . moveRight ( ) helperA . moveUp ( 1 ) helperA . moveRight ( 1 ) helper…" at bounding box center [457, 189] width 202 height 208
click at [365, 162] on div "helperA . moveRight ( ) helperA . moveUp ( 1 ) helperA . moveRight ( 1 ) helper…" at bounding box center [457, 189] width 202 height 208
click at [356, 168] on div "helperC.moveUp() 1 2 3 4 5 6 7 8 9 10 11 12 13 14 helperA . moveRight ( ) helpe…" at bounding box center [446, 182] width 217 height 194
click at [357, 169] on div "helperA . moveRight ( ) helperA . moveUp ( 1 ) helperA . moveRight ( 1 ) helper…" at bounding box center [457, 189] width 202 height 208
type textarea "helperC.use("switchC")"
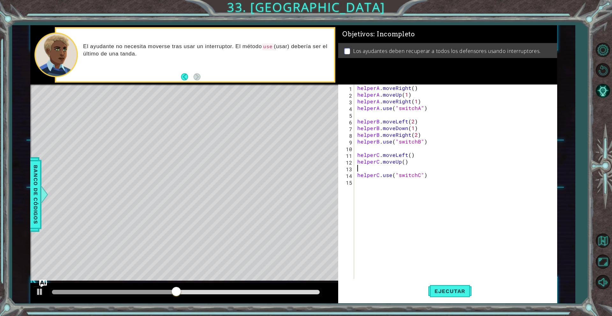
click at [366, 169] on div "helperA . moveRight ( ) helperA . moveUp ( 1 ) helperA . moveRight ( 1 ) helper…" at bounding box center [457, 189] width 202 height 208
type textarea "helperC.moveRight(1)"
click at [443, 290] on span "Ejecutar" at bounding box center [450, 291] width 44 height 6
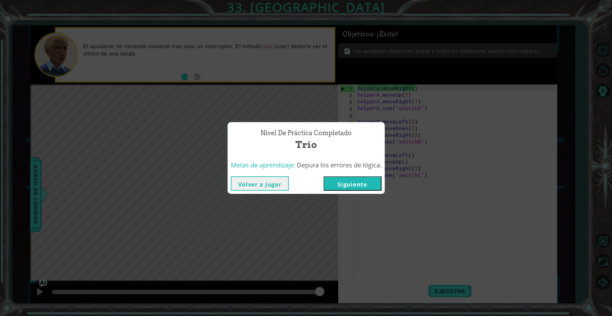
click at [261, 180] on button "Volver a jugar" at bounding box center [260, 183] width 58 height 14
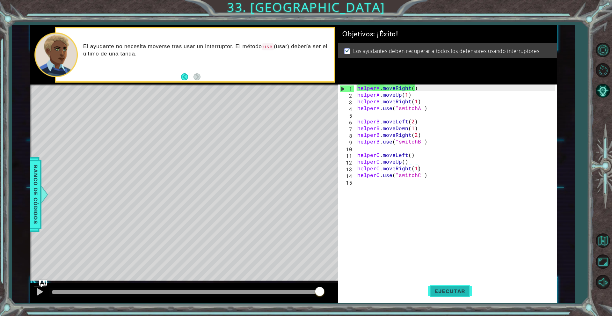
click at [433, 287] on button "Ejecutar" at bounding box center [450, 291] width 44 height 22
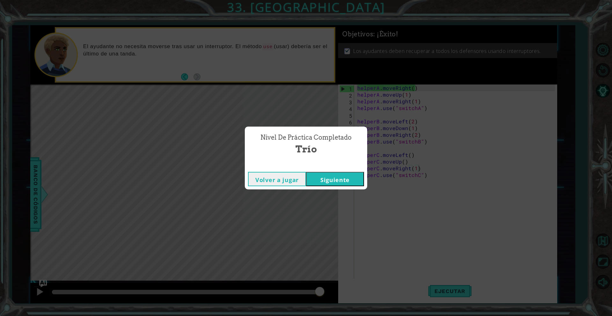
click at [358, 182] on button "Siguiente" at bounding box center [335, 179] width 58 height 14
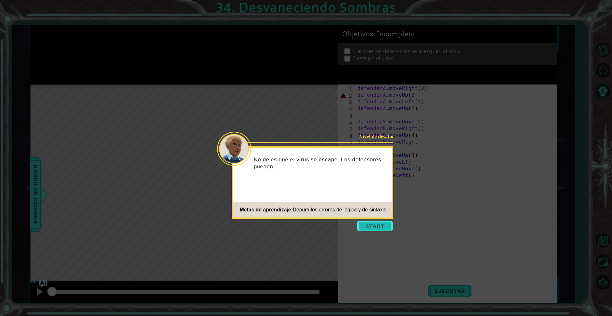
click at [377, 229] on button "Start" at bounding box center [375, 226] width 36 height 10
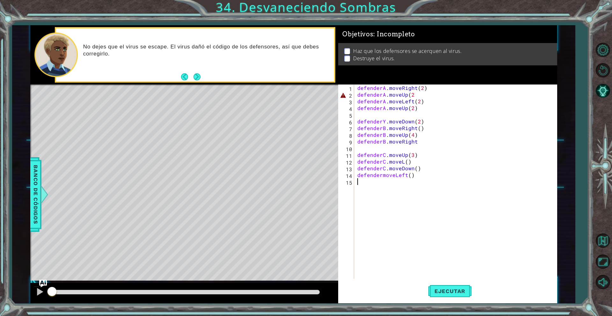
click at [388, 111] on div "defenderA . moveRight ( 2 ) defenderA . moveUp ( 2 defenderA . moveLeft ( 2 ) d…" at bounding box center [457, 189] width 202 height 208
type textarea "defenderA.moveUp(2)"
click at [385, 118] on div "defenderA . moveRight ( 2 ) defenderA . moveUp ( 2 defenderA . moveLeft ( 2 ) d…" at bounding box center [457, 189] width 202 height 208
click at [389, 121] on div "defenderA . moveRight ( 2 ) defenderA . moveUp ( 2 defenderA . moveLeft ( 2 ) d…" at bounding box center [457, 189] width 202 height 208
click at [387, 121] on div "defenderA . moveRight ( 2 ) defenderA . moveUp ( 2 defenderA . moveLeft ( 2 ) d…" at bounding box center [457, 189] width 202 height 208
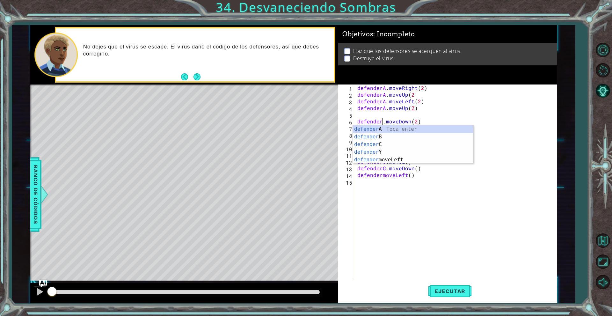
type textarea "defenderB.moveDown(2)"
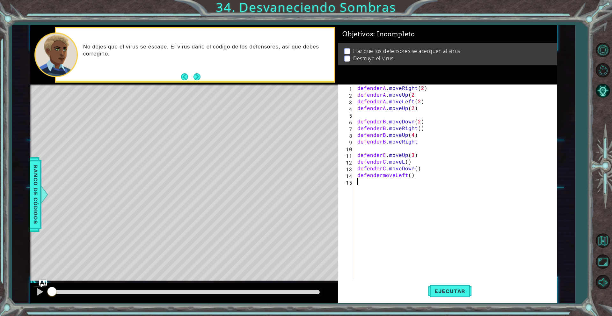
click at [434, 180] on div "defenderA . moveRight ( 2 ) defenderA . moveUp ( 2 defenderA . moveLeft ( 2 ) d…" at bounding box center [457, 189] width 202 height 208
click at [381, 177] on div "defenderA . moveRight ( 2 ) defenderA . moveUp ( 2 defenderA . moveLeft ( 2 ) d…" at bounding box center [457, 189] width 202 height 208
click at [435, 294] on span "Ejecutar" at bounding box center [450, 291] width 44 height 6
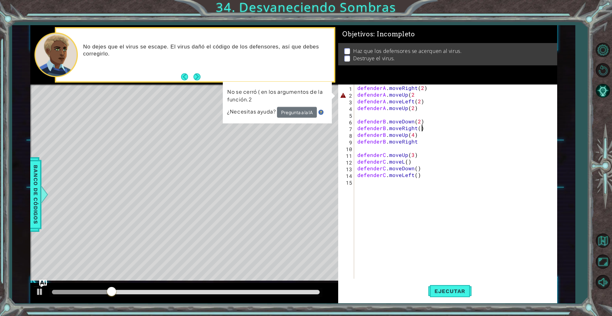
drag, startPoint x: 470, startPoint y: 130, endPoint x: 458, endPoint y: 129, distance: 12.6
click at [469, 132] on div "defenderA . moveRight ( 2 ) defenderA . moveUp ( 2 defenderA . moveLeft ( 2 ) d…" at bounding box center [457, 189] width 202 height 208
click at [464, 93] on div "defenderA . moveRight ( 2 ) defenderA . moveUp ( 2 defenderA . moveLeft ( 2 ) d…" at bounding box center [457, 189] width 202 height 208
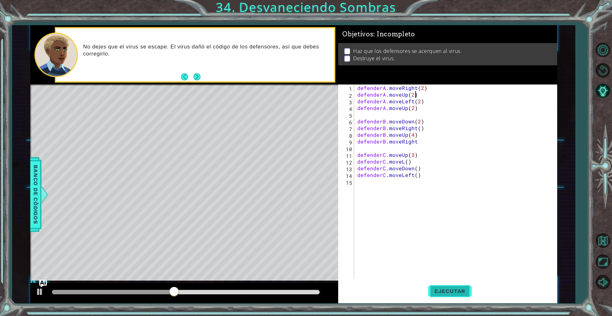
type textarea "defenderA.moveUp(2)"
click at [457, 293] on span "Ejecutar" at bounding box center [450, 291] width 44 height 6
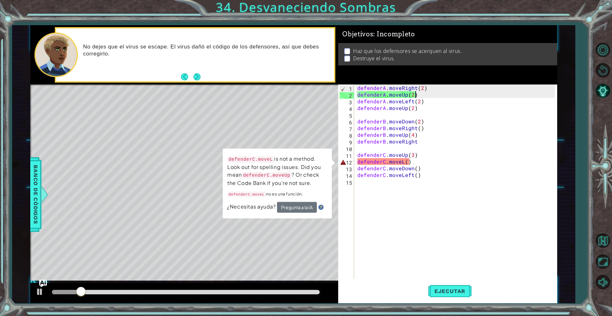
click at [470, 226] on div "defenderA . moveRight ( 2 ) defenderA . moveUp ( 2 ) defenderA . moveLeft ( 2 )…" at bounding box center [457, 189] width 202 height 208
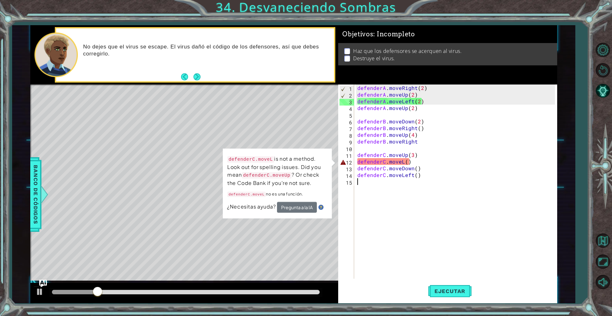
click at [354, 175] on div "14" at bounding box center [347, 176] width 15 height 7
click at [403, 164] on div "defenderA . moveRight ( 2 ) defenderA . moveUp ( 2 ) defenderA . moveLeft ( 2 )…" at bounding box center [457, 189] width 202 height 208
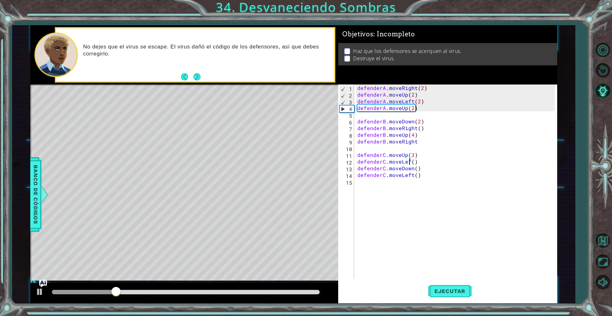
type textarea "defenderC.moveLeft()"
click at [410, 229] on div "defenderA . moveRight ( 2 ) defenderA . moveUp ( 2 ) defenderA . moveLeft ( 2 )…" at bounding box center [457, 189] width 202 height 208
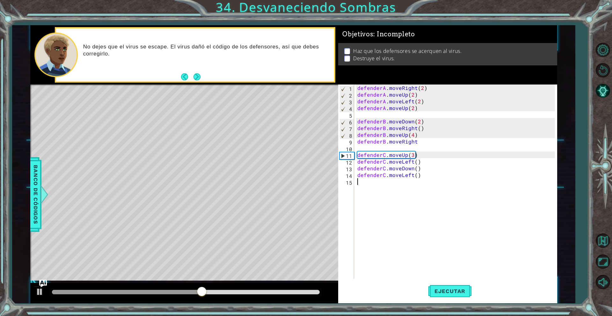
click at [490, 145] on div "defenderA . moveRight ( 2 ) defenderA . moveUp ( 2 ) defenderA . moveLeft ( 2 )…" at bounding box center [457, 189] width 202 height 208
click at [498, 145] on div "defenderA . moveRight ( 2 ) defenderA . moveUp ( 2 ) defenderA . moveLeft ( 2 )…" at bounding box center [457, 189] width 202 height 208
click at [490, 154] on div "defenderA . moveRight ( 2 ) defenderA . moveUp ( 2 ) defenderA . moveLeft ( 2 )…" at bounding box center [457, 189] width 202 height 208
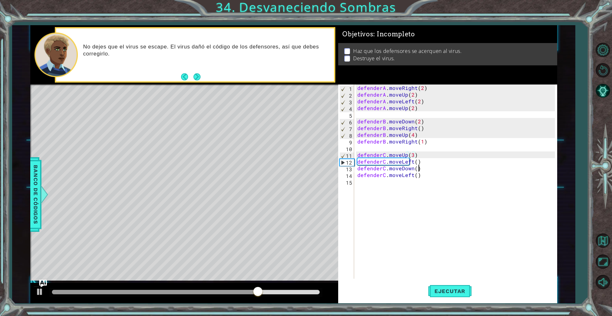
click at [449, 166] on div "defenderA . moveRight ( 2 ) defenderA . moveUp ( 2 ) defenderA . moveLeft ( 2 )…" at bounding box center [457, 189] width 202 height 208
click at [444, 178] on div "defenderA . moveRight ( 2 ) defenderA . moveUp ( 2 ) defenderA . moveLeft ( 2 )…" at bounding box center [457, 189] width 202 height 208
type textarea "defenderC.moveLeft()"
click at [436, 190] on div "defenderA . moveRight ( 2 ) defenderA . moveUp ( 2 ) defenderA . moveLeft ( 2 )…" at bounding box center [457, 189] width 202 height 208
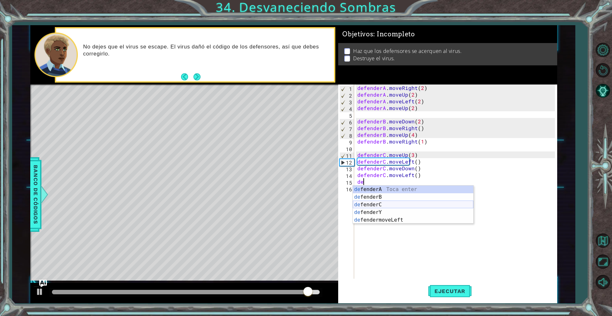
click at [394, 205] on div "de fenderA Toca enter de fenderB Toca enter de fenderC Toca enter de fenderY To…" at bounding box center [413, 213] width 121 height 54
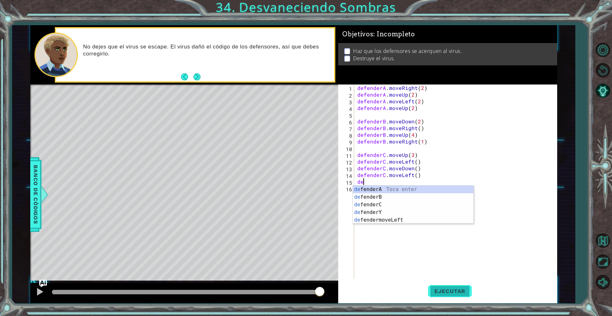
type textarea "d"
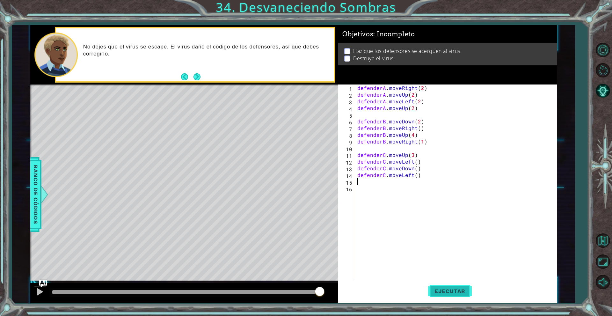
click at [446, 296] on button "Ejecutar" at bounding box center [450, 291] width 44 height 22
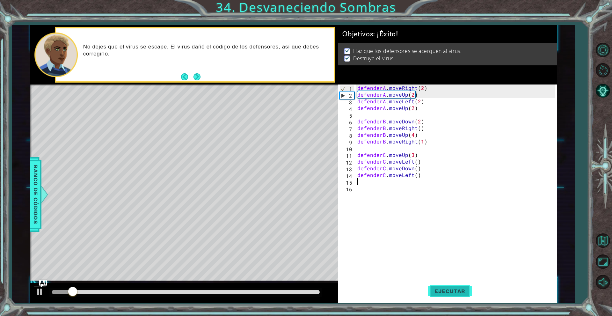
click at [446, 295] on button "Ejecutar" at bounding box center [450, 291] width 44 height 22
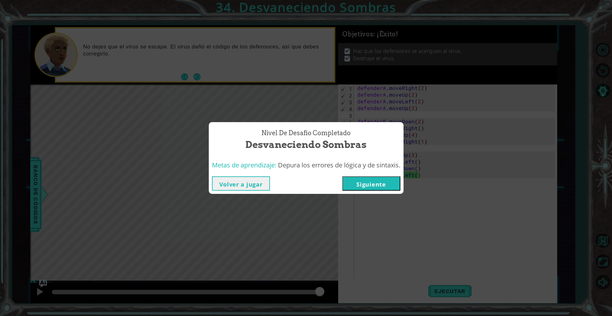
click at [373, 184] on button "Siguiente" at bounding box center [372, 183] width 58 height 14
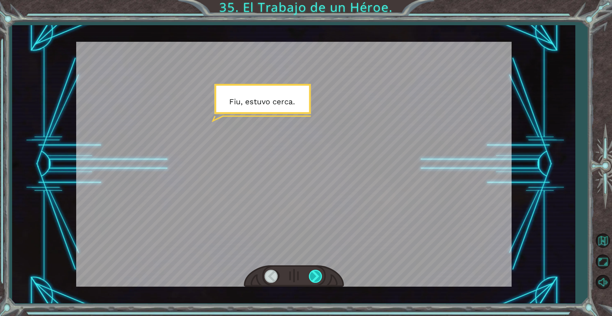
click at [316, 272] on div at bounding box center [316, 276] width 14 height 13
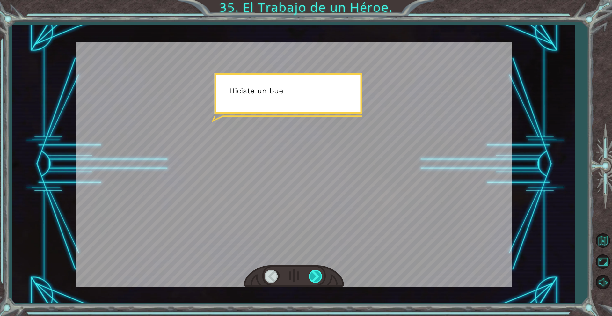
click at [316, 272] on div at bounding box center [316, 276] width 14 height 13
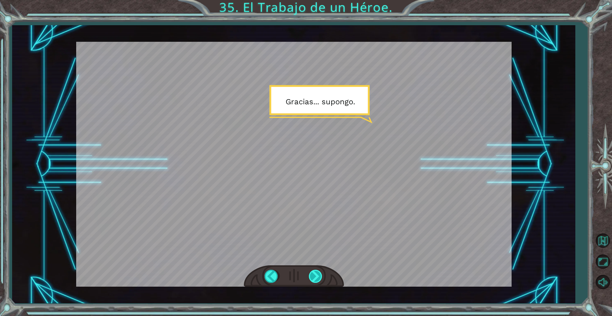
click at [313, 270] on div at bounding box center [316, 276] width 14 height 13
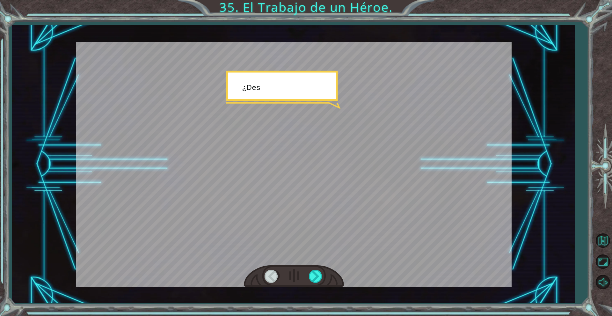
click at [312, 269] on div at bounding box center [294, 276] width 100 height 22
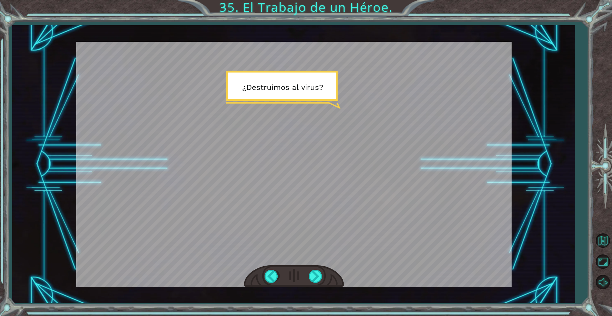
click at [312, 269] on div at bounding box center [294, 276] width 100 height 22
click at [314, 275] on div at bounding box center [316, 276] width 14 height 13
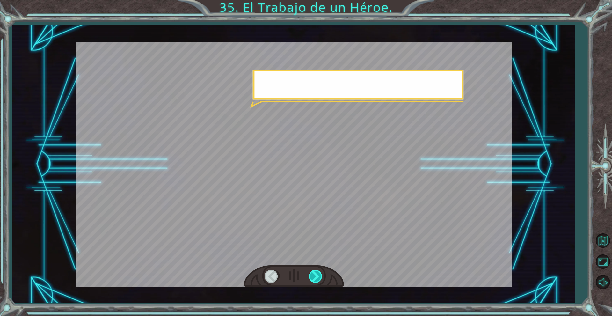
click at [313, 275] on div at bounding box center [316, 276] width 14 height 13
click at [312, 276] on div at bounding box center [316, 276] width 14 height 13
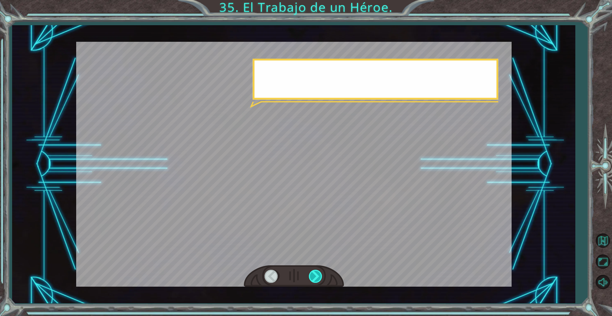
click at [314, 276] on div at bounding box center [316, 276] width 14 height 13
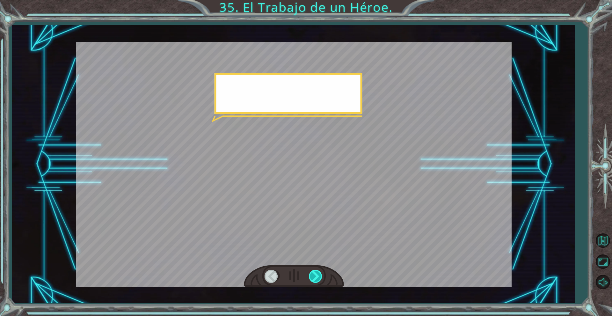
click at [314, 276] on div at bounding box center [316, 276] width 14 height 13
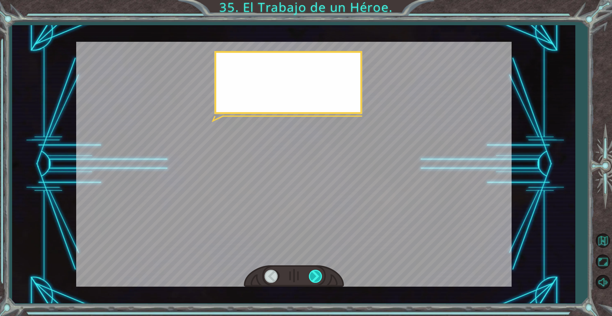
click at [314, 276] on div at bounding box center [316, 276] width 14 height 13
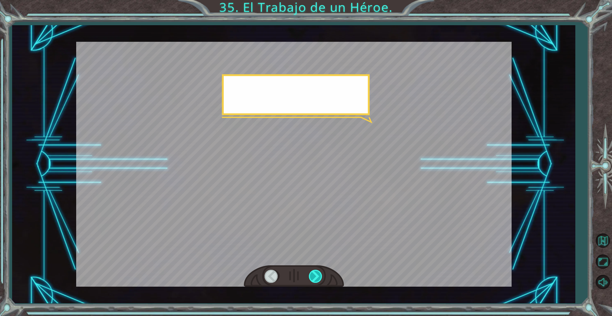
click at [313, 276] on div at bounding box center [316, 276] width 14 height 13
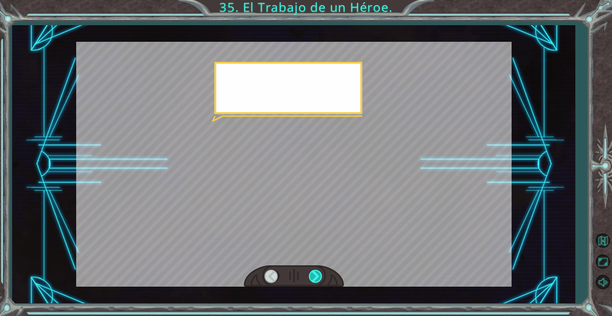
click at [313, 276] on div at bounding box center [316, 276] width 14 height 13
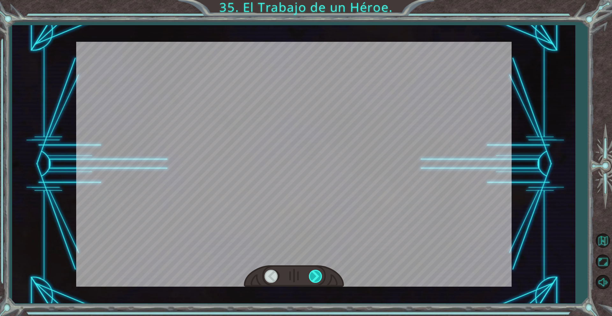
click at [313, 276] on div at bounding box center [316, 276] width 14 height 13
click at [313, 0] on div "Temporary Text F i u , e s t u v o c e r c a . H i c i s t e u n b u e n t r a …" at bounding box center [306, 0] width 612 height 0
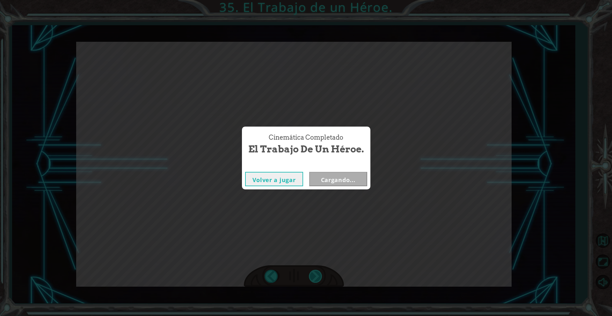
click at [313, 275] on div "Cinemática Completado El Trabajo de un Héroe. Volver a jugar Cargando..." at bounding box center [306, 158] width 612 height 316
click at [333, 241] on div "Cinemática Completado El Trabajo de un Héroe. Volver a jugar Bloqueado" at bounding box center [306, 158] width 612 height 316
click at [284, 181] on button "Volver a jugar" at bounding box center [274, 179] width 58 height 14
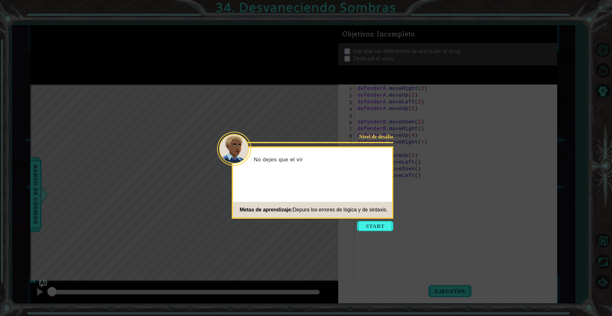
drag, startPoint x: 278, startPoint y: 36, endPoint x: 239, endPoint y: 3, distance: 51.1
click at [276, 34] on icon at bounding box center [306, 158] width 612 height 316
